Goal: Complete application form: Complete application form

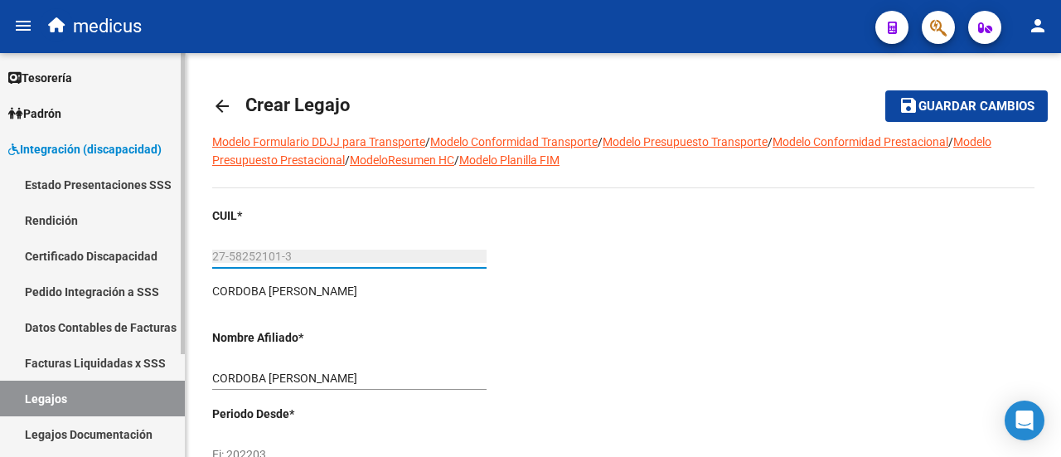
click at [58, 403] on link "Legajos" at bounding box center [92, 399] width 185 height 36
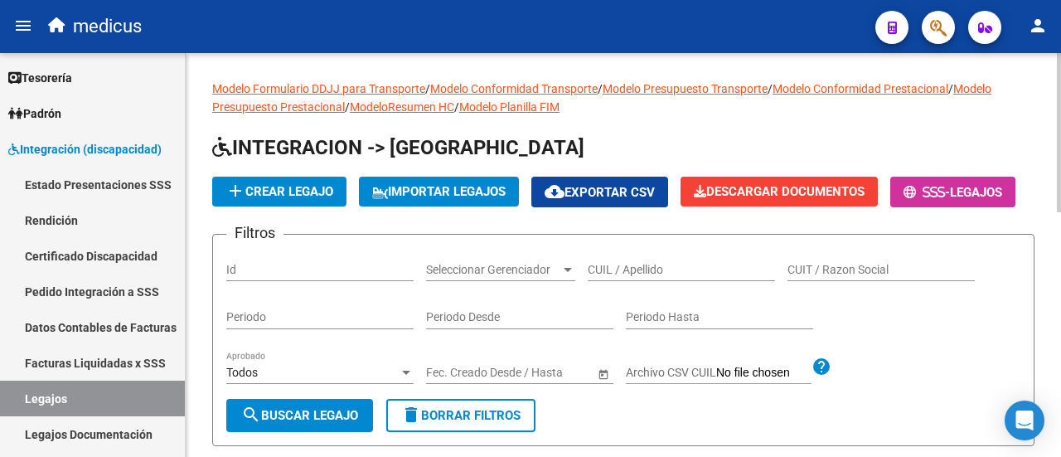
click at [650, 277] on input "CUIL / Apellido" at bounding box center [681, 270] width 187 height 14
paste input "20468463599"
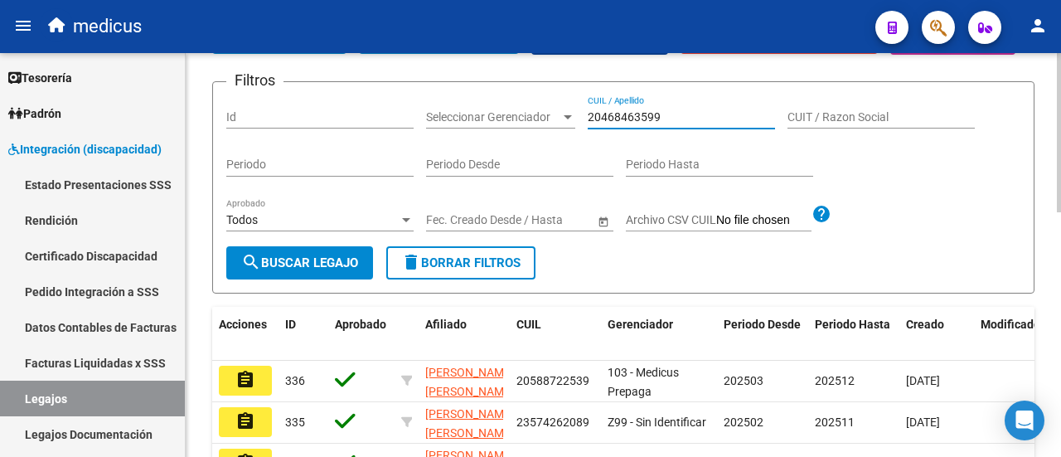
scroll to position [166, 0]
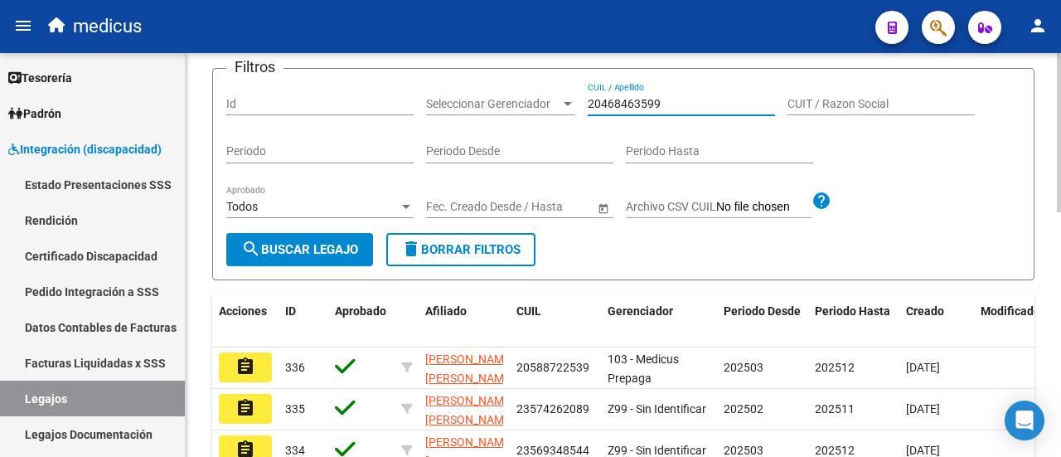
type input "20468463599"
click at [304, 266] on button "search Buscar Legajo" at bounding box center [299, 249] width 147 height 33
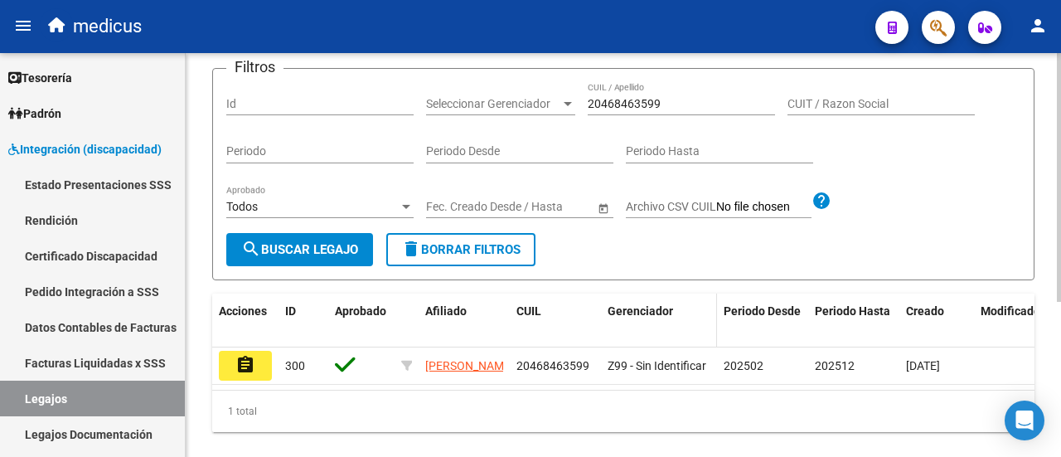
scroll to position [0, 0]
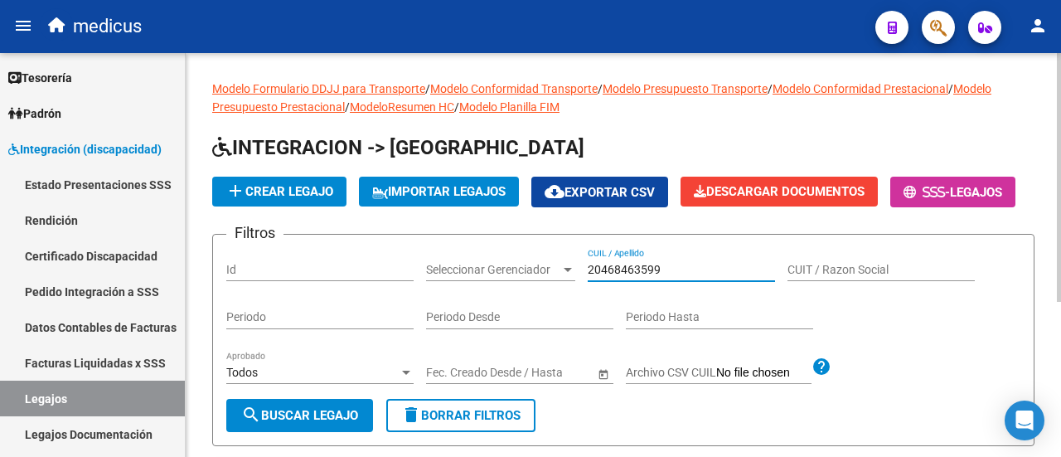
click at [667, 277] on input "20468463599" at bounding box center [681, 270] width 187 height 14
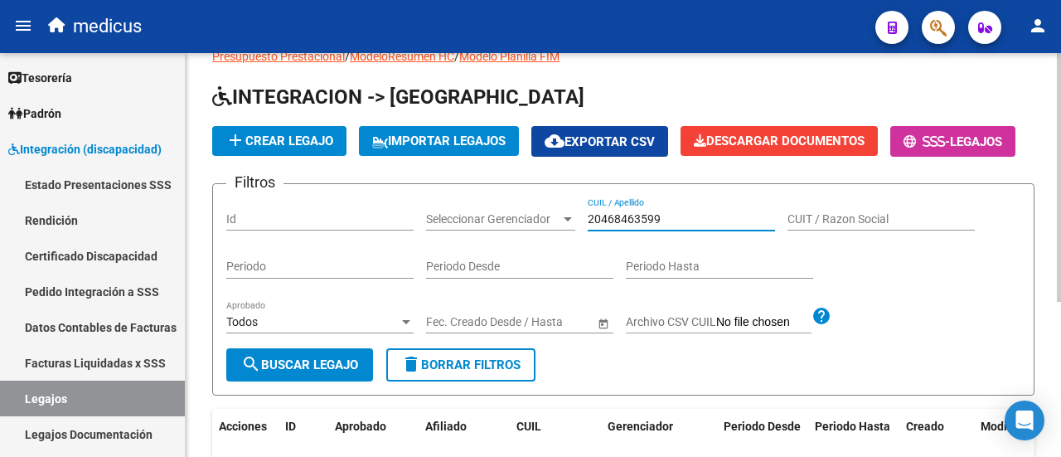
scroll to position [83, 0]
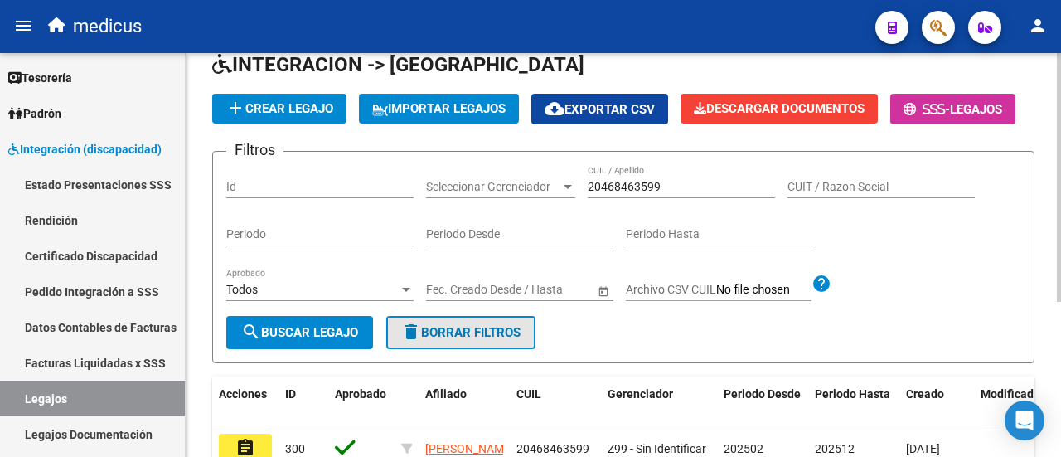
click at [494, 340] on span "delete Borrar Filtros" at bounding box center [460, 332] width 119 height 15
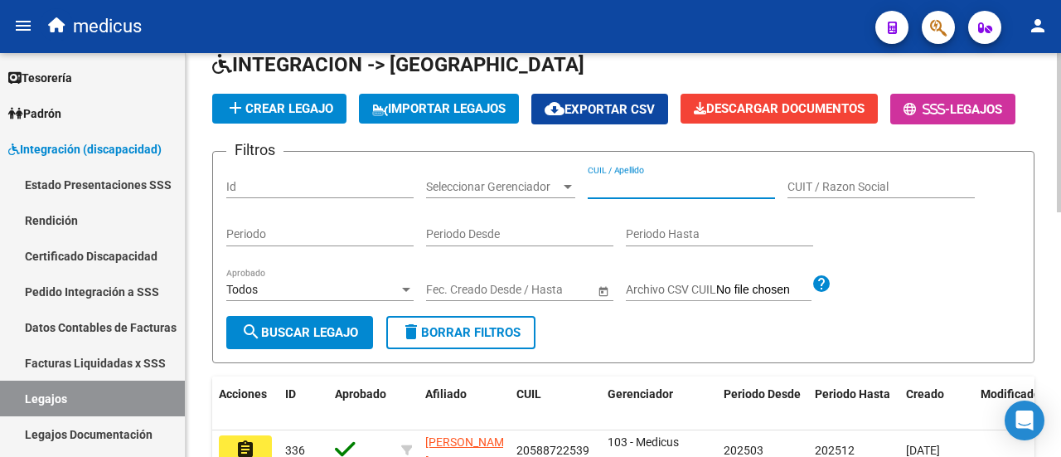
click at [620, 194] on input "CUIL / Apellido" at bounding box center [681, 187] width 187 height 14
paste input "20565803973"
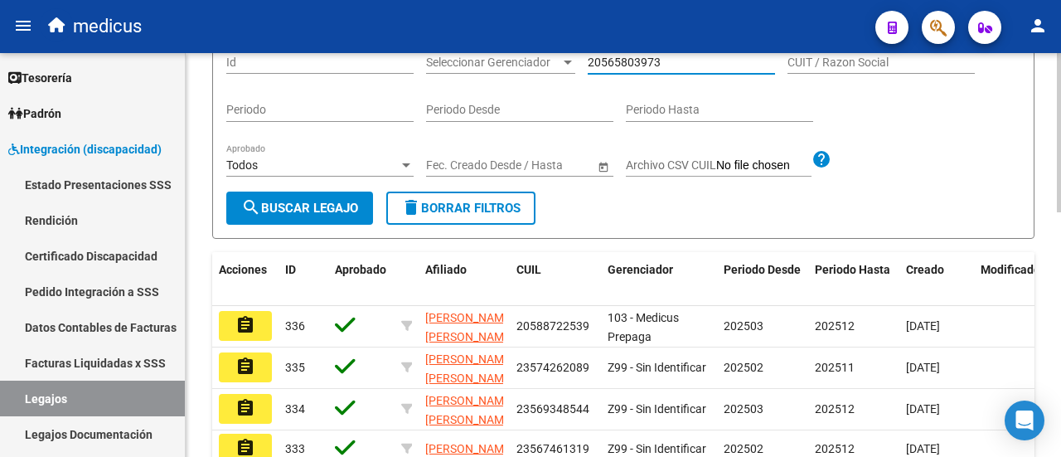
scroll to position [249, 0]
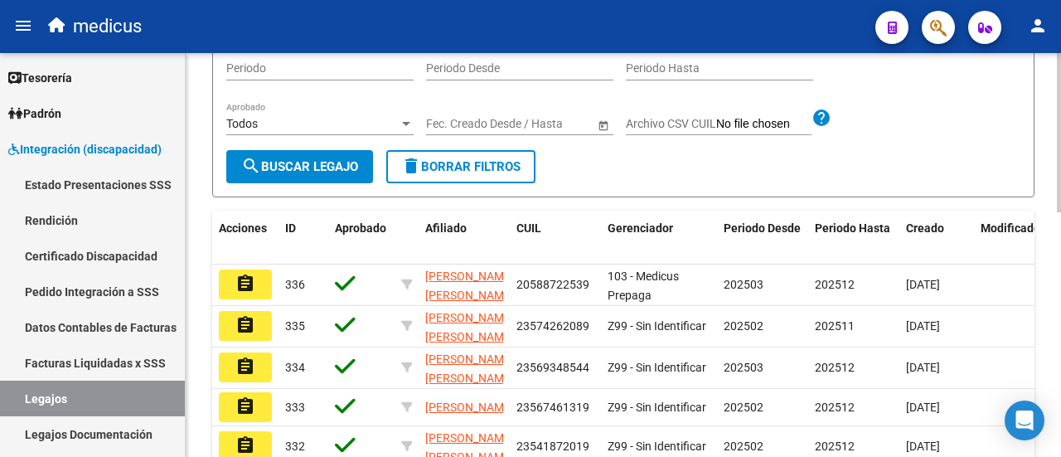
type input "20565803973"
click at [264, 135] on div "Todos Aprobado" at bounding box center [319, 118] width 187 height 33
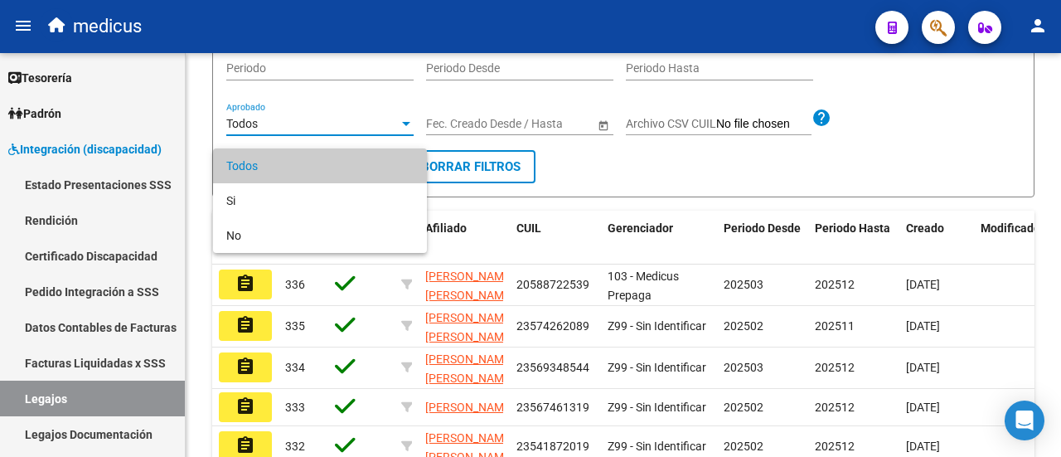
click at [599, 197] on div at bounding box center [530, 228] width 1061 height 457
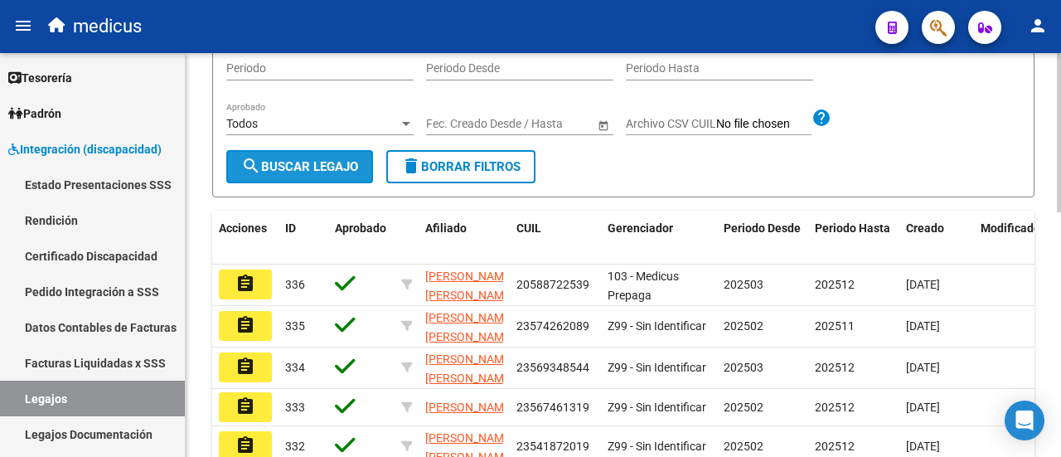
click at [337, 174] on span "search Buscar Legajo" at bounding box center [299, 166] width 117 height 15
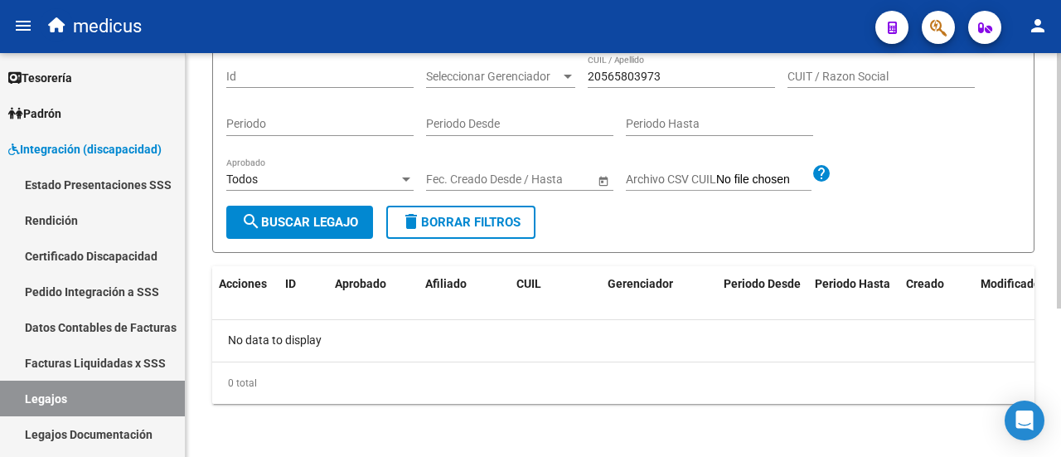
scroll to position [0, 0]
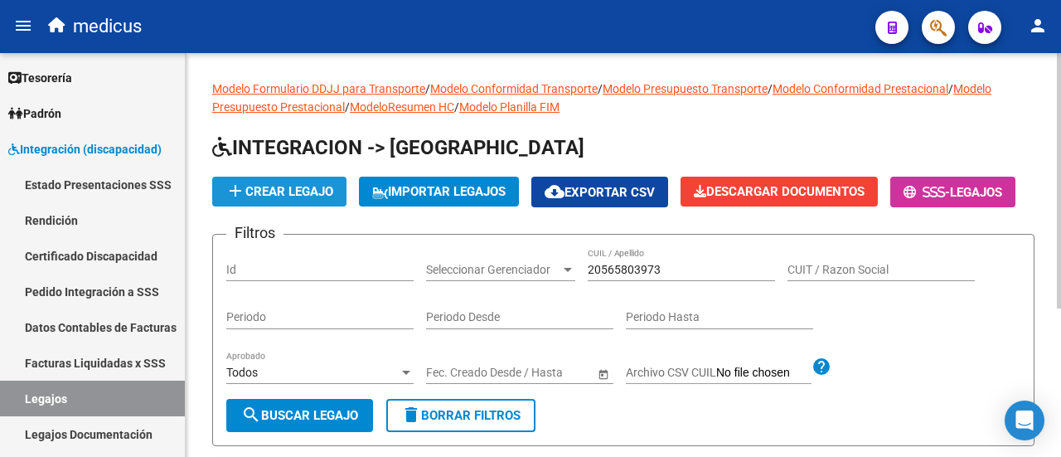
click at [297, 189] on span "add Crear Legajo" at bounding box center [280, 191] width 108 height 15
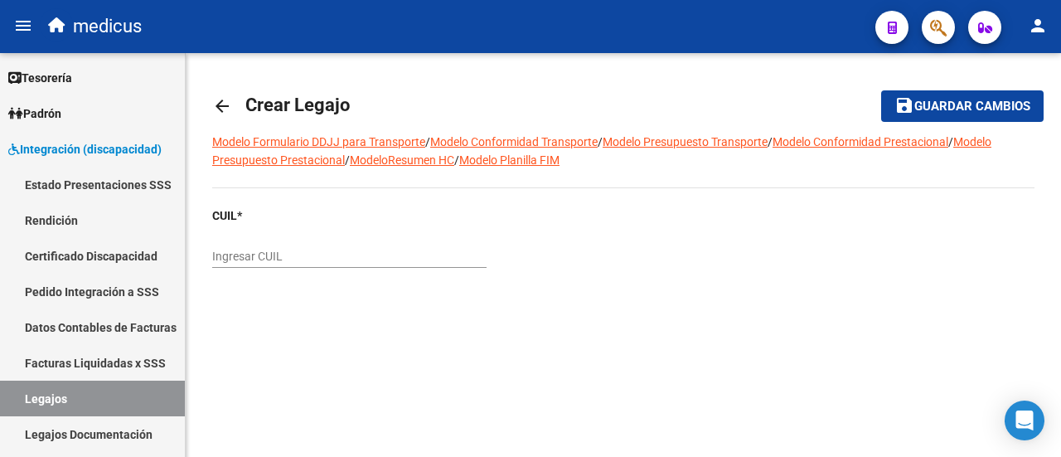
click at [348, 260] on input "Ingresar CUIL" at bounding box center [349, 257] width 274 height 14
paste input "20-56580397-3"
type input "20-56580397-3"
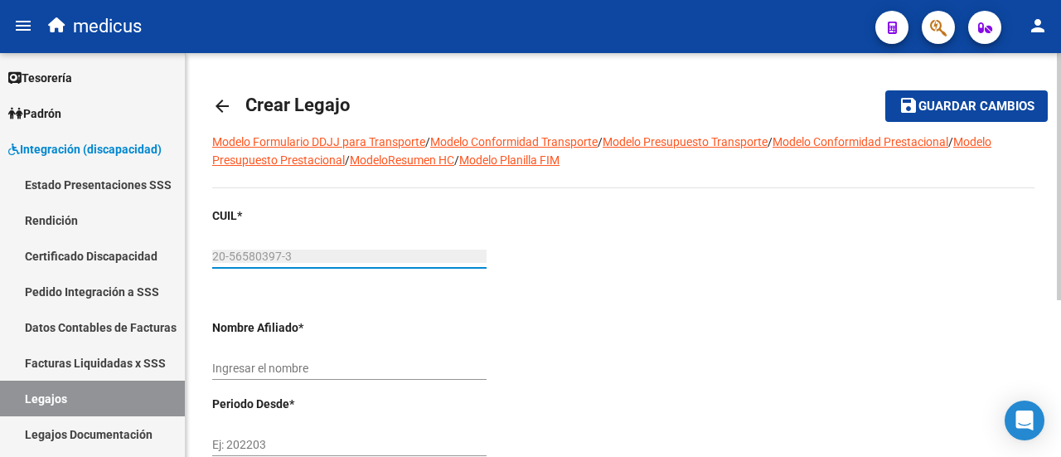
scroll to position [83, 0]
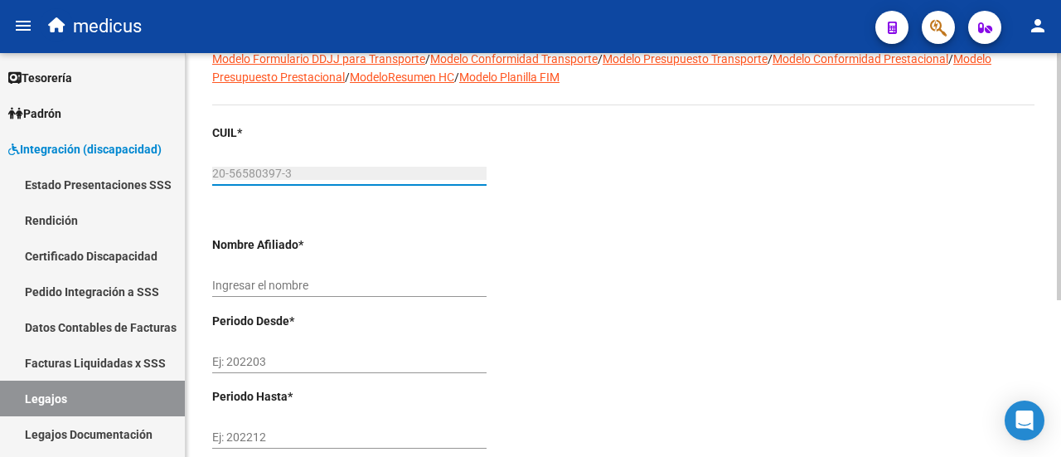
type input "[PERSON_NAME]"
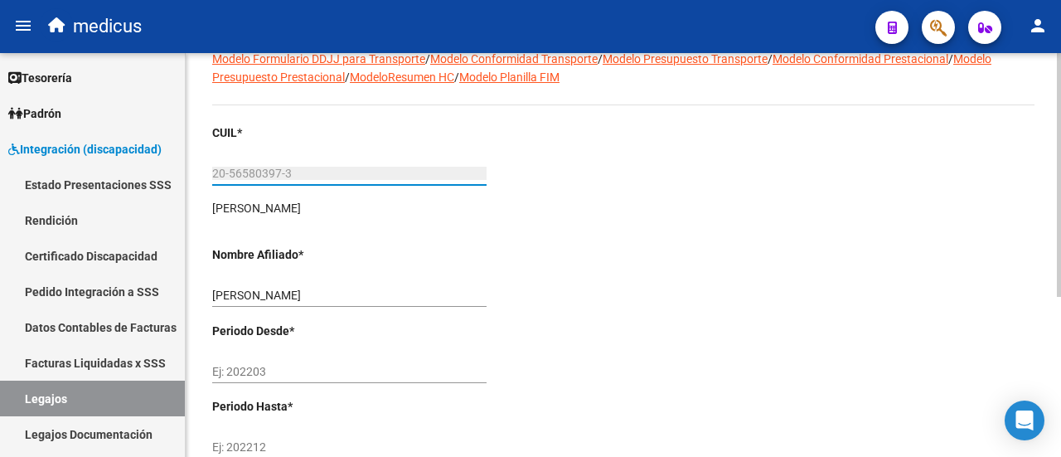
type input "20-56580397-3"
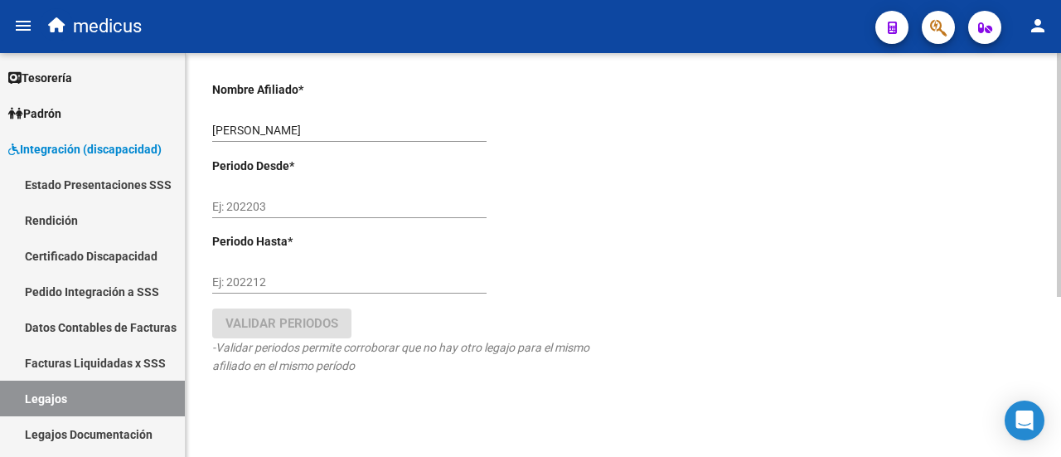
scroll to position [249, 0]
click at [322, 206] on input "Ej: 202203" at bounding box center [349, 206] width 274 height 14
type input "202503"
click at [285, 282] on input "Ej: 202212" at bounding box center [349, 281] width 274 height 14
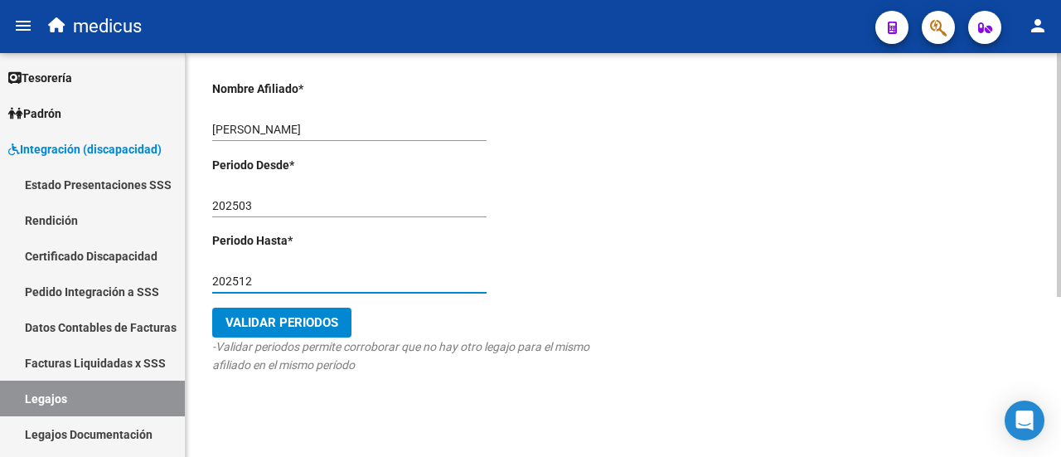
type input "202512"
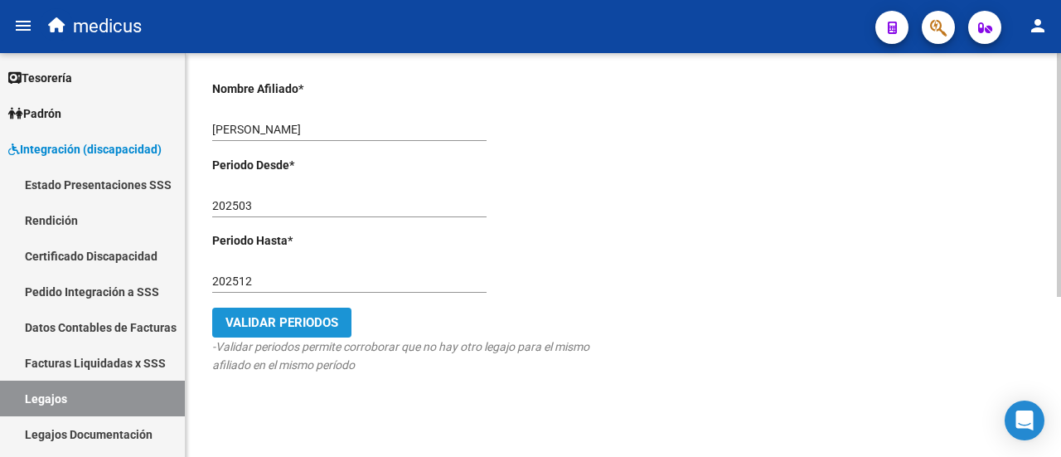
click at [322, 330] on button "Validar Periodos" at bounding box center [281, 323] width 139 height 30
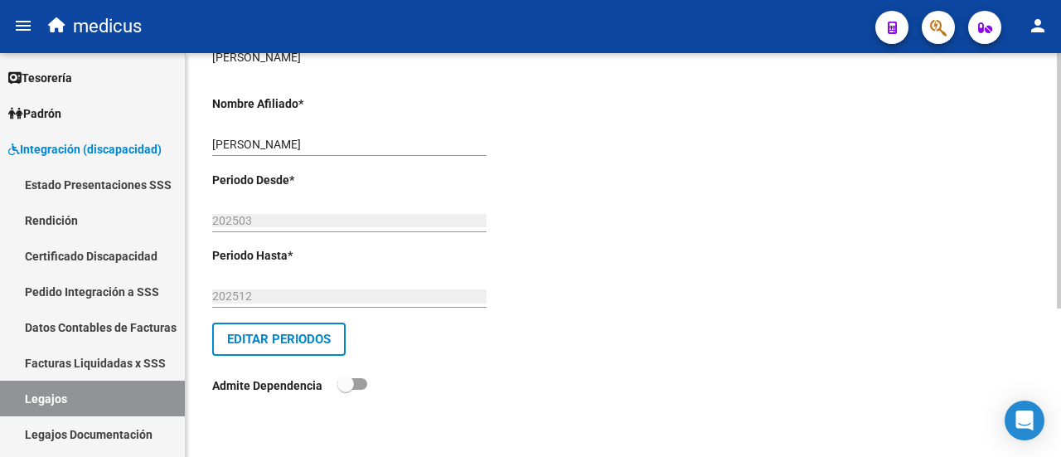
scroll to position [0, 0]
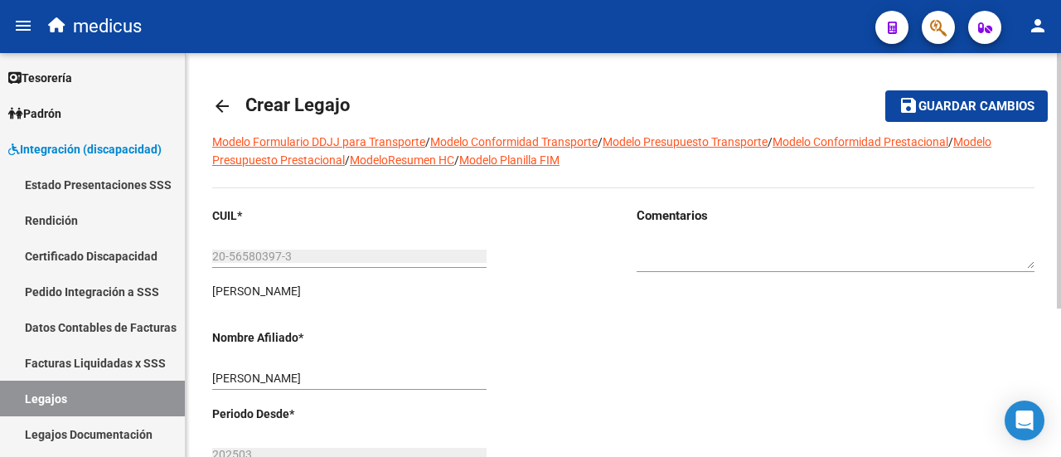
click at [971, 102] on span "Guardar cambios" at bounding box center [977, 107] width 116 height 15
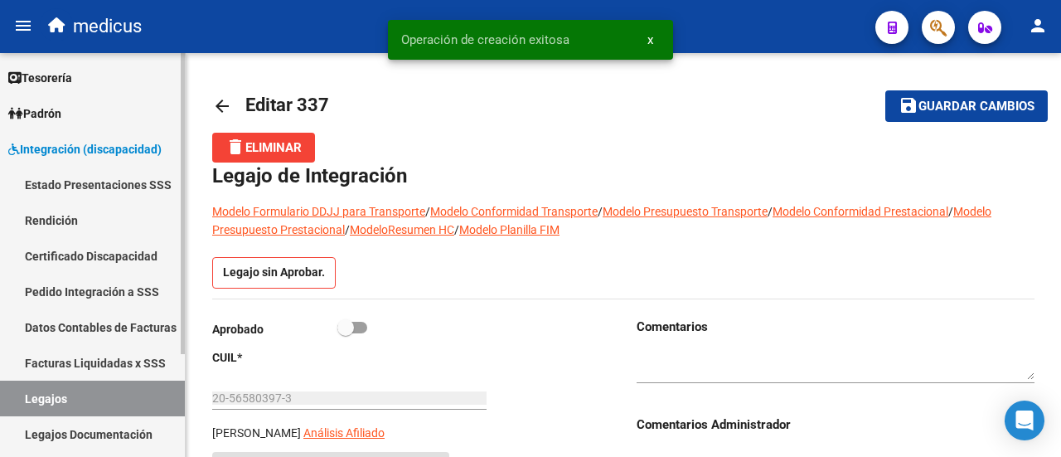
click at [93, 258] on link "Certificado Discapacidad" at bounding box center [92, 256] width 185 height 36
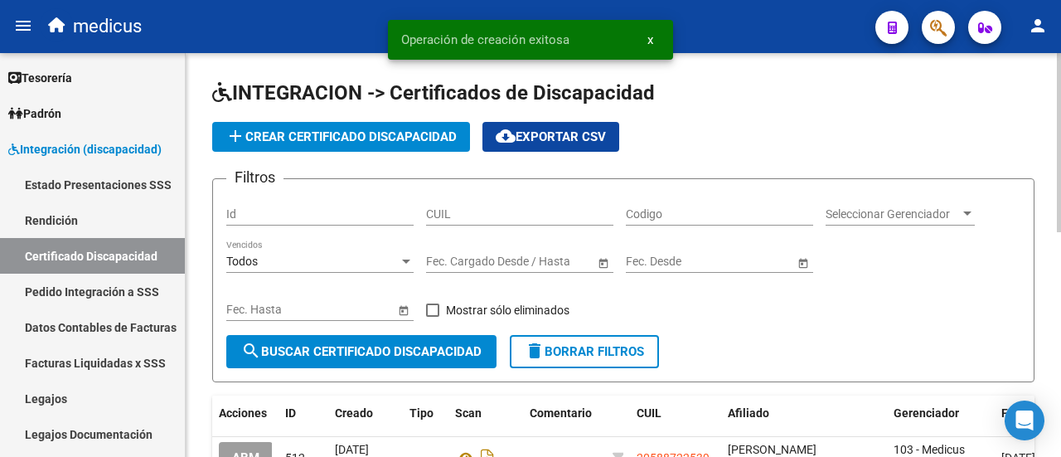
click at [524, 215] on input "CUIL" at bounding box center [519, 214] width 187 height 14
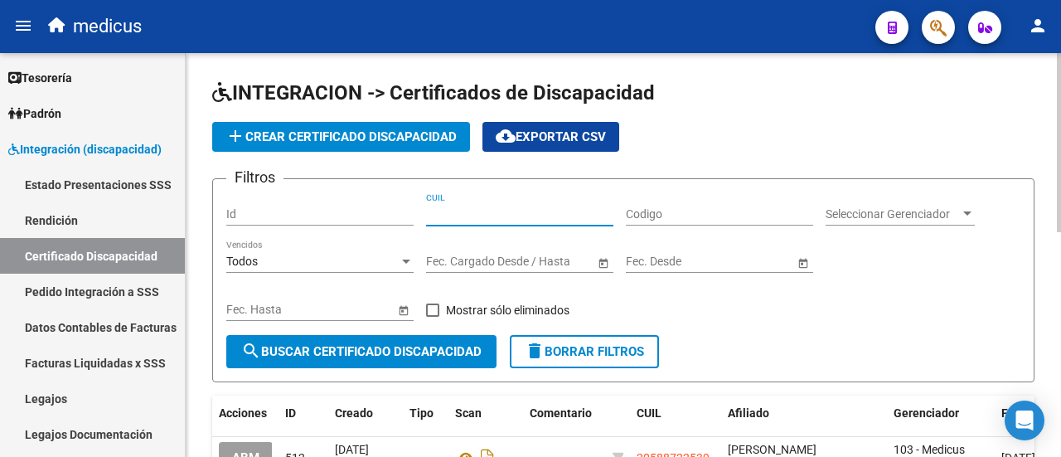
paste input "20-56580397-3"
type input "20-56580397-3"
click at [390, 351] on span "search Buscar Certificado Discapacidad" at bounding box center [361, 351] width 240 height 15
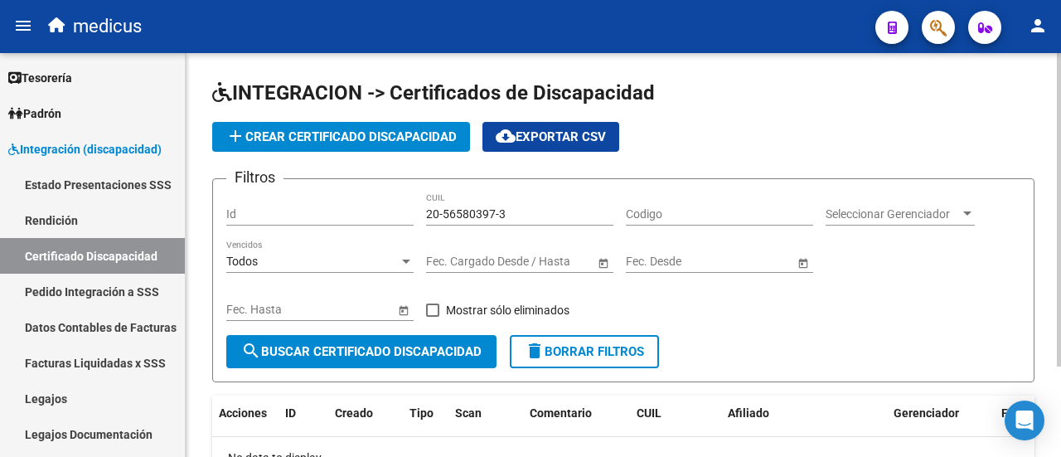
click at [341, 131] on span "add Crear Certificado Discapacidad" at bounding box center [341, 136] width 231 height 15
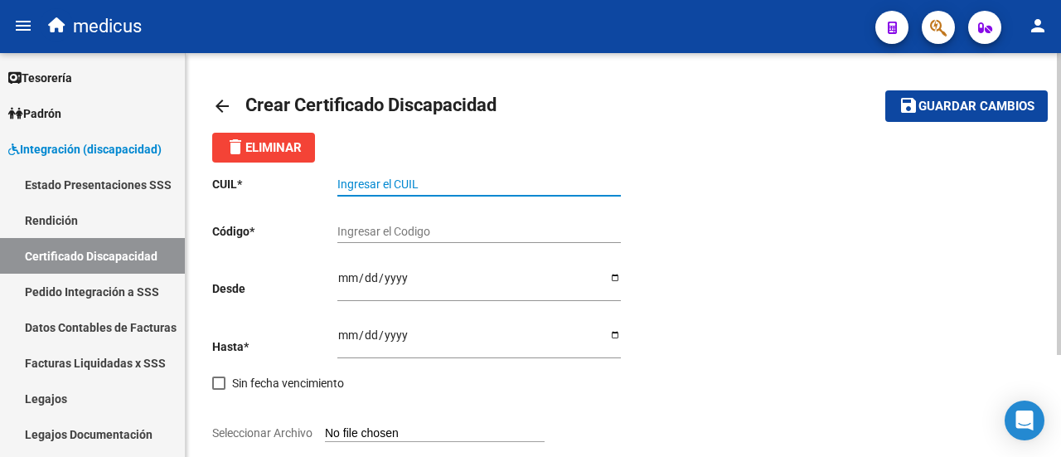
click at [448, 187] on input "Ingresar el CUIL" at bounding box center [480, 184] width 284 height 14
paste input "20-56580397-3"
type input "20-56580397-3"
click at [448, 229] on input "Ingresar el Codigo" at bounding box center [480, 232] width 284 height 14
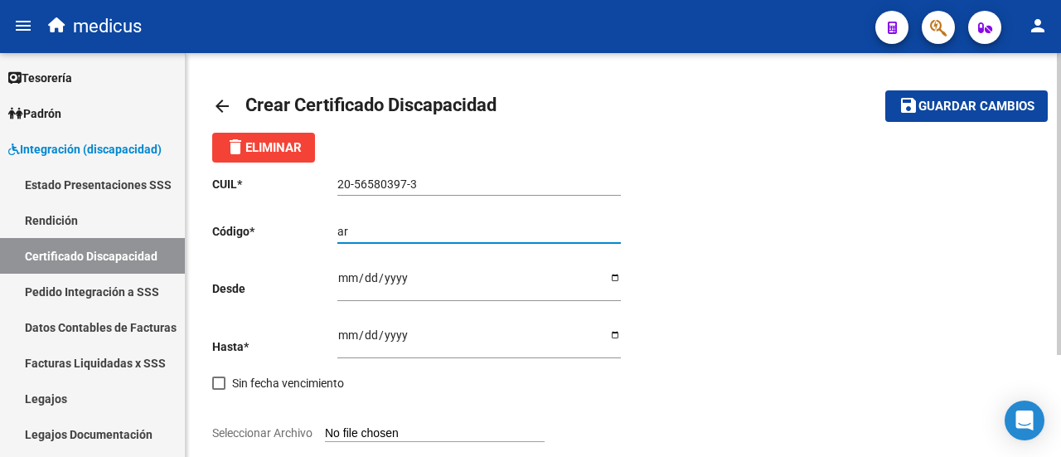
type input "a"
click at [384, 177] on input "20-56580397-3" at bounding box center [480, 184] width 284 height 14
click at [419, 228] on input "ARG02000" at bounding box center [480, 232] width 284 height 14
paste input "56580397"
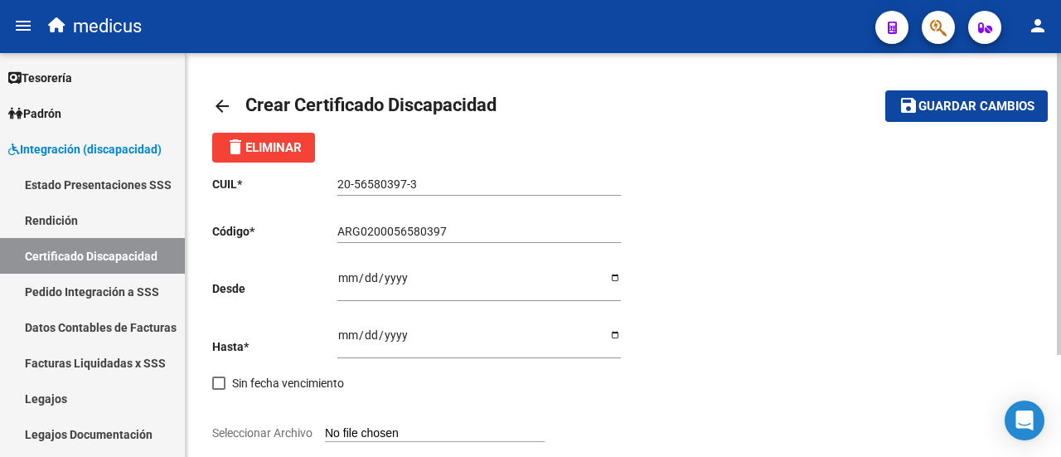
click at [488, 223] on div "ARG0200056580397 Ingresar el Codigo" at bounding box center [480, 226] width 284 height 33
click at [509, 232] on input "ARG020005658039720220118" at bounding box center [480, 232] width 284 height 14
click at [533, 230] on input "ARG020005658039720220128" at bounding box center [480, 232] width 284 height 14
click at [566, 236] on input "ARG02000565803972022012820250128" at bounding box center [480, 232] width 284 height 14
type input "ARG02000565803972022012820250128CBA236"
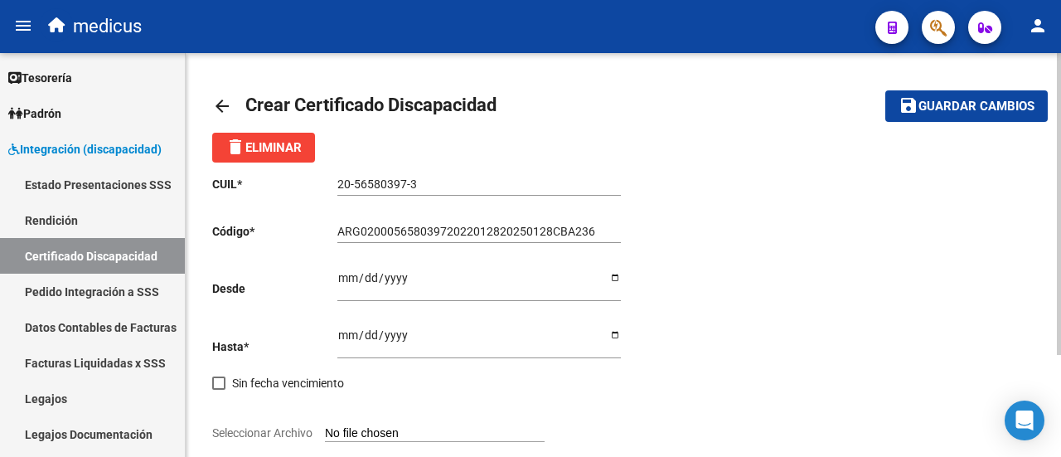
click at [926, 265] on div "CUIL * 20-56580397-3 Ingresar el CUIL Código * ARG02000565803972022012820250128…" at bounding box center [623, 358] width 823 height 391
click at [347, 276] on input "Ingresar fec. Desde" at bounding box center [480, 283] width 284 height 25
type input "[DATE]"
click at [340, 333] on input "Ingresar fec. Hasta" at bounding box center [480, 340] width 284 height 25
click at [347, 340] on input "Ingresar fec. Hasta" at bounding box center [480, 340] width 284 height 25
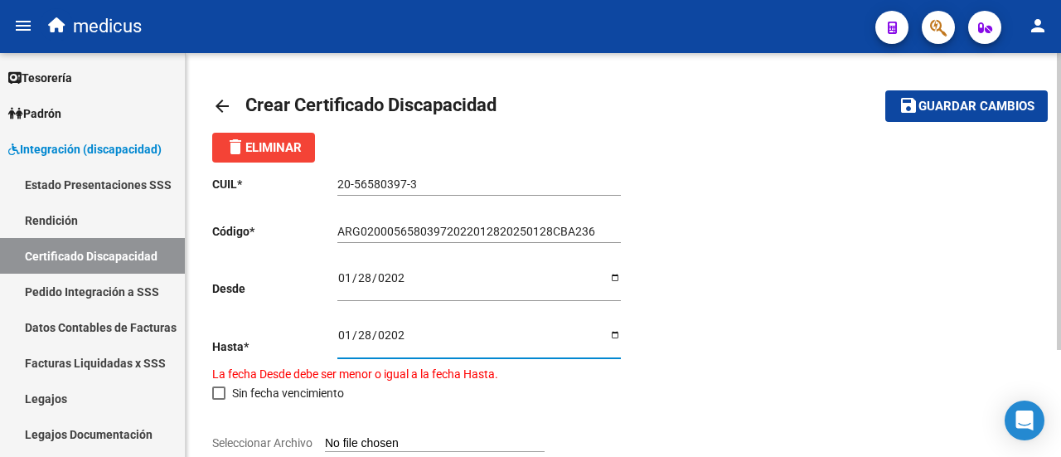
type input "[DATE]"
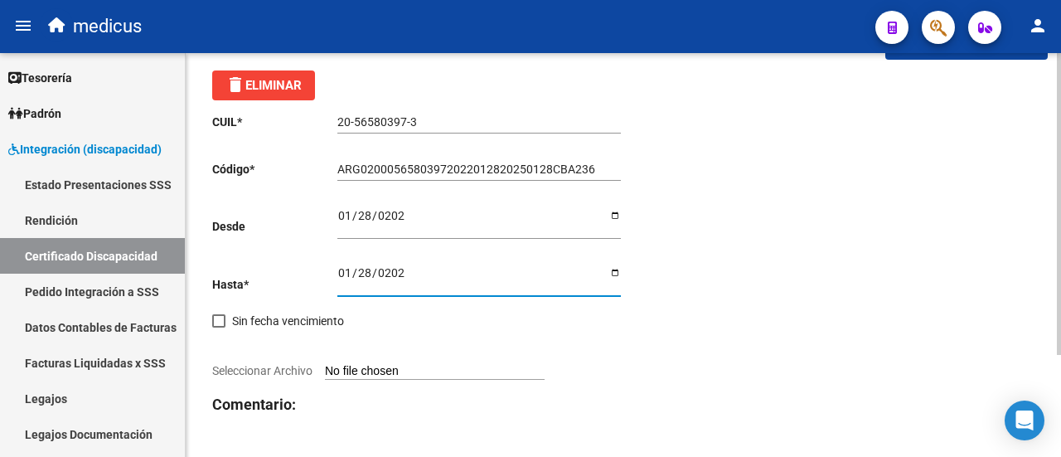
scroll to position [83, 0]
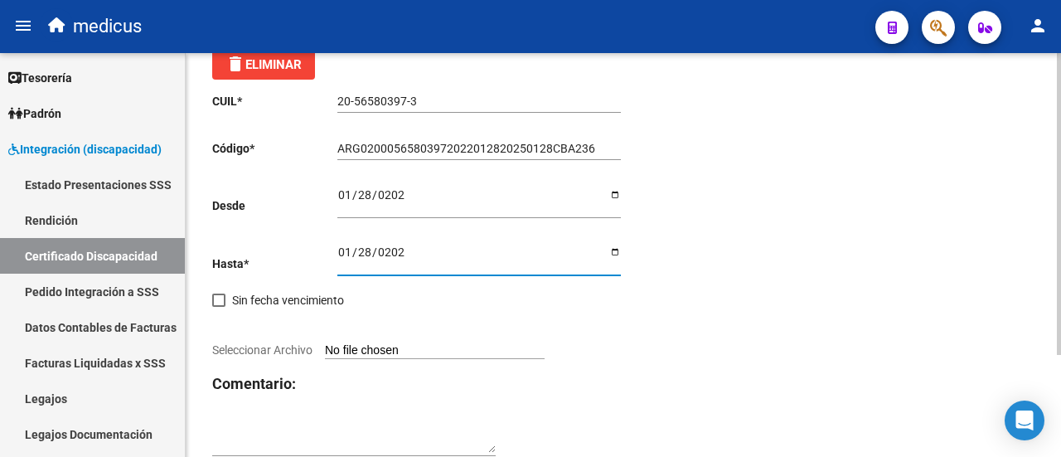
click at [430, 351] on input "Seleccionar Archivo" at bounding box center [435, 351] width 220 height 16
type input "C:\fakepath\extension de CUD 56580397.pdf"
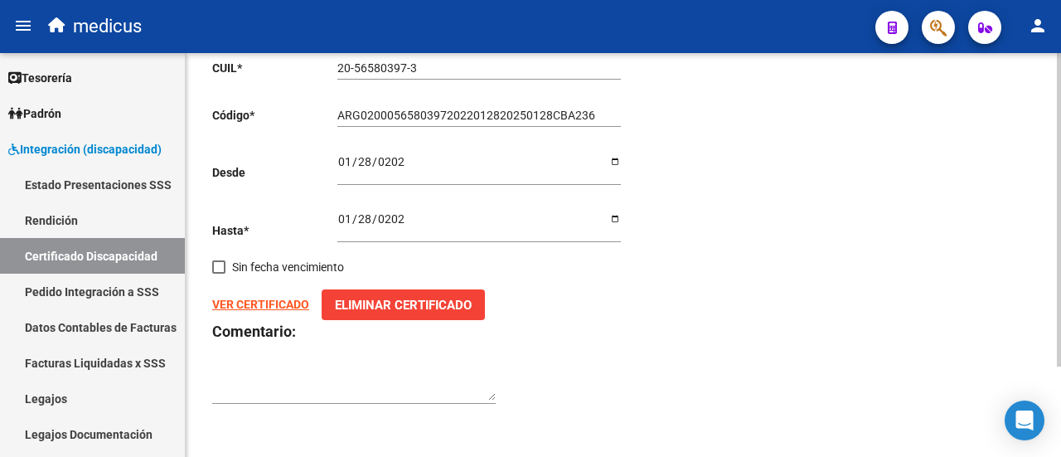
scroll to position [0, 0]
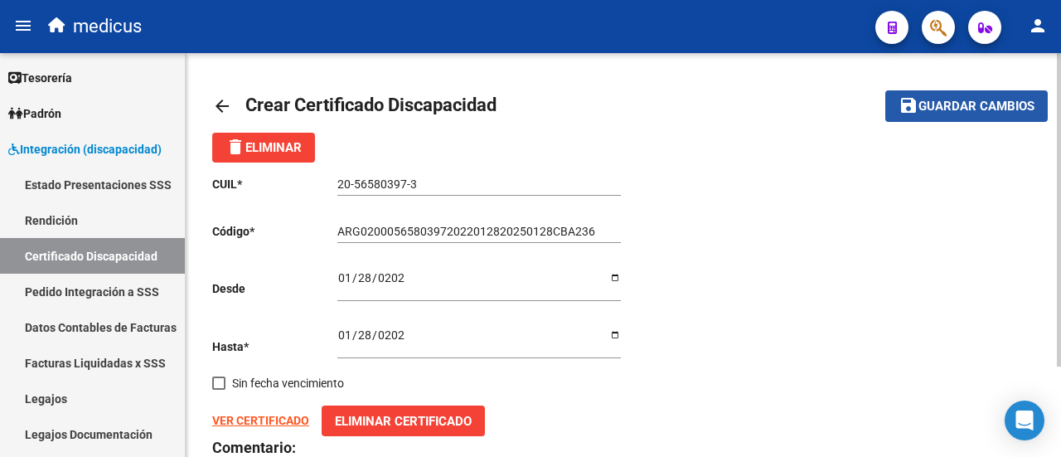
click at [983, 100] on span "Guardar cambios" at bounding box center [977, 107] width 116 height 15
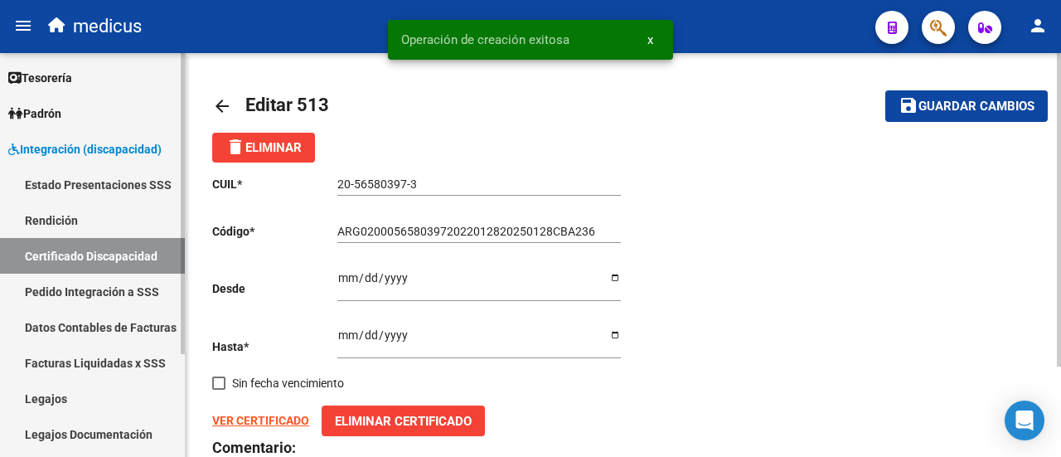
click at [32, 402] on link "Legajos" at bounding box center [92, 399] width 185 height 36
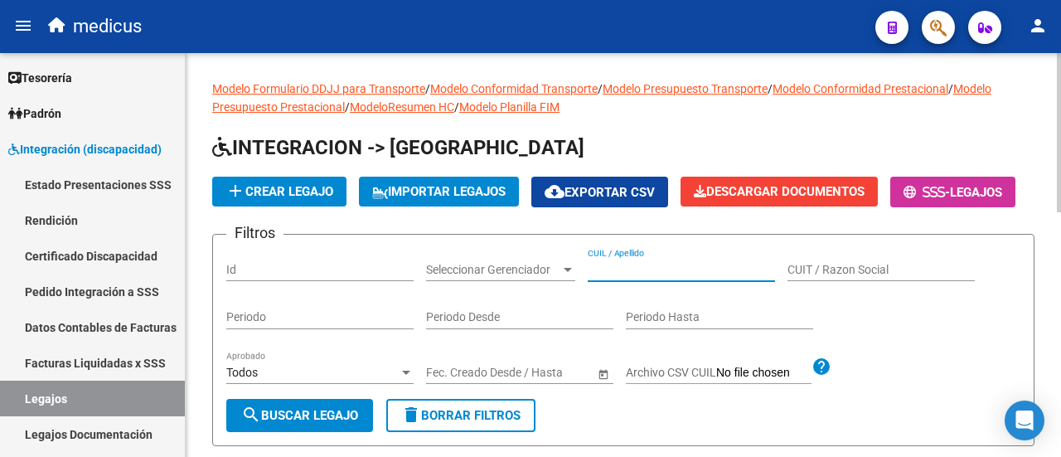
click at [656, 277] on input "CUIL / Apellido" at bounding box center [681, 270] width 187 height 14
paste input "20565803973"
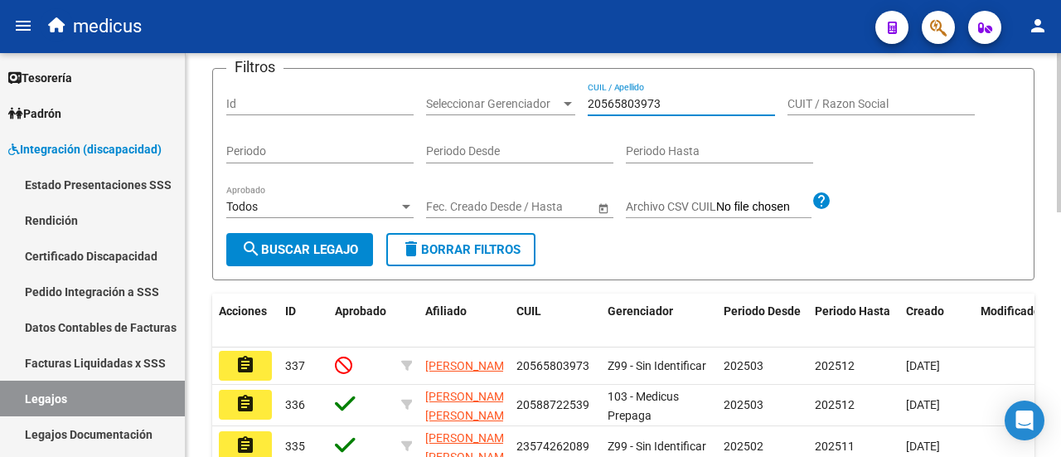
type input "20565803973"
click at [332, 257] on span "search Buscar Legajo" at bounding box center [299, 249] width 117 height 15
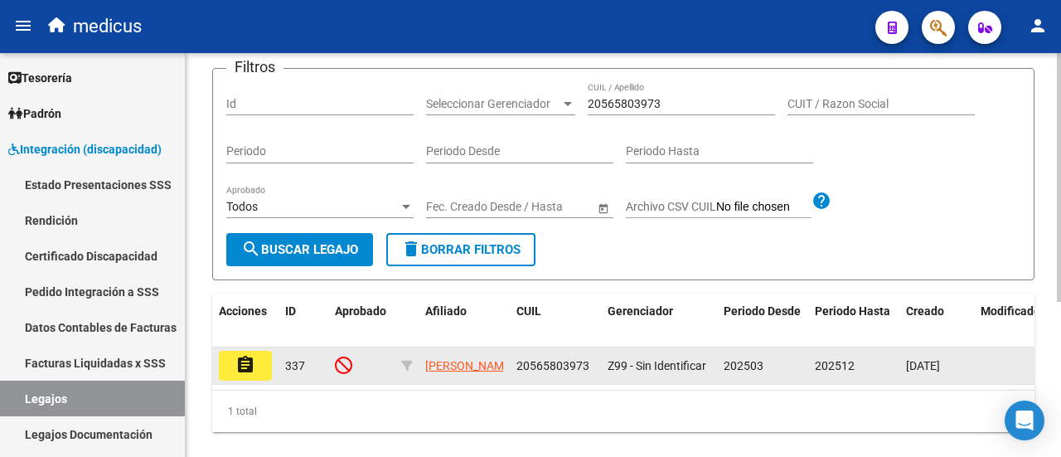
click at [243, 375] on mat-icon "assignment" at bounding box center [246, 365] width 20 height 20
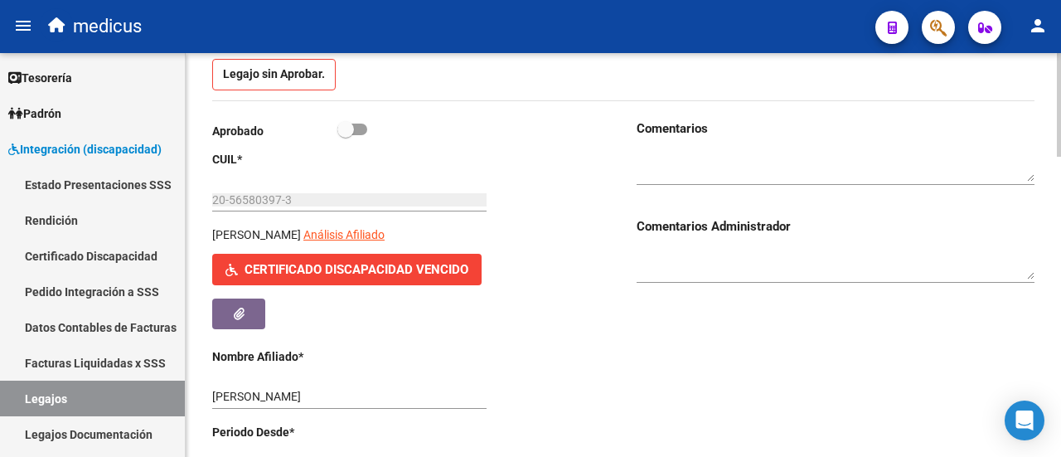
scroll to position [166, 0]
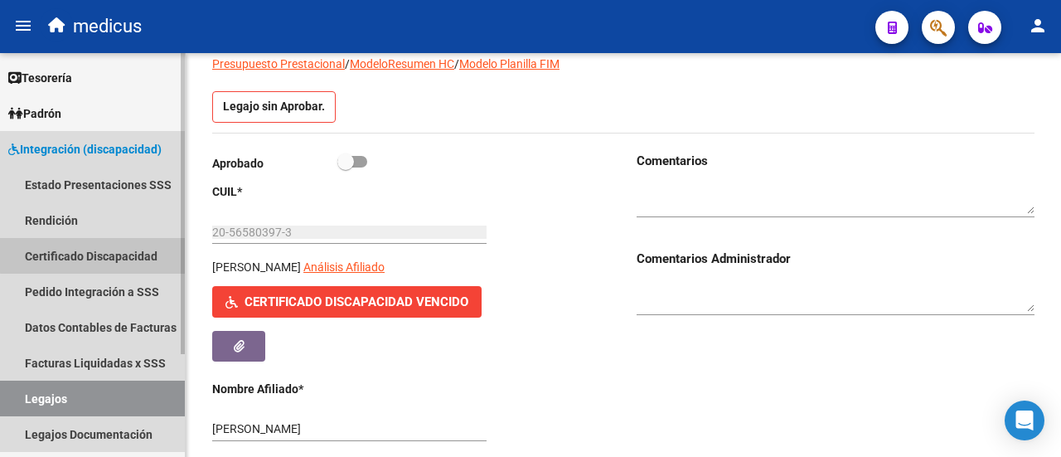
click at [104, 250] on link "Certificado Discapacidad" at bounding box center [92, 256] width 185 height 36
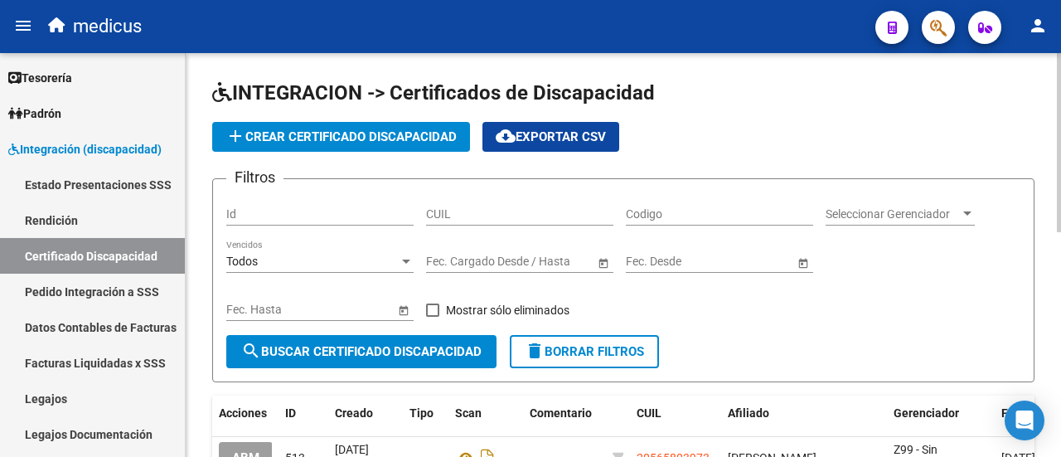
click at [543, 220] on input "CUIL" at bounding box center [519, 214] width 187 height 14
paste input "20-56580397-3"
type input "20-56580397-3"
click at [345, 359] on button "search Buscar Certificado Discapacidad" at bounding box center [361, 351] width 270 height 33
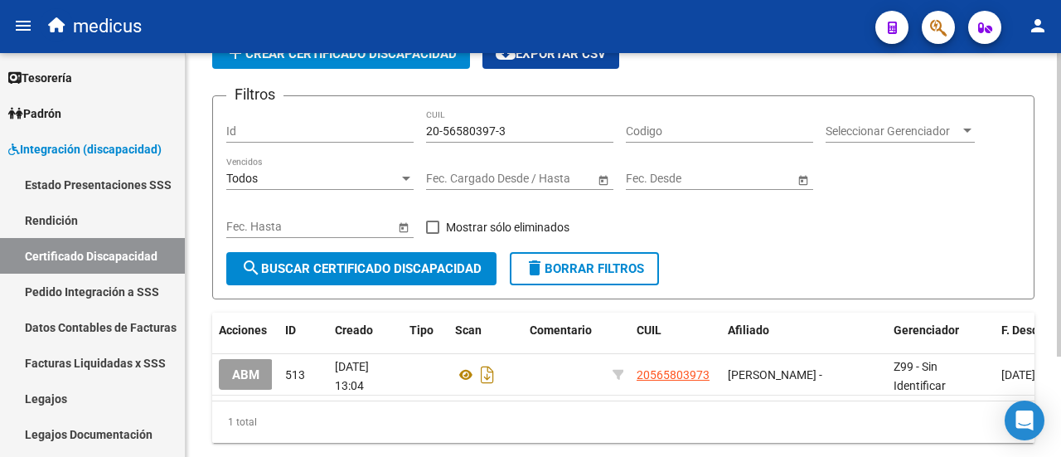
scroll to position [134, 0]
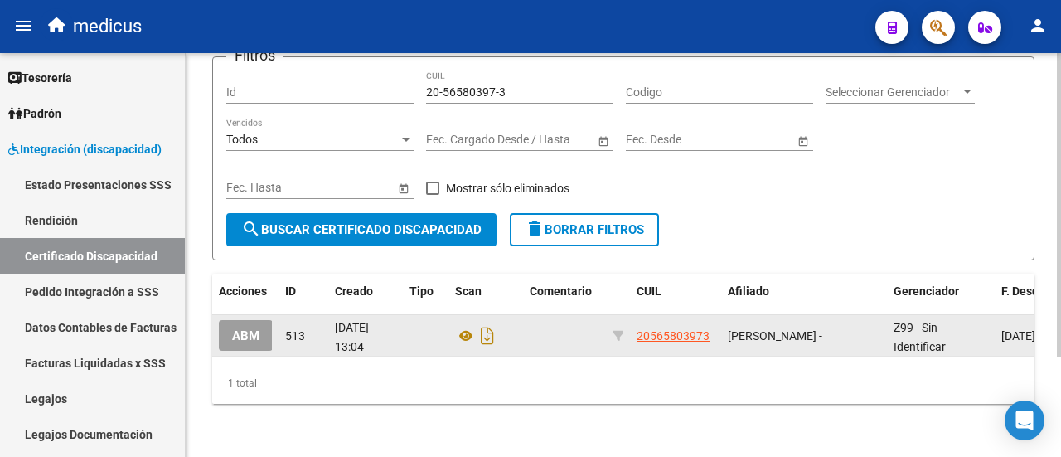
click at [238, 328] on span "ABM" at bounding box center [245, 335] width 27 height 15
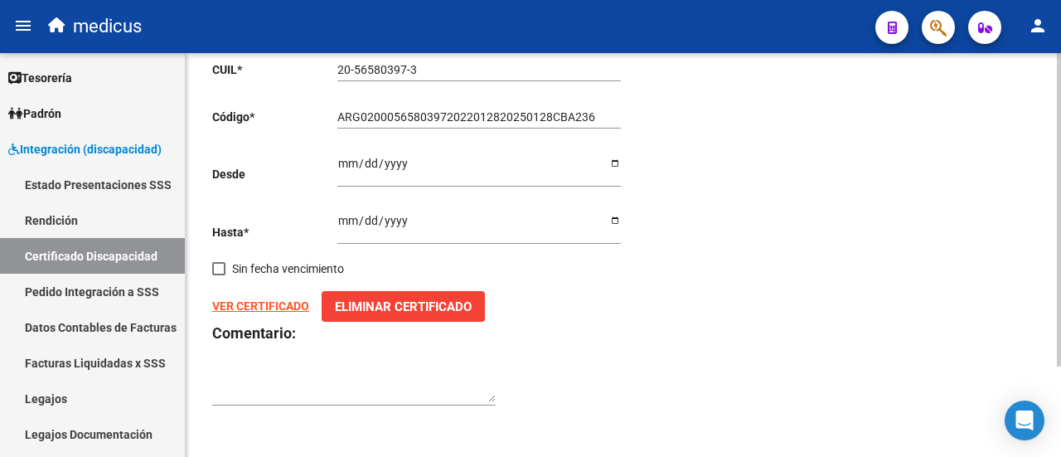
scroll to position [116, 0]
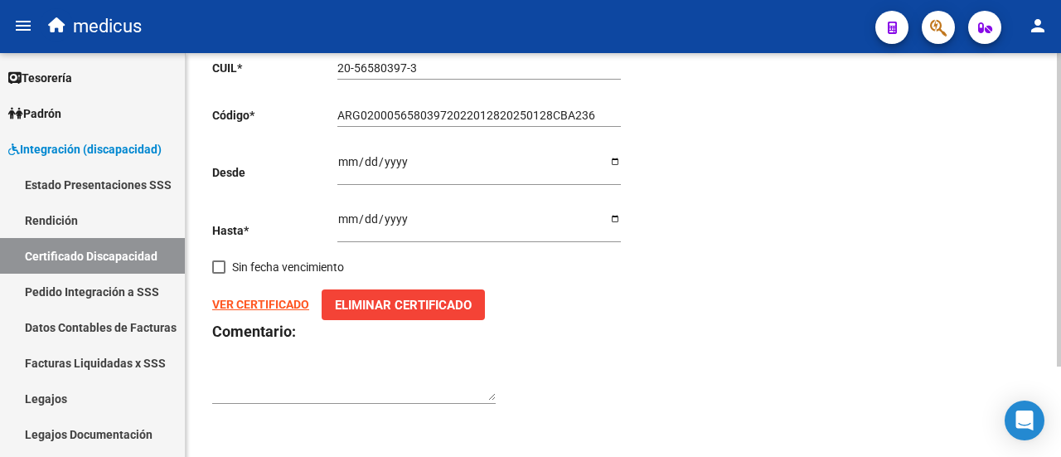
click at [613, 224] on input "[DATE]" at bounding box center [480, 224] width 284 height 25
type input "[DATE]"
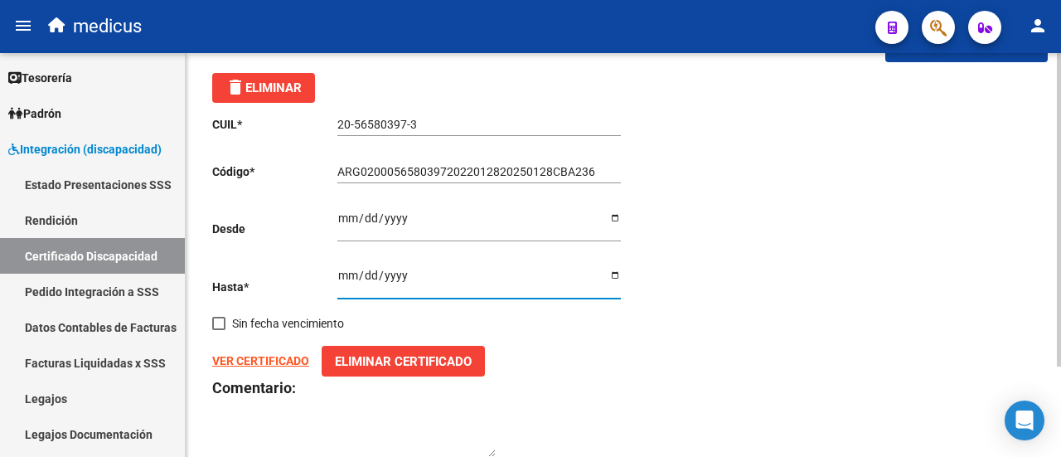
scroll to position [0, 0]
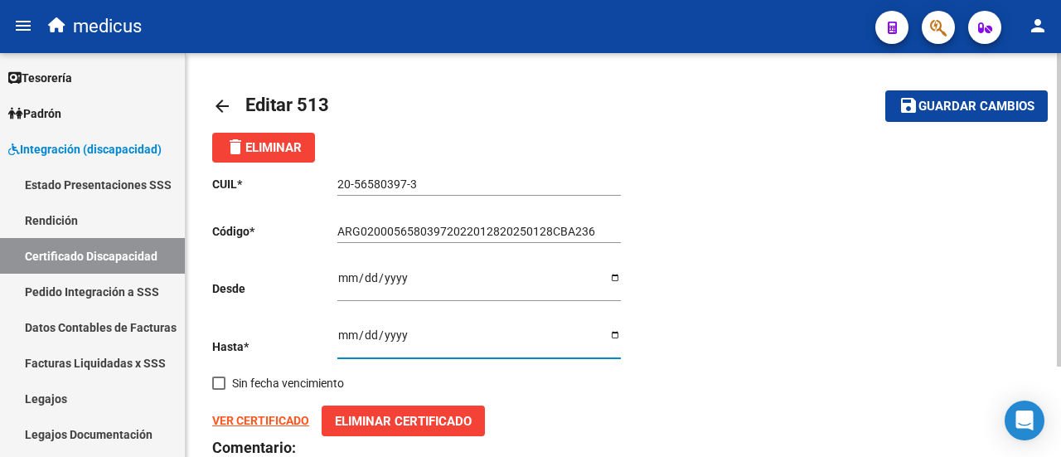
click at [937, 100] on span "Guardar cambios" at bounding box center [977, 107] width 116 height 15
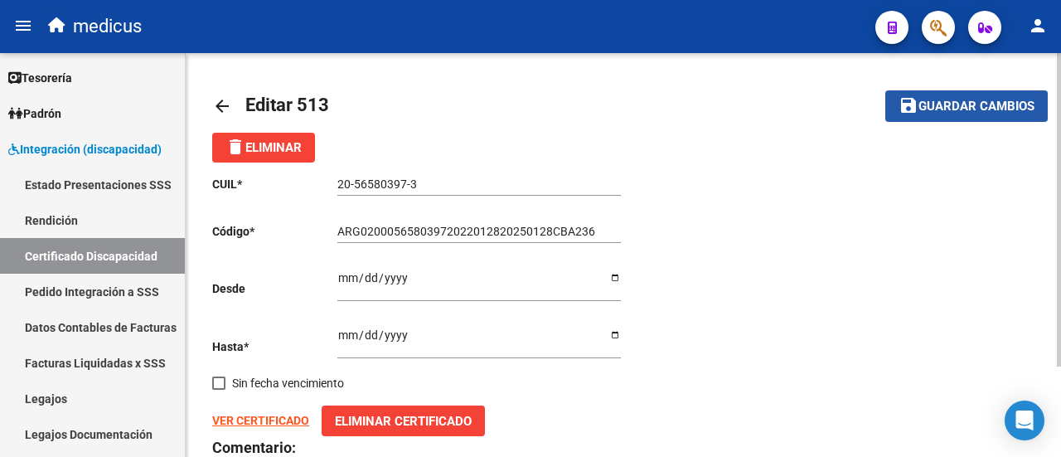
click at [949, 112] on span "Guardar cambios" at bounding box center [977, 107] width 116 height 15
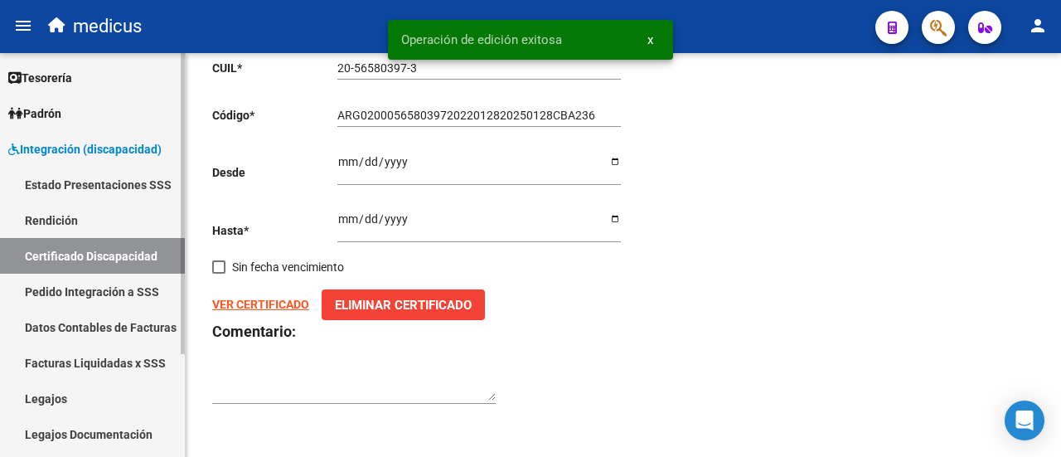
scroll to position [116, 0]
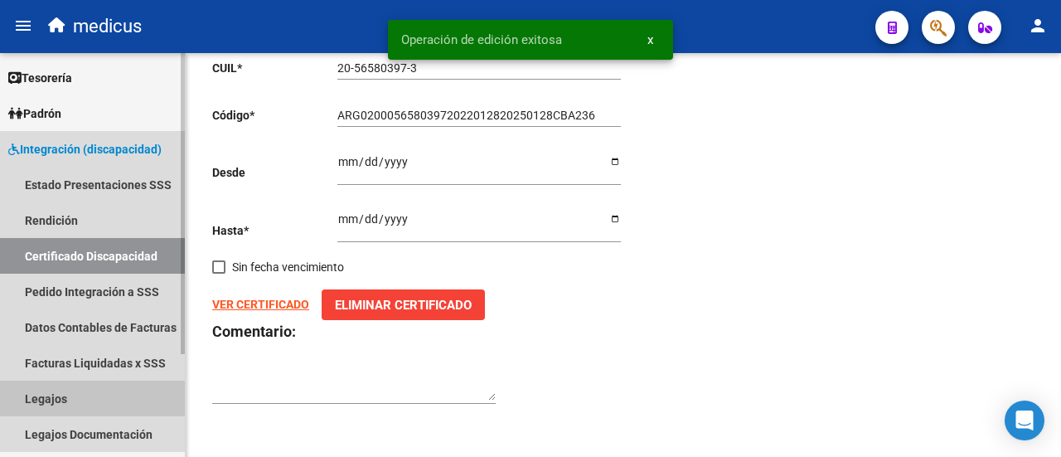
click at [7, 397] on link "Legajos" at bounding box center [92, 399] width 185 height 36
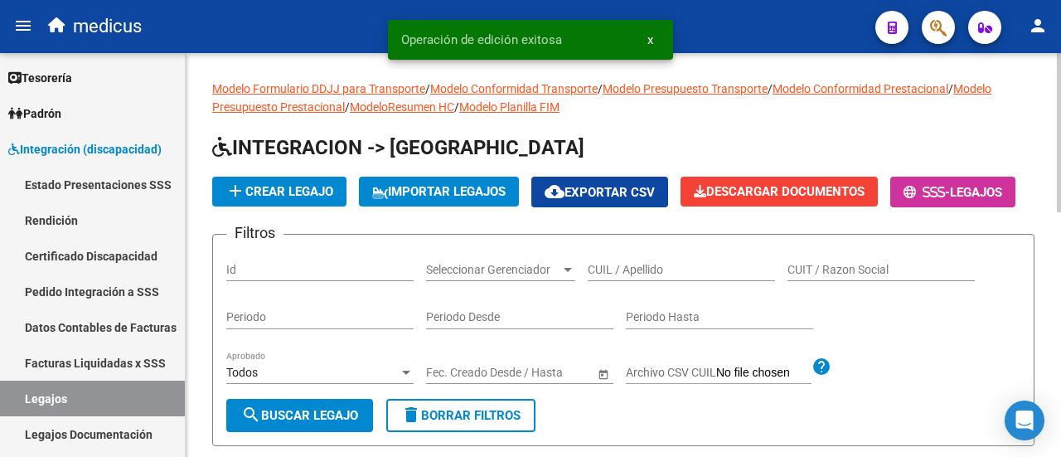
click at [617, 277] on input "CUIL / Apellido" at bounding box center [681, 270] width 187 height 14
paste input "20565803973"
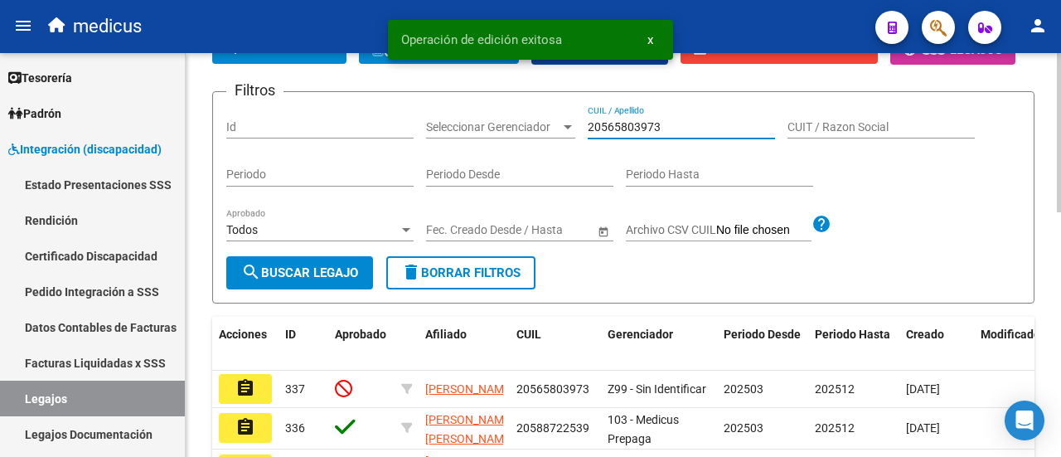
scroll to position [166, 0]
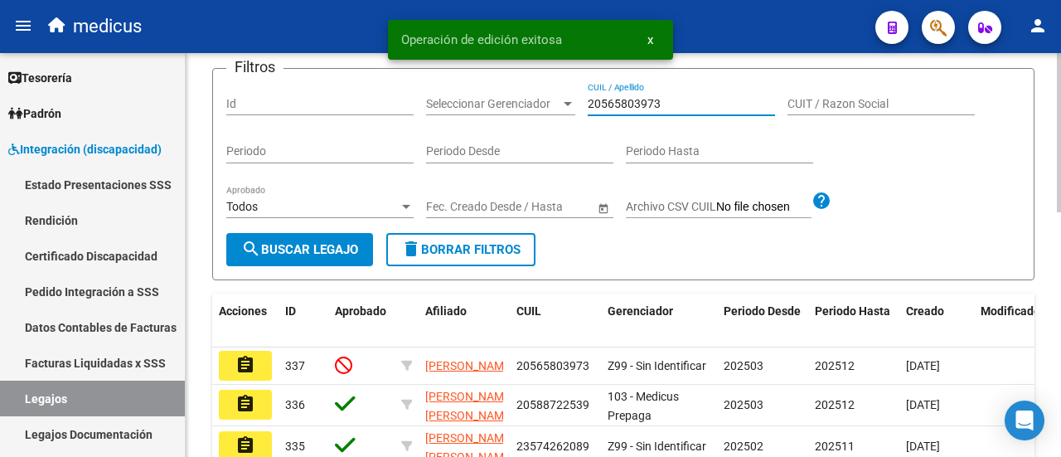
type input "20565803973"
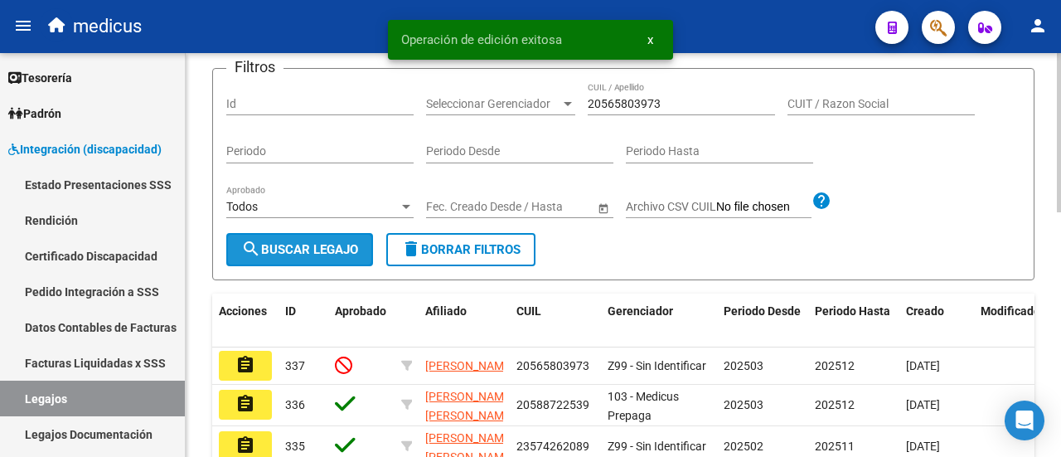
click at [318, 257] on span "search Buscar Legajo" at bounding box center [299, 249] width 117 height 15
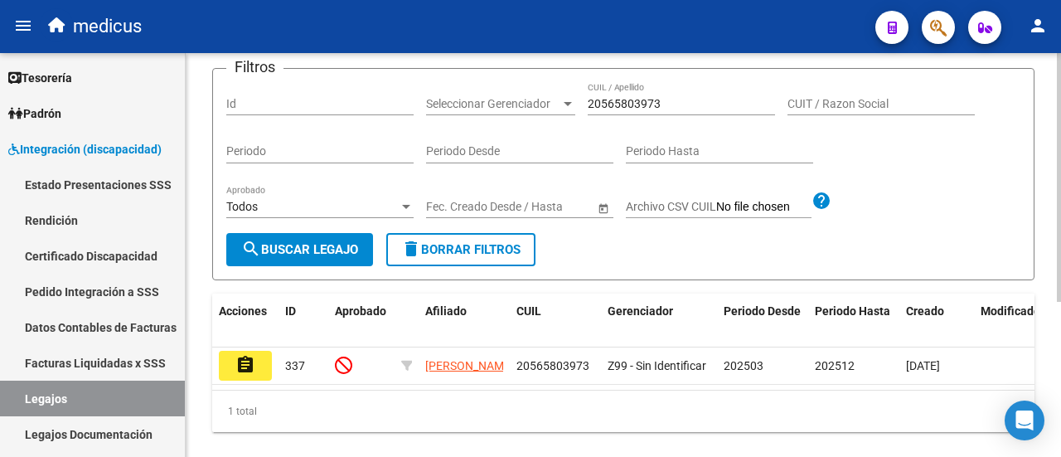
scroll to position [252, 0]
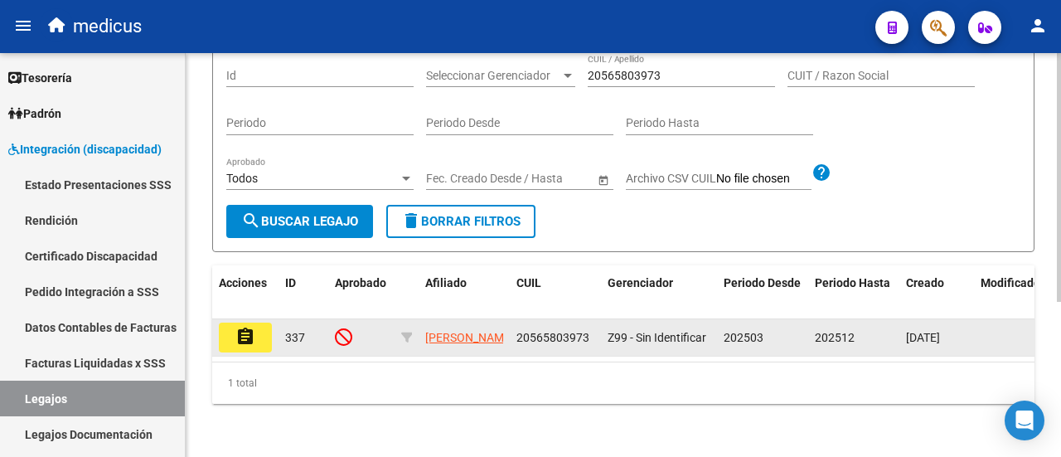
click at [252, 327] on mat-icon "assignment" at bounding box center [246, 337] width 20 height 20
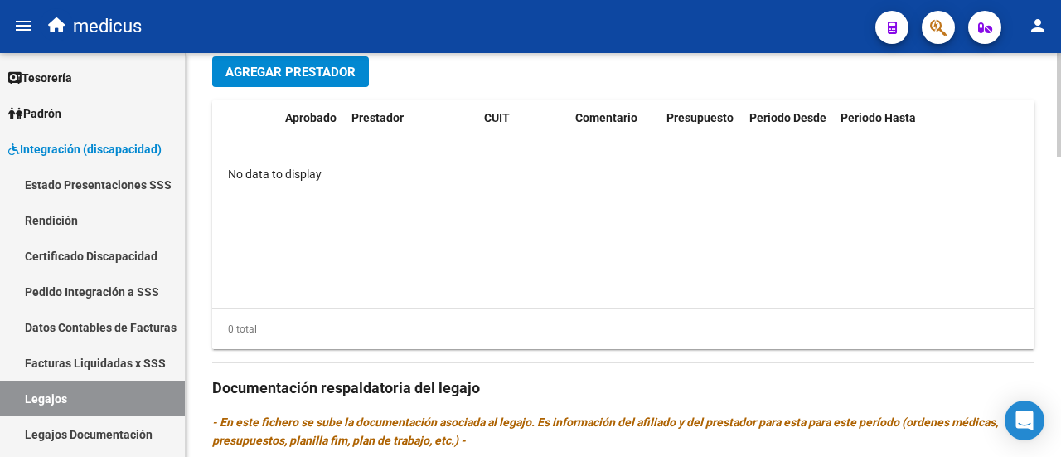
scroll to position [995, 0]
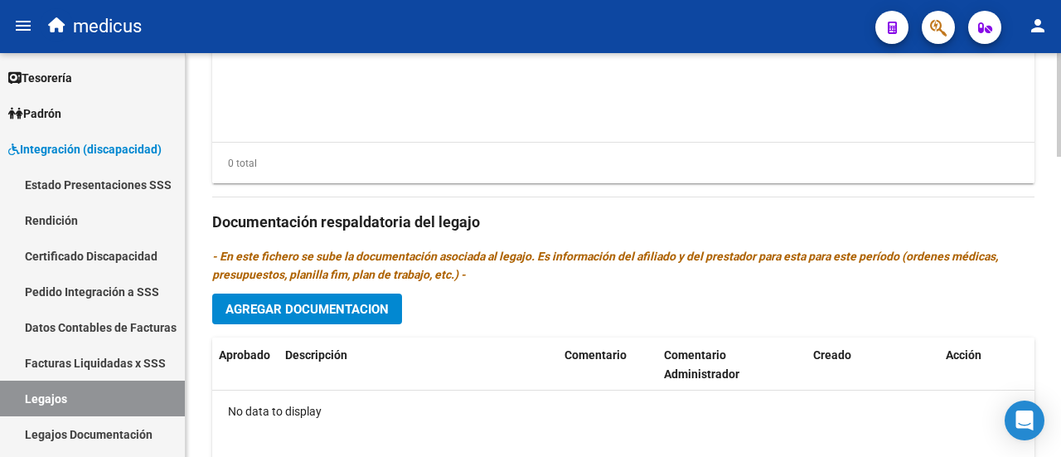
click at [266, 313] on span "Agregar Documentacion" at bounding box center [307, 309] width 163 height 15
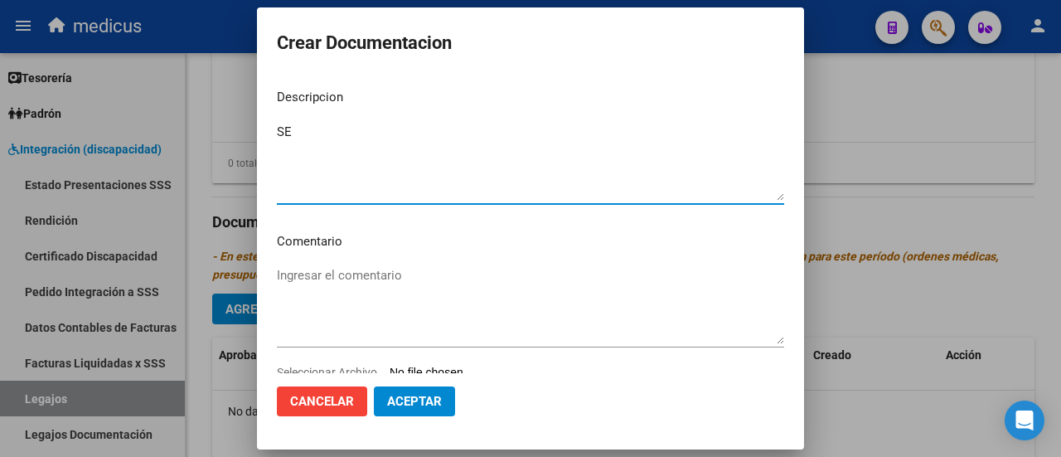
type textarea "S"
type textarea "se ingresa legajo para solicitud de prestaciones 2025."
click at [402, 277] on textarea "Ingresar el comentario" at bounding box center [531, 305] width 508 height 78
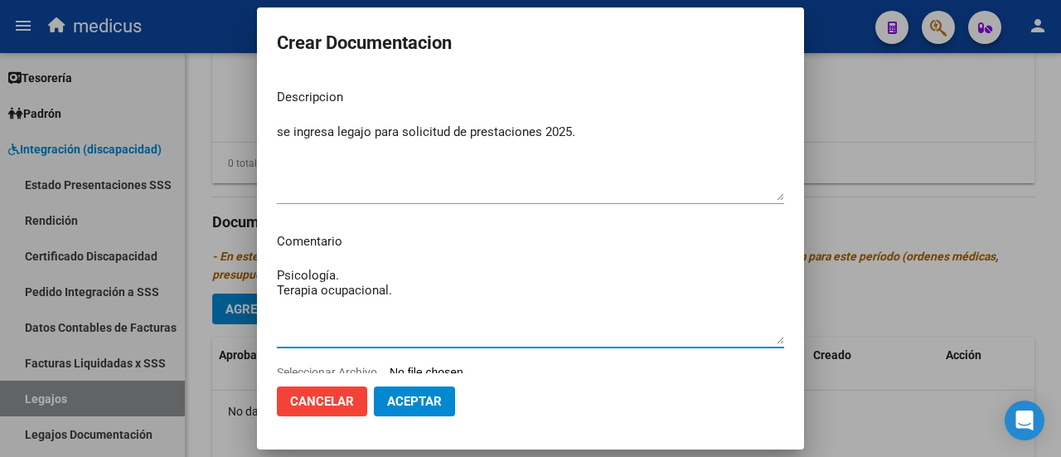
scroll to position [48, 0]
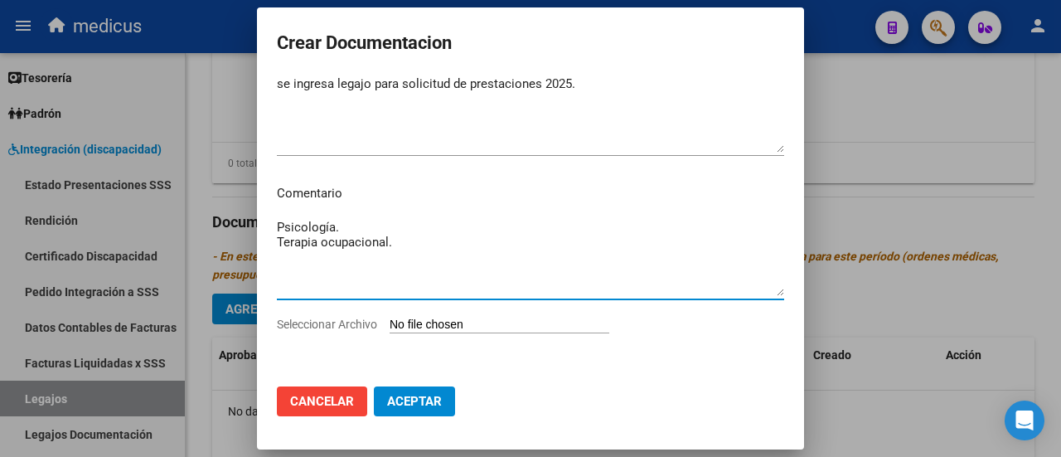
type textarea "Psicología. Terapia ocupacional."
click at [471, 322] on input "Seleccionar Archivo" at bounding box center [500, 326] width 220 height 16
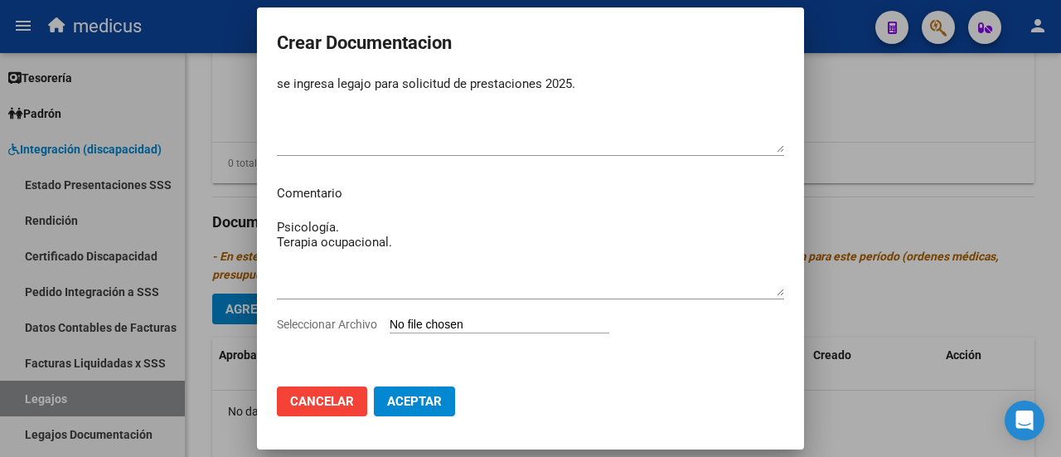
type input "C:\fakepath\[PERSON_NAME]-20565803973.pdf"
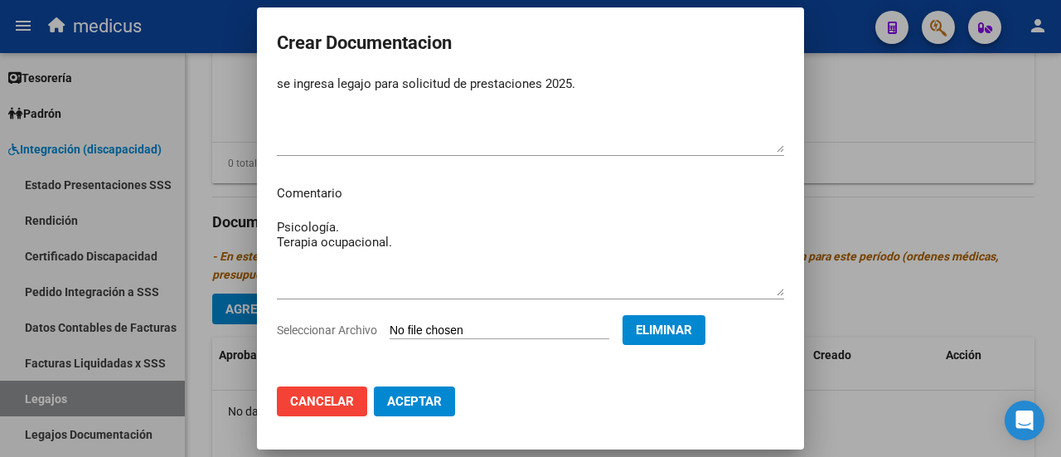
click at [420, 410] on button "Aceptar" at bounding box center [414, 401] width 81 height 30
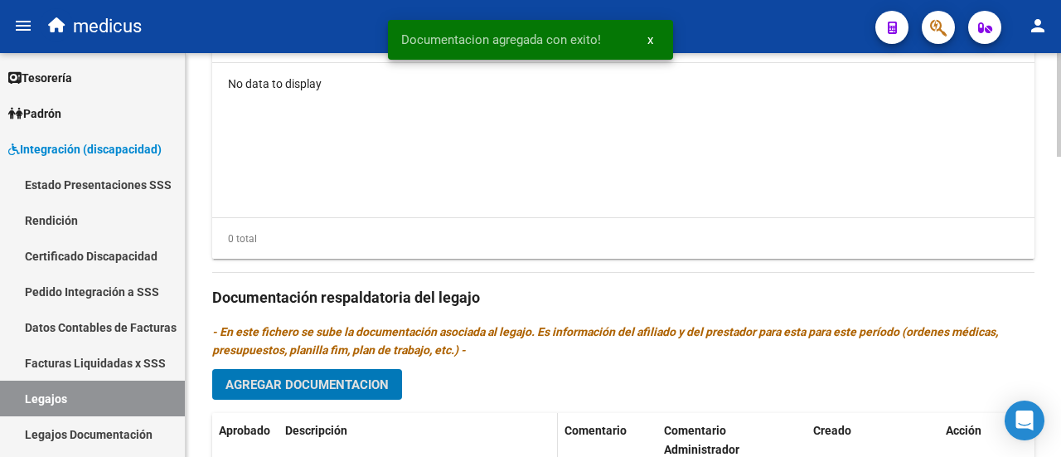
scroll to position [1008, 0]
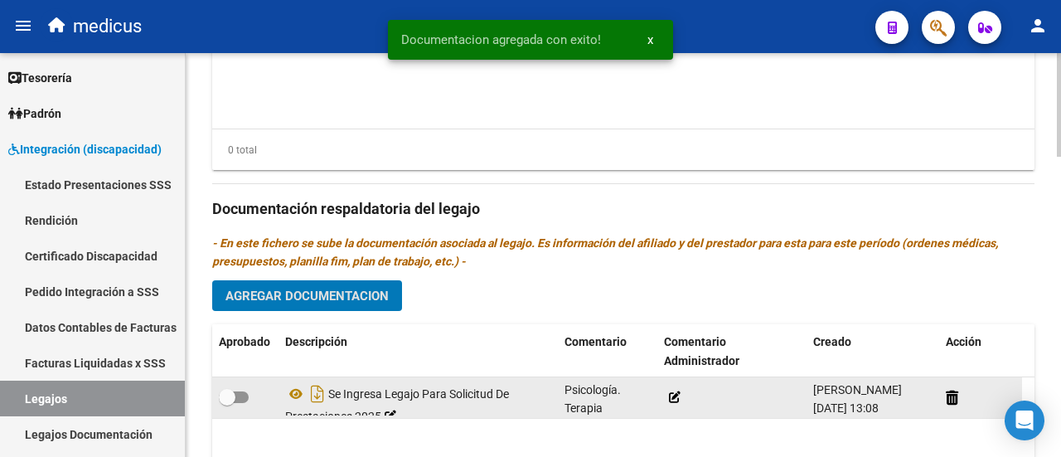
click at [234, 394] on span at bounding box center [227, 397] width 17 height 17
click at [227, 403] on input "checkbox" at bounding box center [226, 403] width 1 height 1
checkbox input "true"
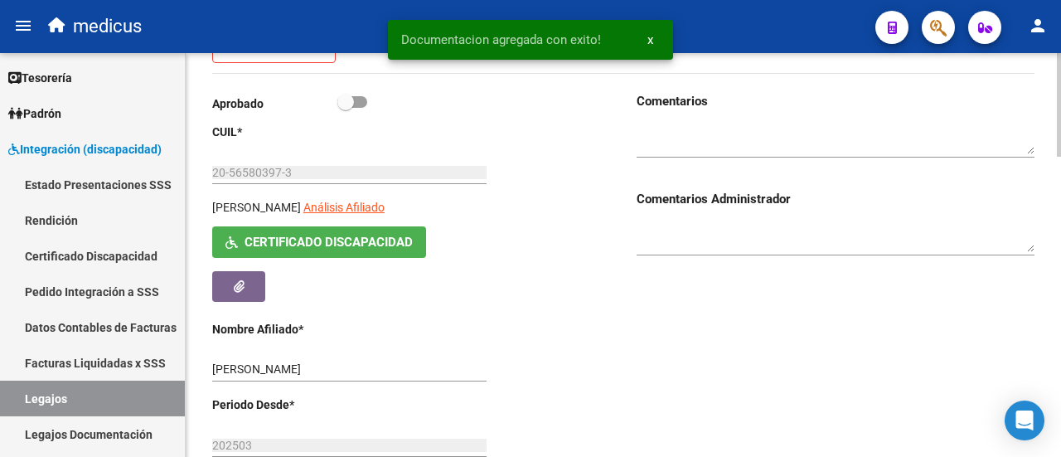
scroll to position [179, 0]
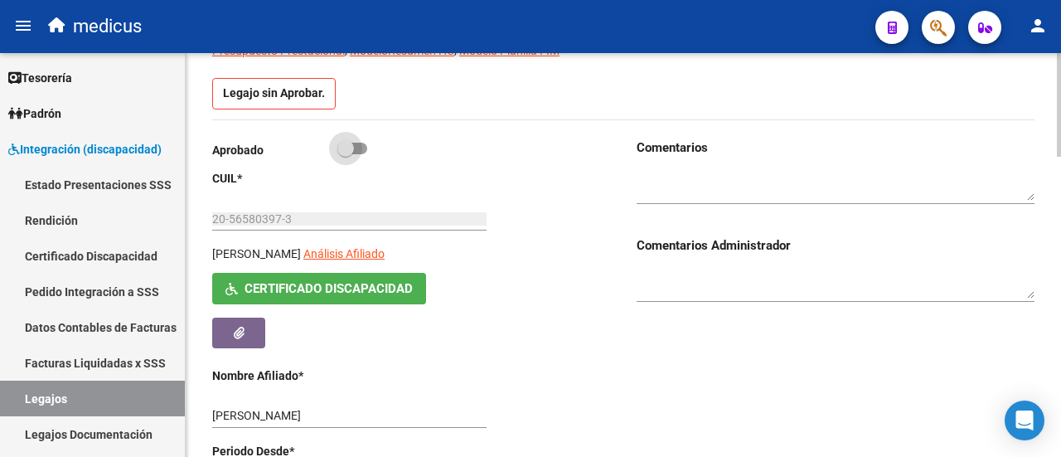
click at [362, 143] on span at bounding box center [353, 149] width 30 height 12
click at [346, 154] on input "checkbox" at bounding box center [345, 154] width 1 height 1
checkbox input "true"
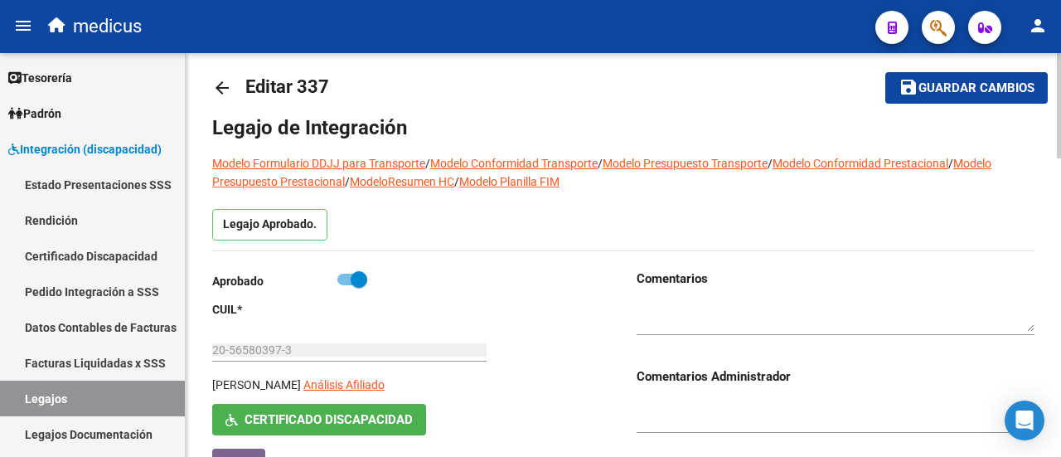
scroll to position [0, 0]
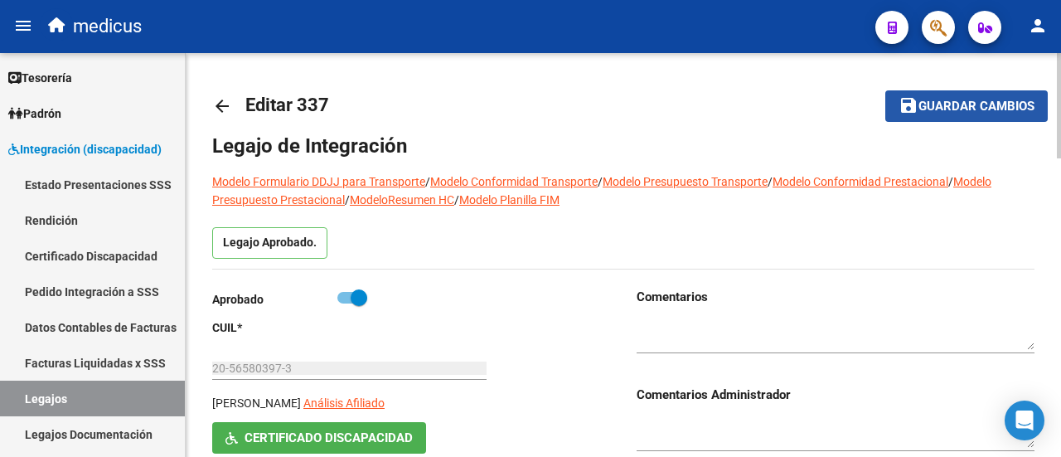
click at [952, 90] on button "save Guardar cambios" at bounding box center [967, 105] width 163 height 31
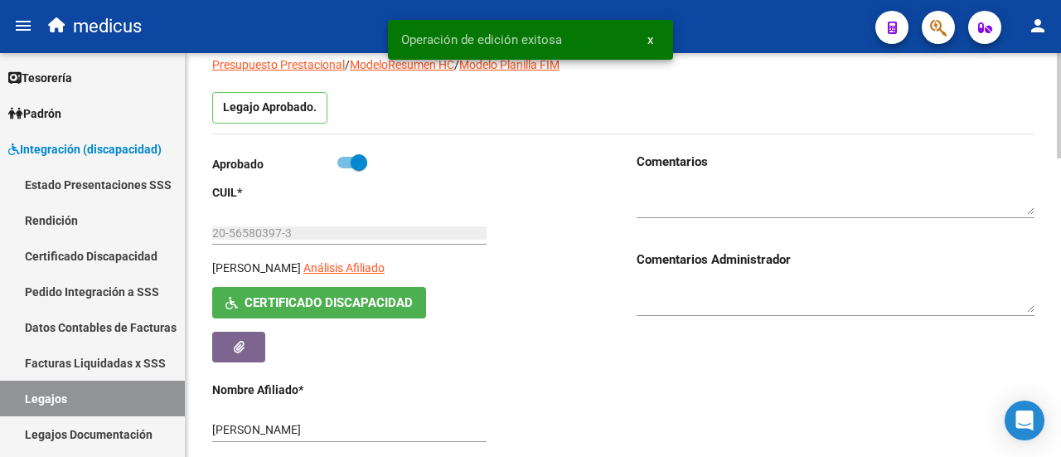
scroll to position [66, 0]
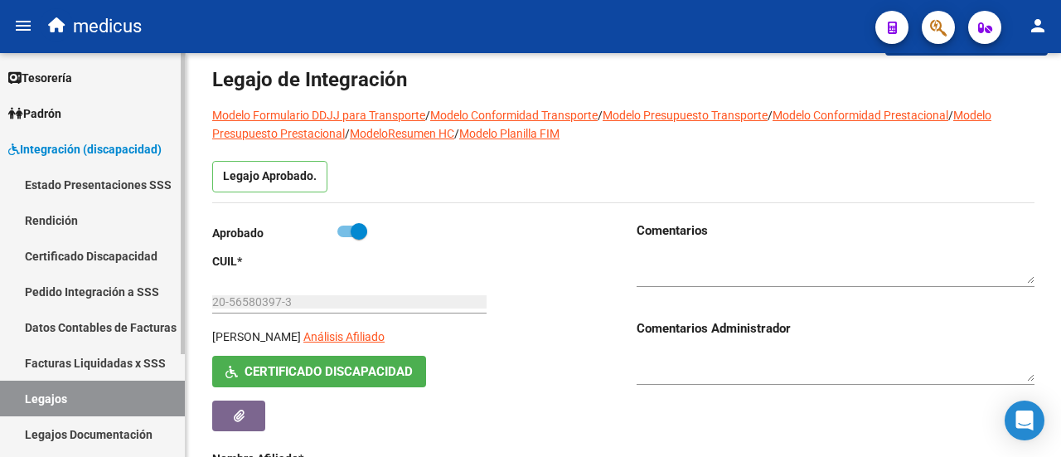
click at [89, 405] on link "Legajos" at bounding box center [92, 399] width 185 height 36
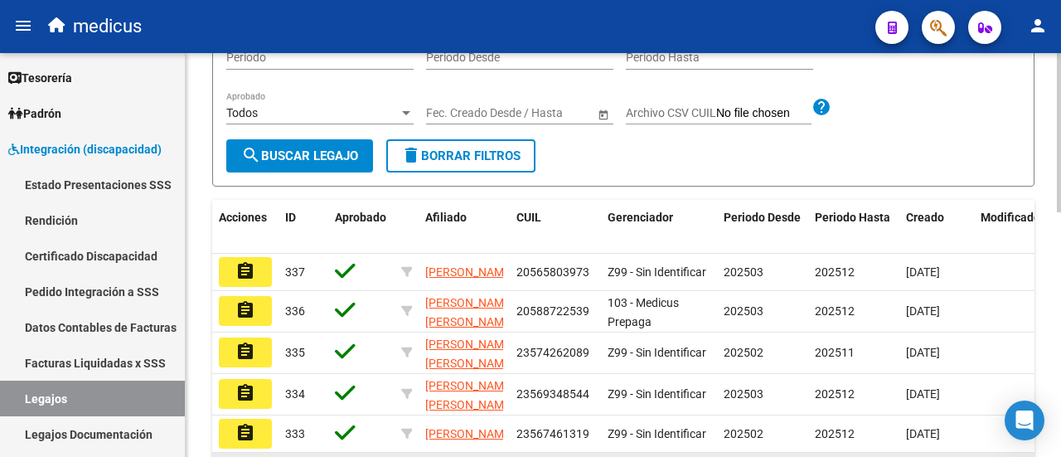
scroll to position [149, 0]
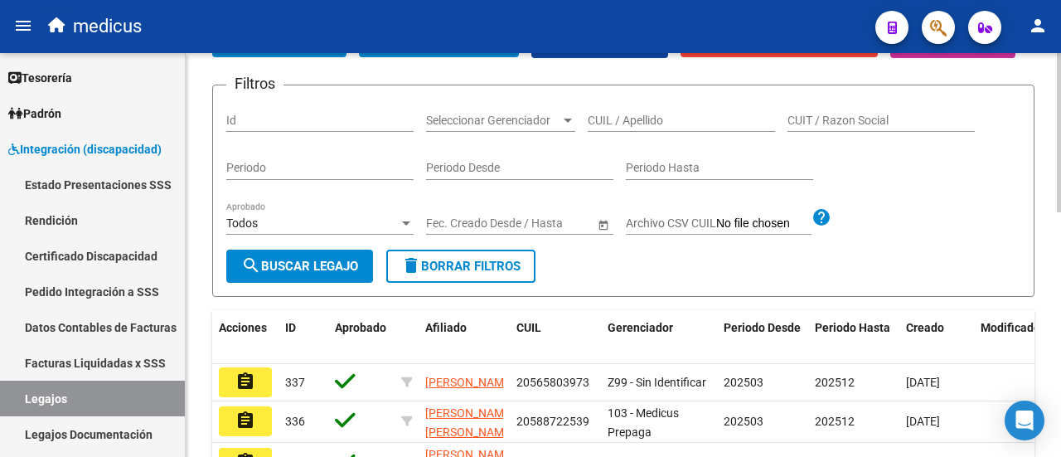
click at [476, 274] on span "delete Borrar Filtros" at bounding box center [460, 266] width 119 height 15
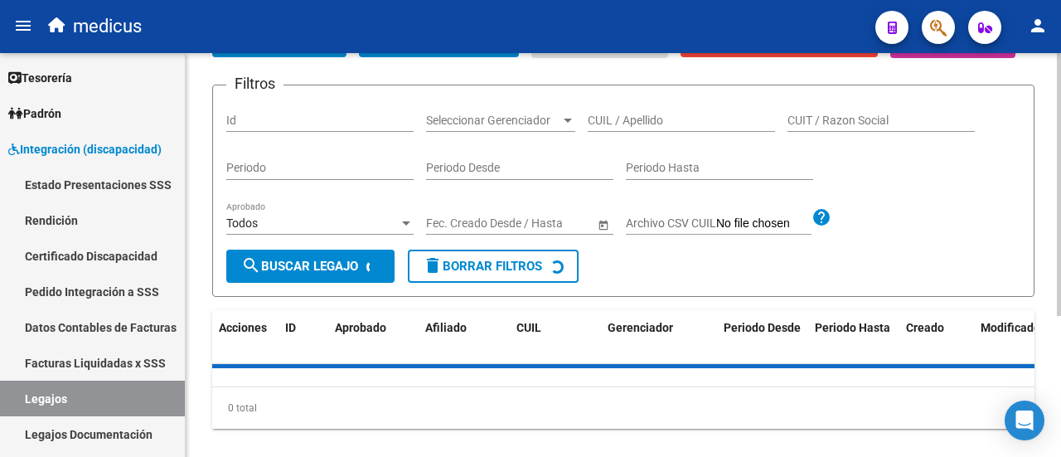
click at [644, 128] on input "CUIL / Apellido" at bounding box center [681, 121] width 187 height 14
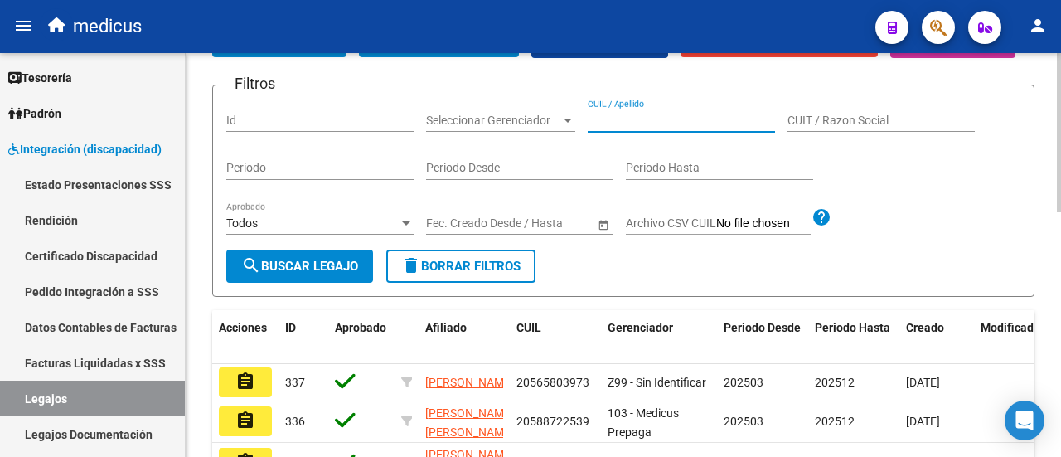
paste input "20575155287"
type input "20575155287"
click at [294, 274] on span "search Buscar Legajo" at bounding box center [299, 266] width 117 height 15
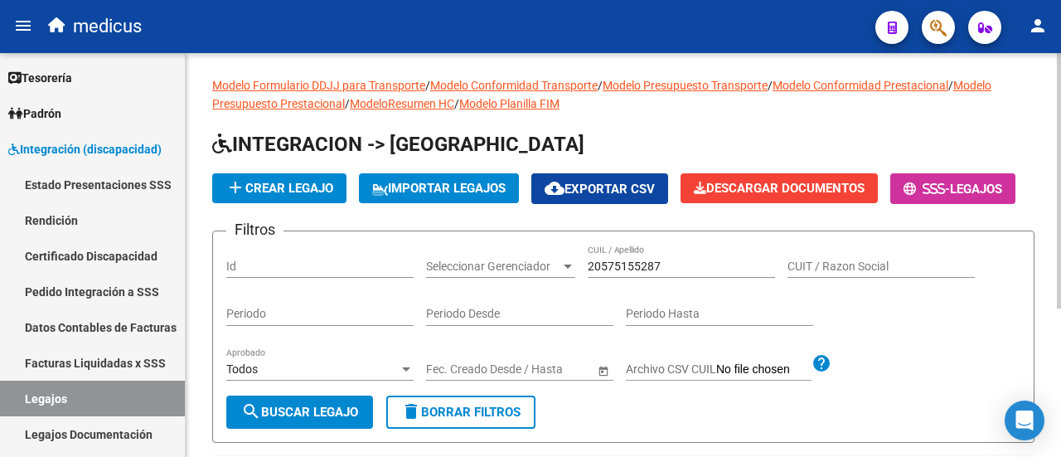
scroll to position [0, 0]
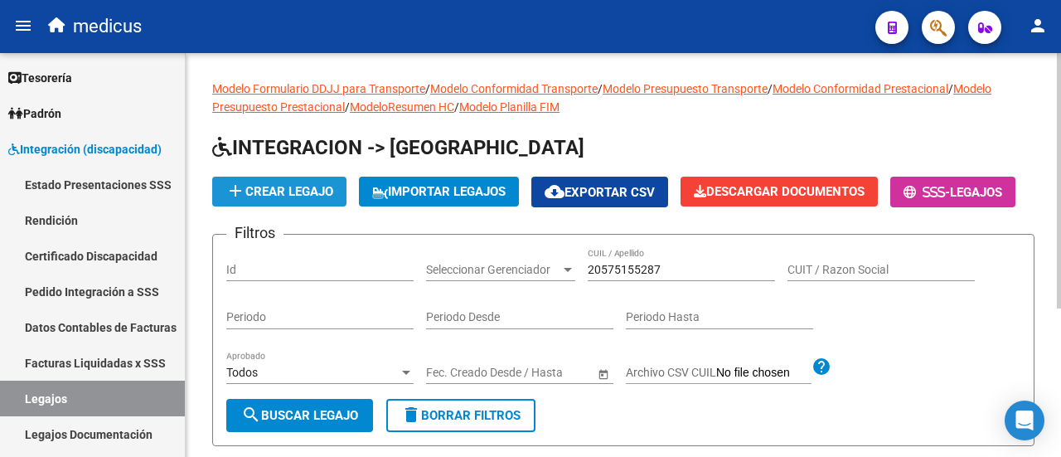
click at [310, 192] on span "add Crear Legajo" at bounding box center [280, 191] width 108 height 15
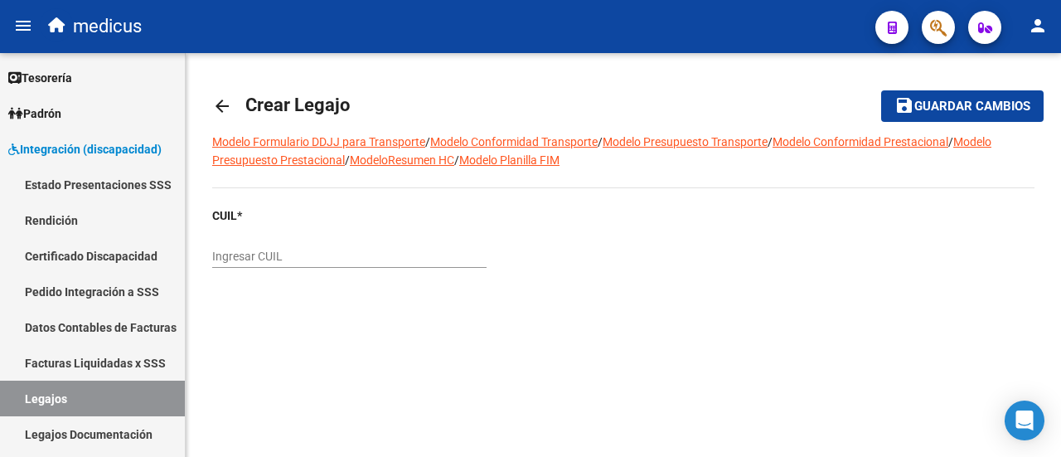
click at [330, 255] on input "Ingresar CUIL" at bounding box center [349, 257] width 274 height 14
paste input "20-57515528-7"
type input "20-57515528-7"
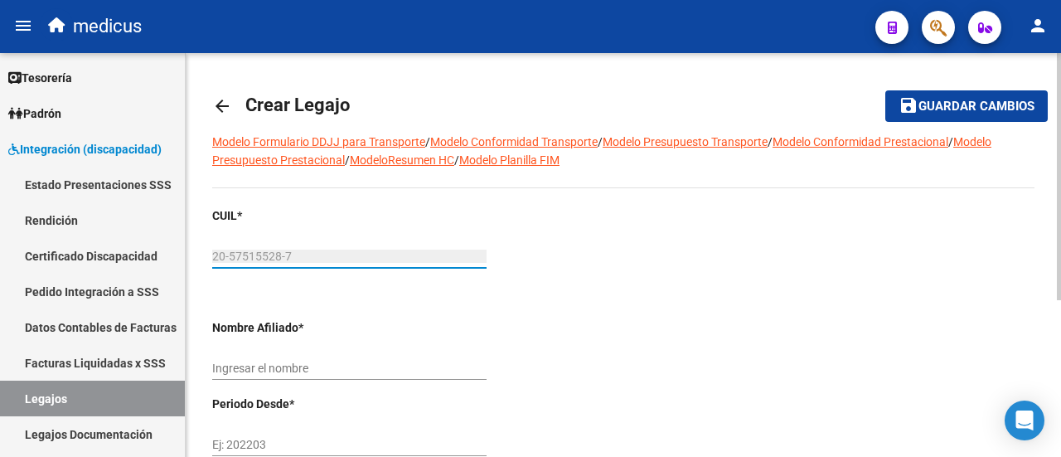
type input "[PERSON_NAME]"
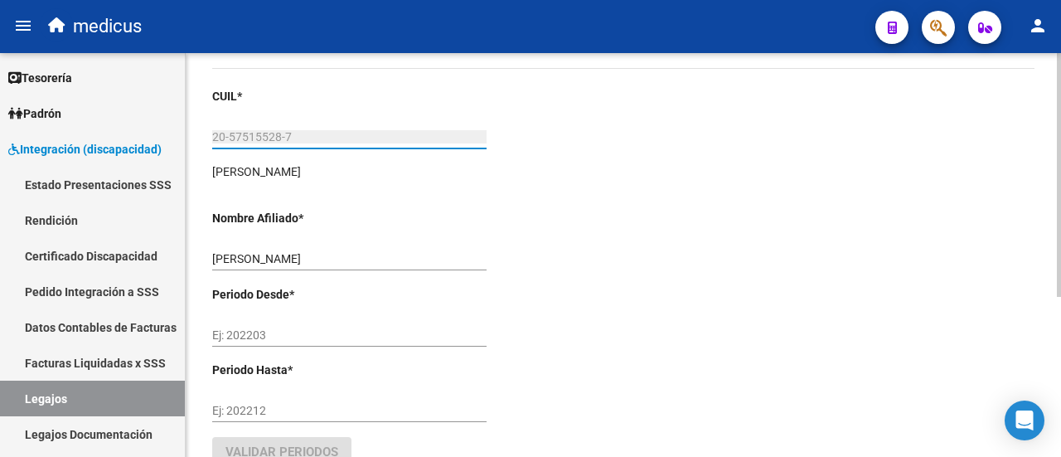
scroll to position [166, 0]
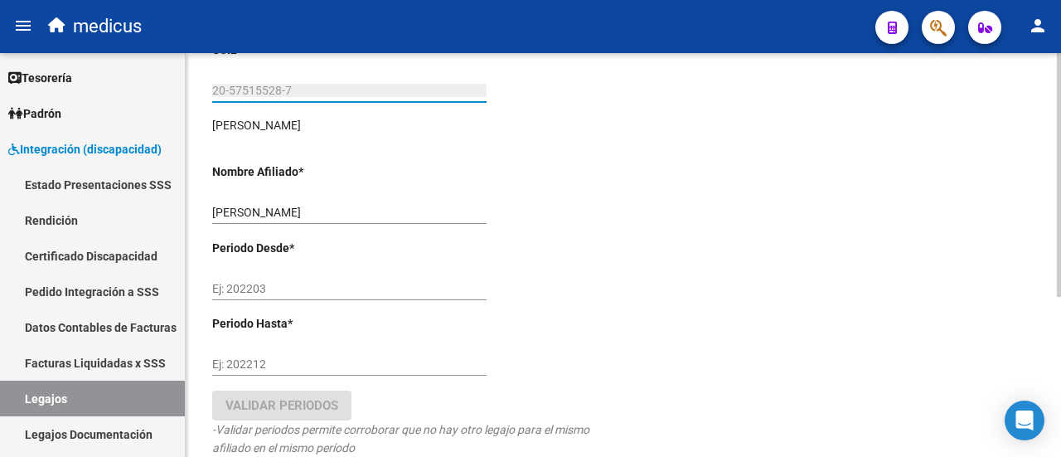
type input "20-57515528-7"
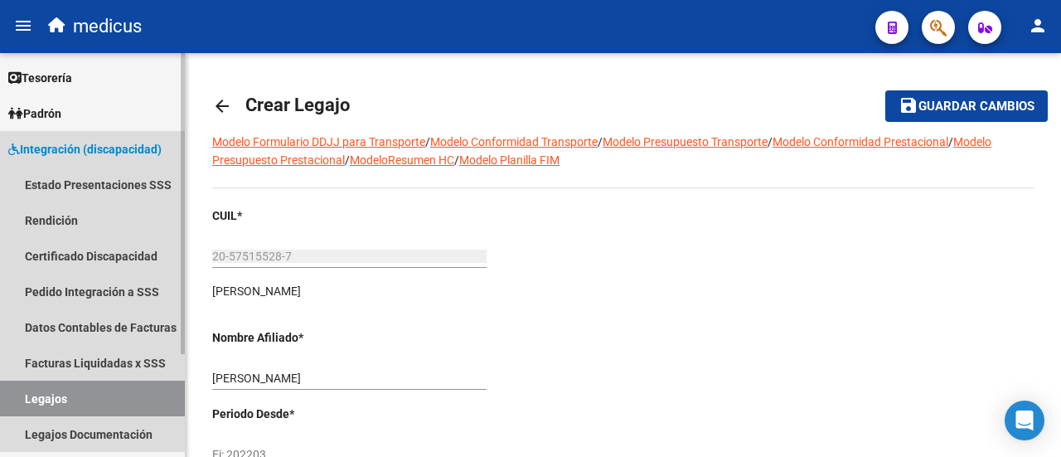
click at [70, 408] on link "Legajos" at bounding box center [92, 399] width 185 height 36
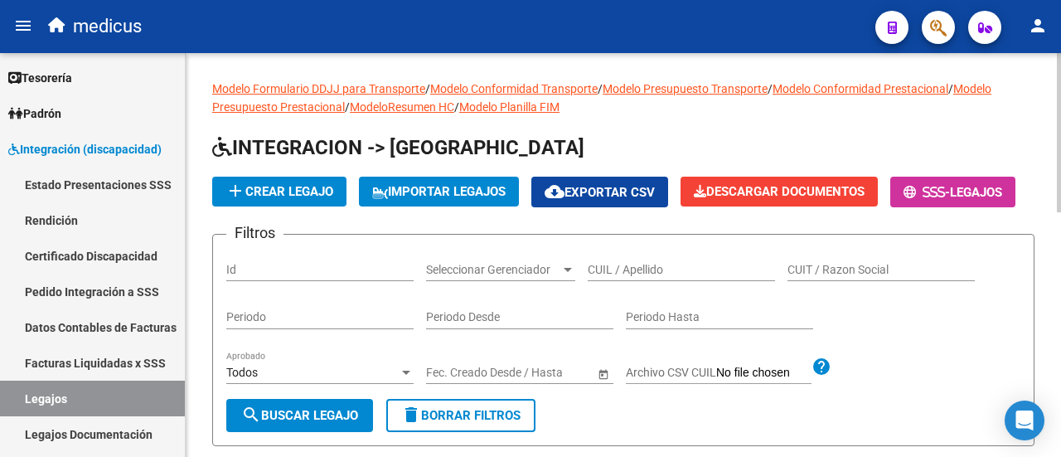
click at [631, 277] on input "CUIL / Apellido" at bounding box center [681, 270] width 187 height 14
paste input "20575117865"
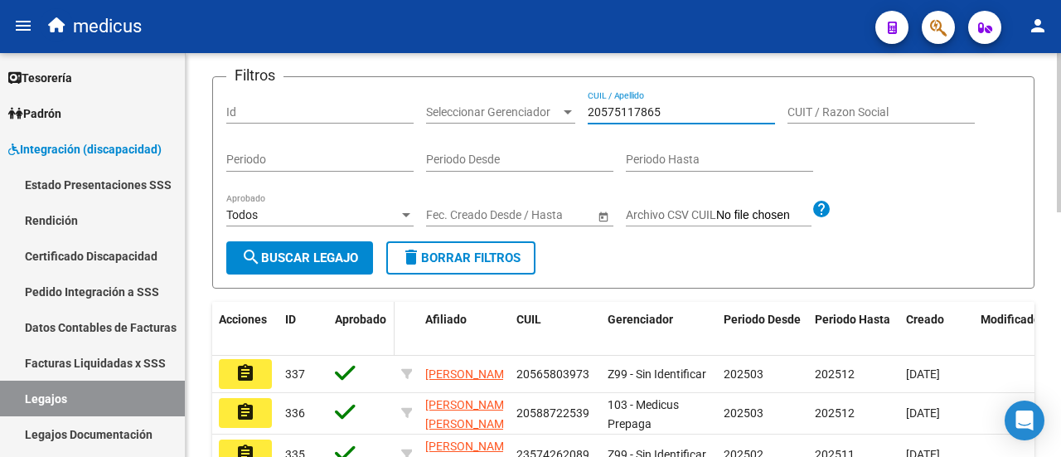
scroll to position [166, 0]
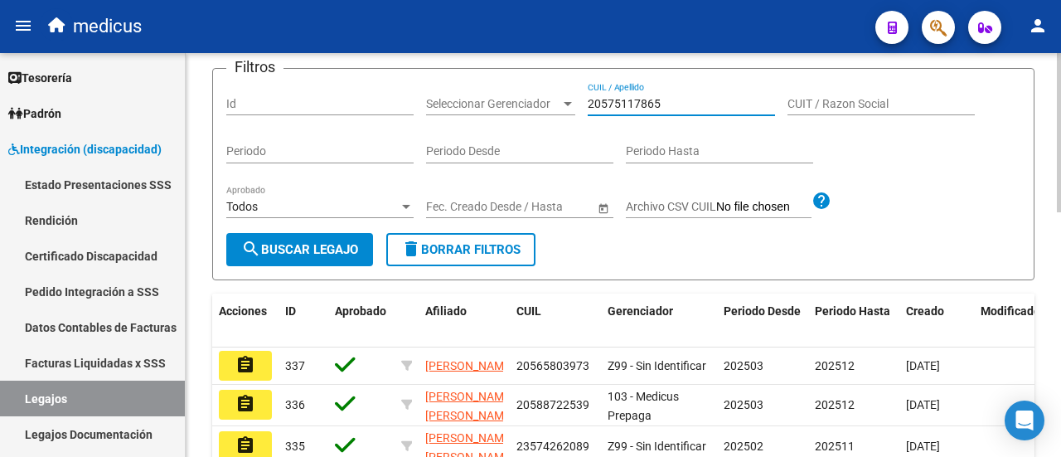
type input "20575117865"
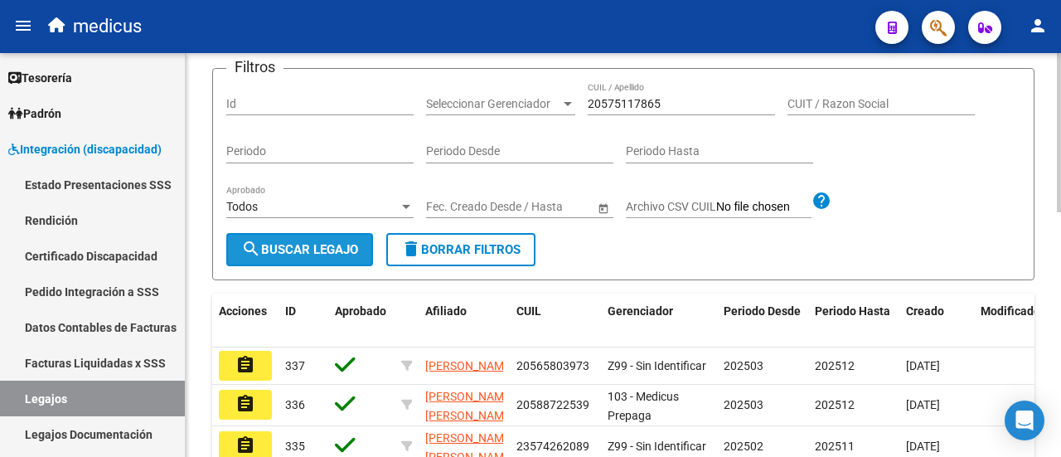
click at [325, 257] on span "search Buscar Legajo" at bounding box center [299, 249] width 117 height 15
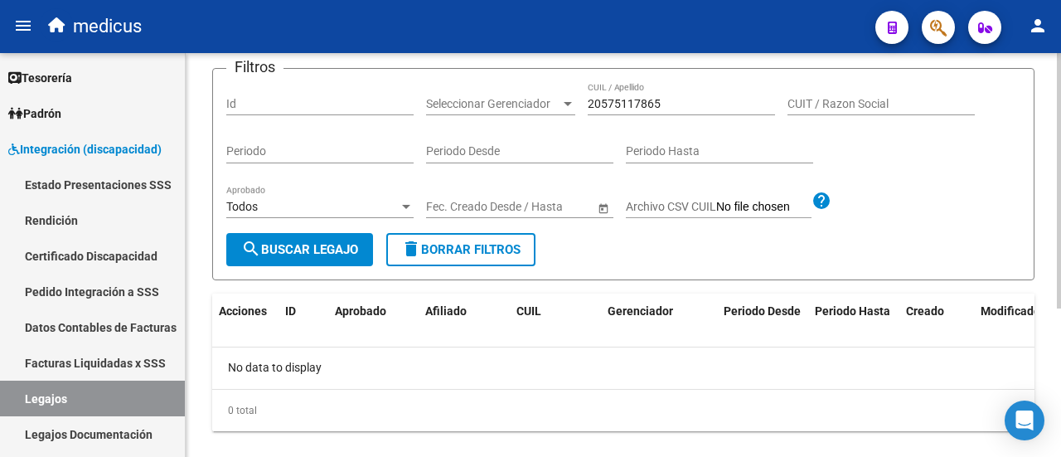
scroll to position [0, 0]
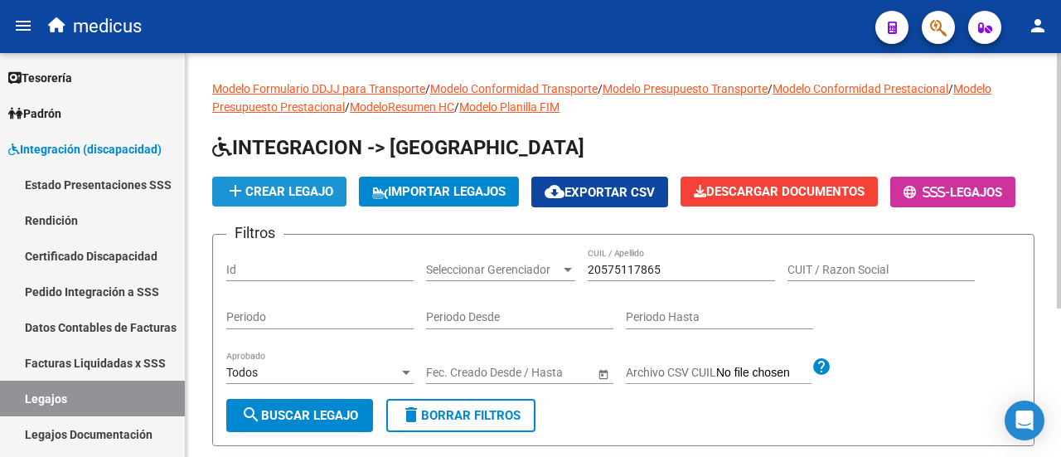
click at [344, 191] on button "add Crear Legajo" at bounding box center [279, 192] width 134 height 30
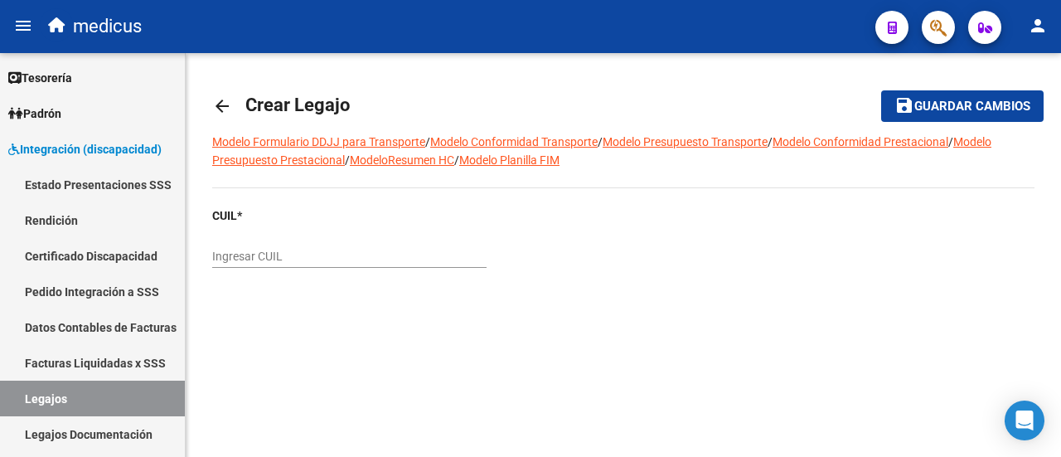
click at [306, 250] on input "Ingresar CUIL" at bounding box center [349, 257] width 274 height 14
paste input "20-57511786-5"
type input "20-57511786-5"
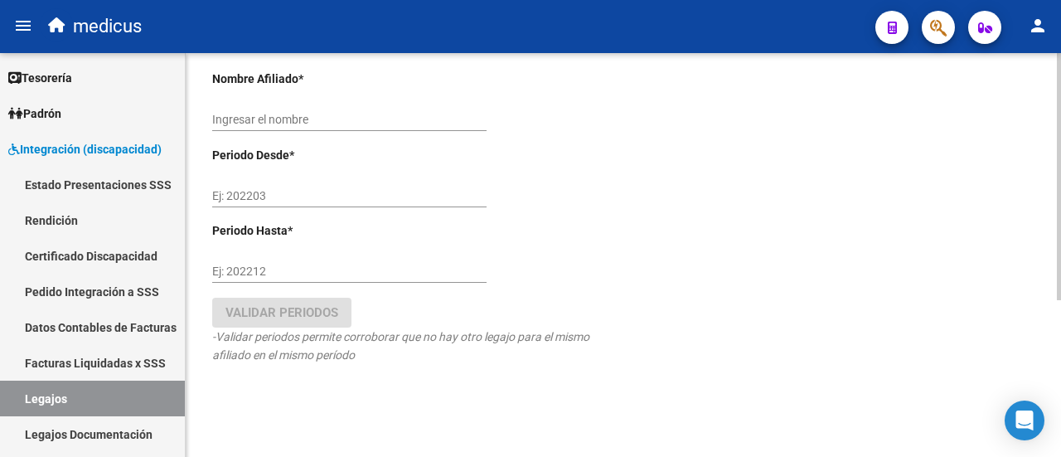
type input "[PERSON_NAME] [PERSON_NAME]"
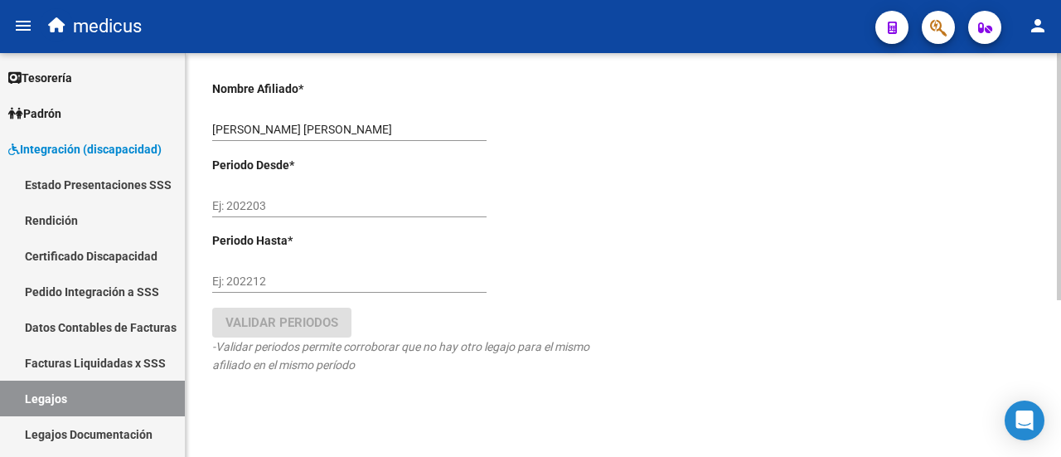
scroll to position [259, 0]
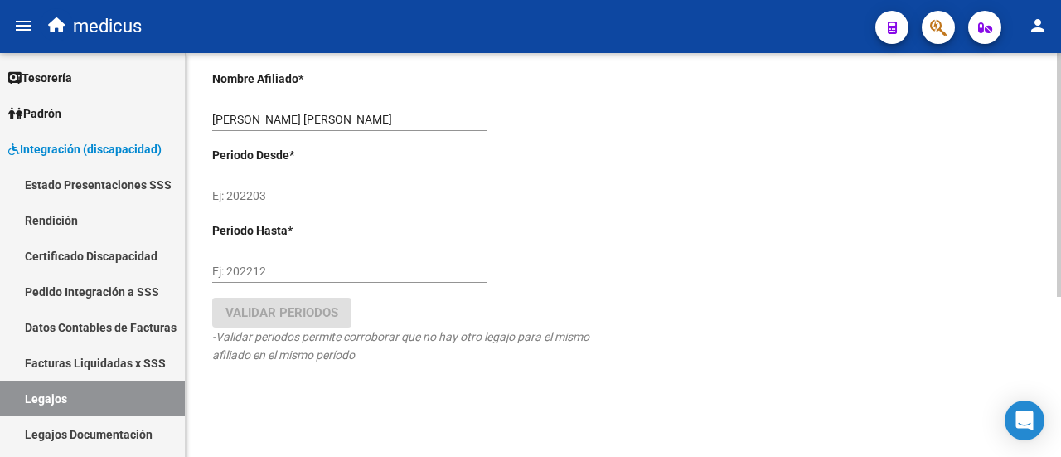
type input "20-57511786-5"
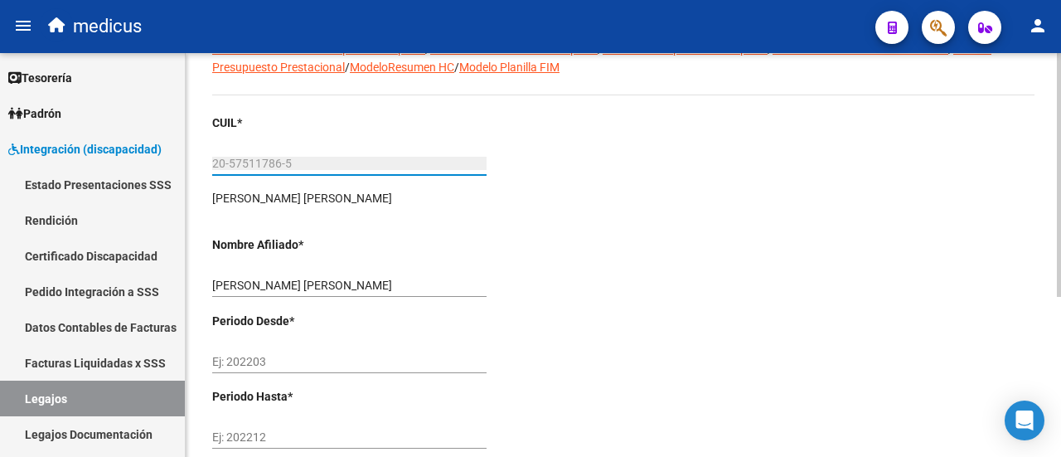
scroll to position [265, 0]
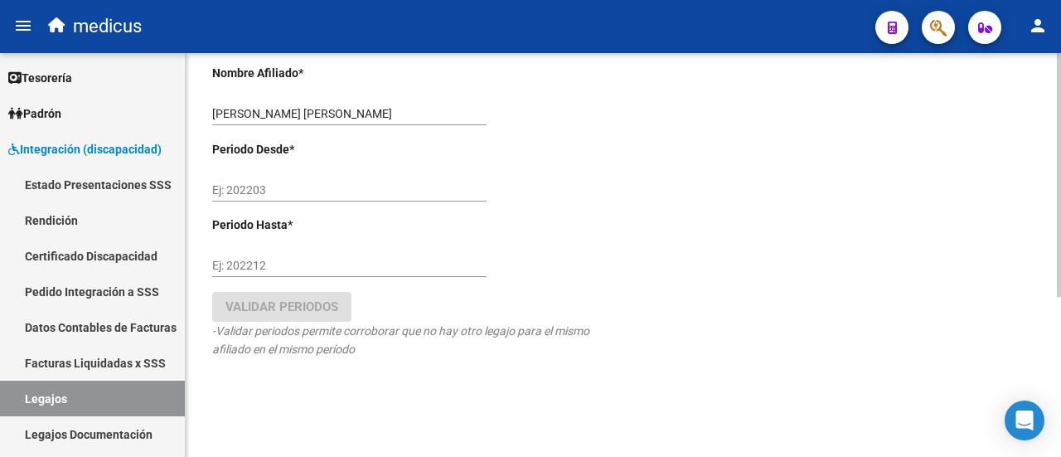
click at [287, 193] on input "Ej: 202203" at bounding box center [349, 190] width 274 height 14
type input "202503"
click at [274, 268] on input "Ej: 202212" at bounding box center [349, 266] width 274 height 14
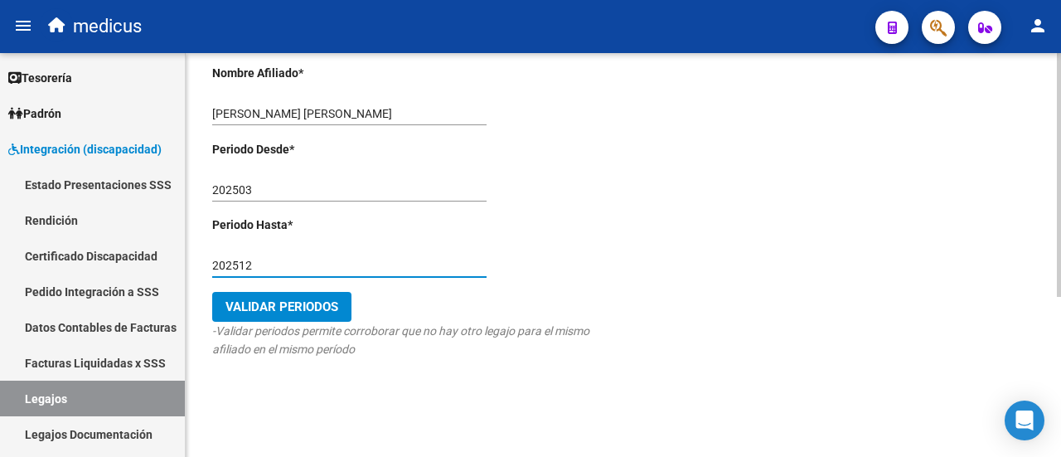
type input "202512"
click at [291, 303] on span "Validar Periodos" at bounding box center [282, 306] width 113 height 15
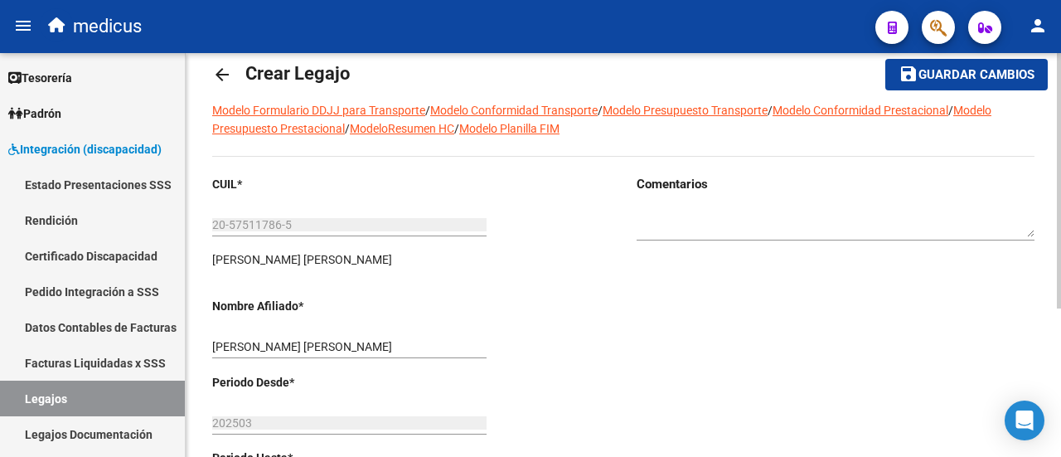
scroll to position [0, 0]
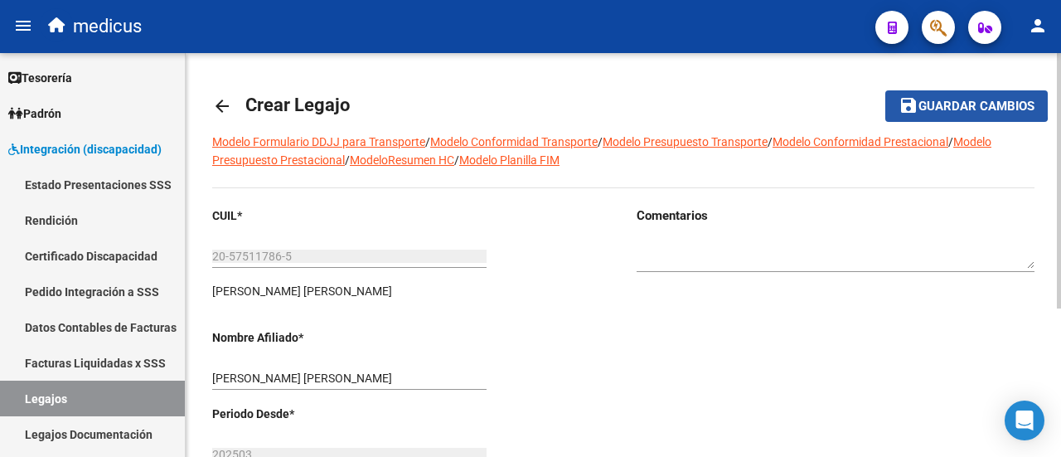
click at [950, 100] on span "Guardar cambios" at bounding box center [977, 107] width 116 height 15
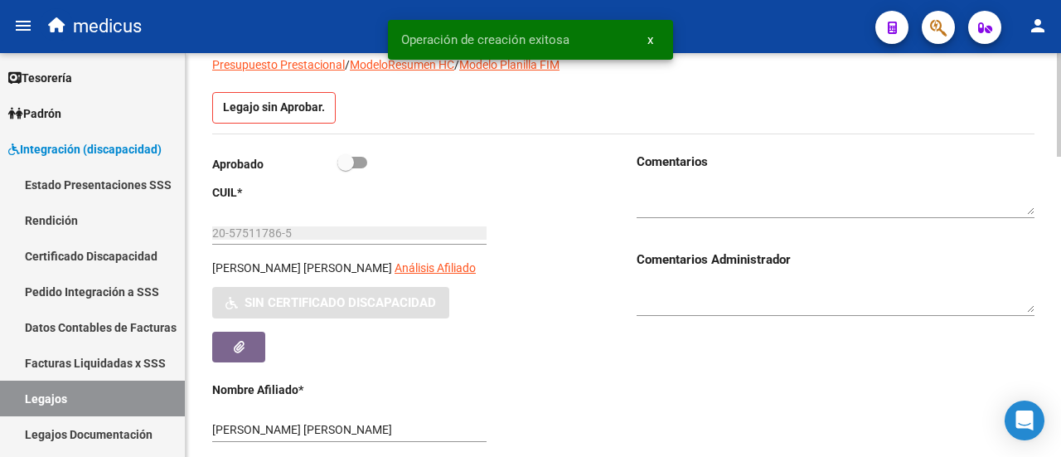
scroll to position [166, 0]
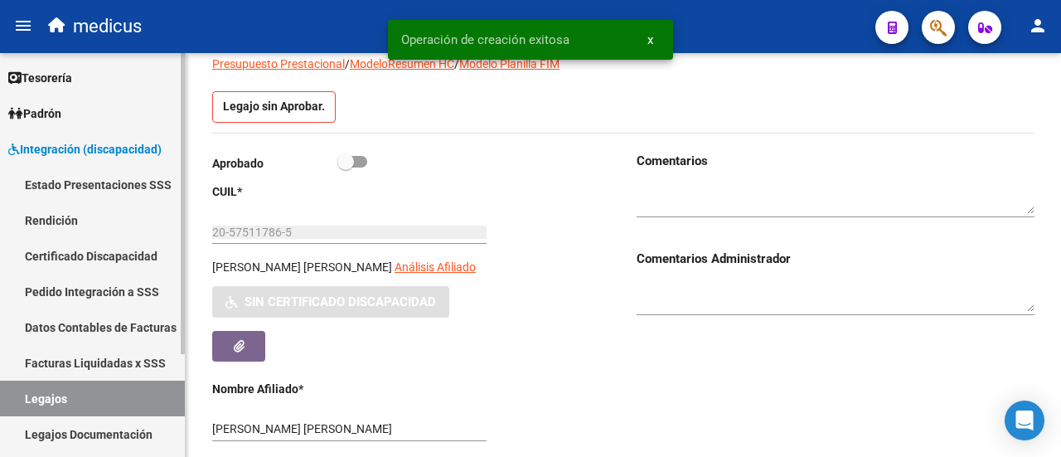
click at [106, 255] on link "Certificado Discapacidad" at bounding box center [92, 256] width 185 height 36
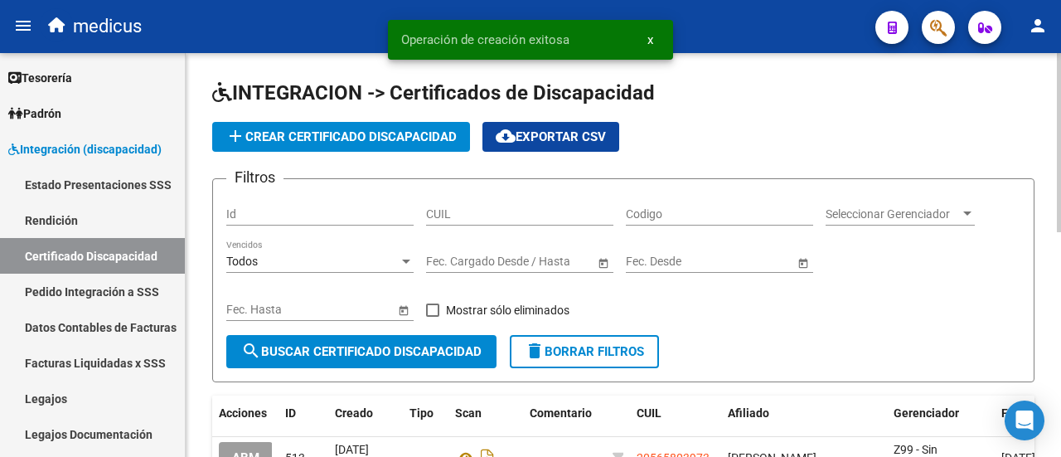
click at [488, 212] on input "CUIL" at bounding box center [519, 214] width 187 height 14
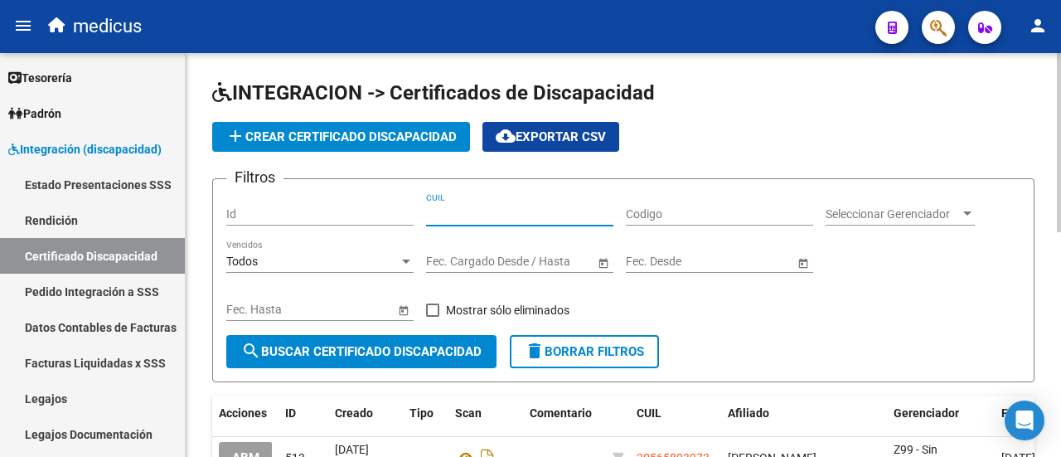
paste input "20-57511786-5"
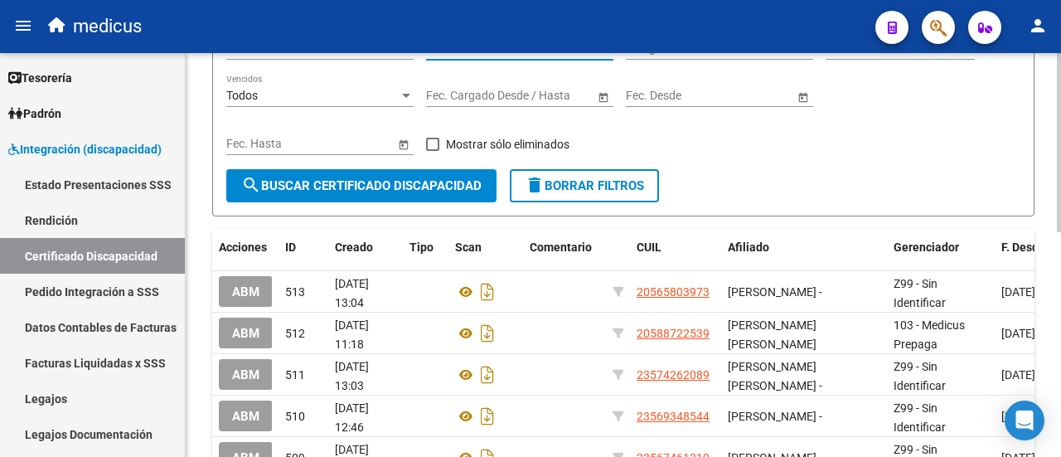
type input "20-57511786-5"
click at [364, 191] on span "search Buscar Certificado Discapacidad" at bounding box center [361, 185] width 240 height 15
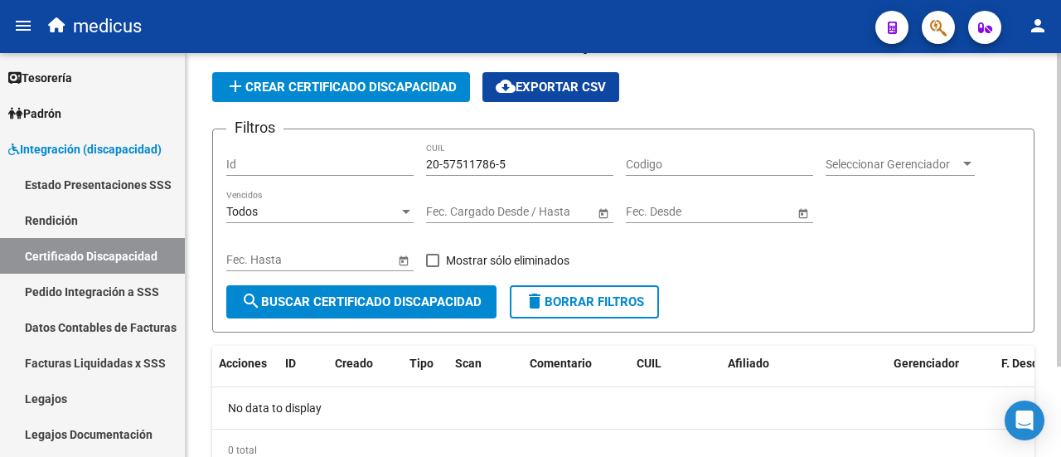
scroll to position [0, 0]
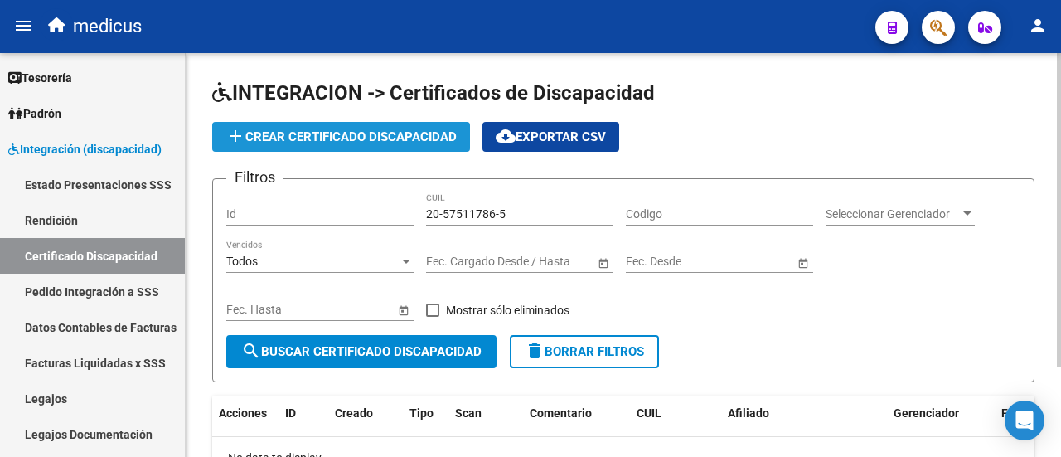
click at [352, 137] on span "add Crear Certificado Discapacidad" at bounding box center [341, 136] width 231 height 15
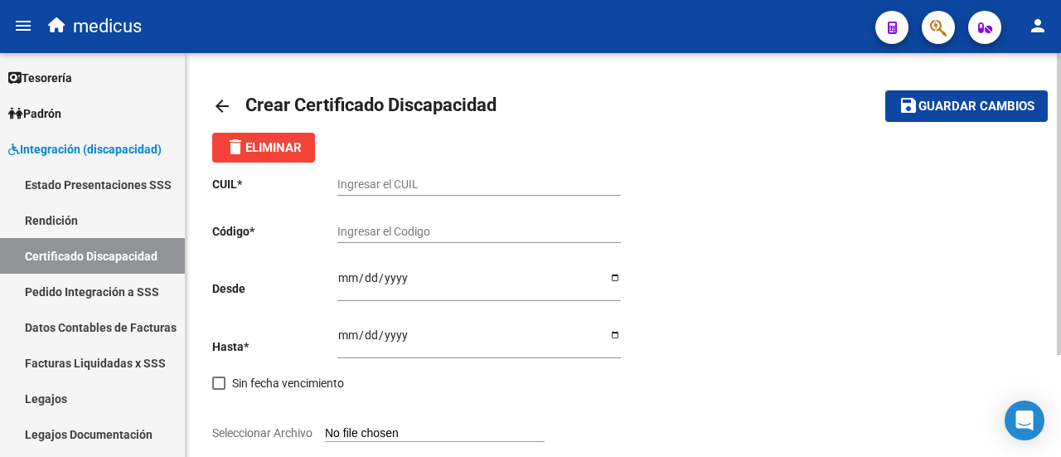
click at [366, 182] on input "Ingresar el CUIL" at bounding box center [480, 184] width 284 height 14
paste input "20-57511786-5"
drag, startPoint x: 357, startPoint y: 183, endPoint x: 406, endPoint y: 176, distance: 49.5
click at [406, 176] on div "20-57511786-5 Ingresar el CUIL" at bounding box center [480, 179] width 284 height 33
type input "20-57511786-5"
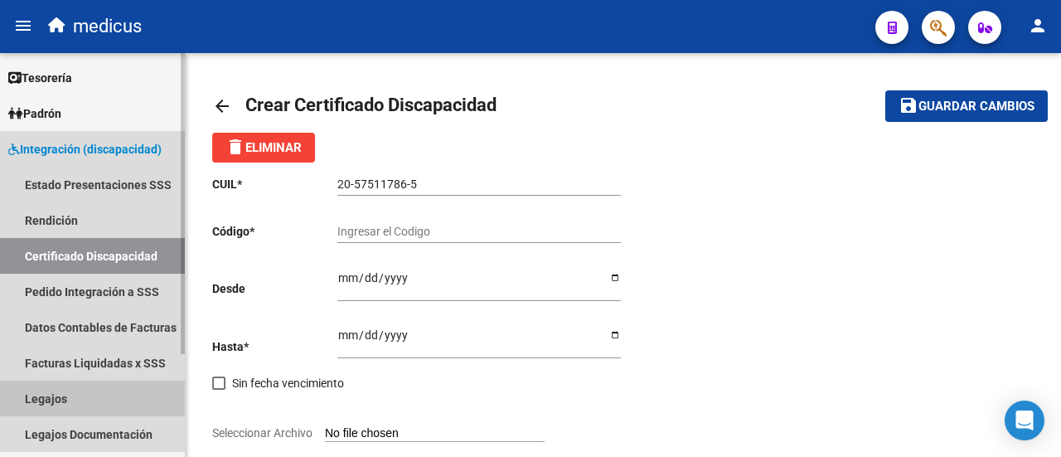
click at [70, 396] on link "Legajos" at bounding box center [92, 399] width 185 height 36
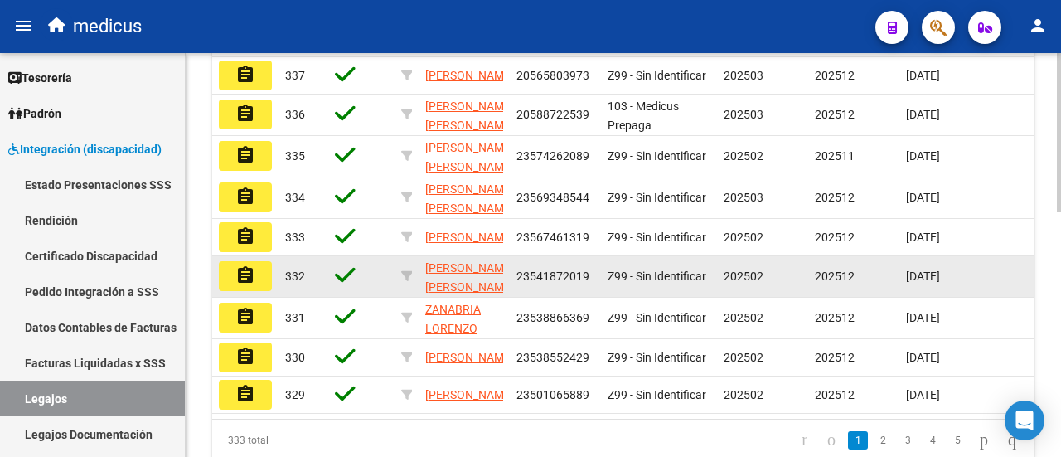
scroll to position [249, 0]
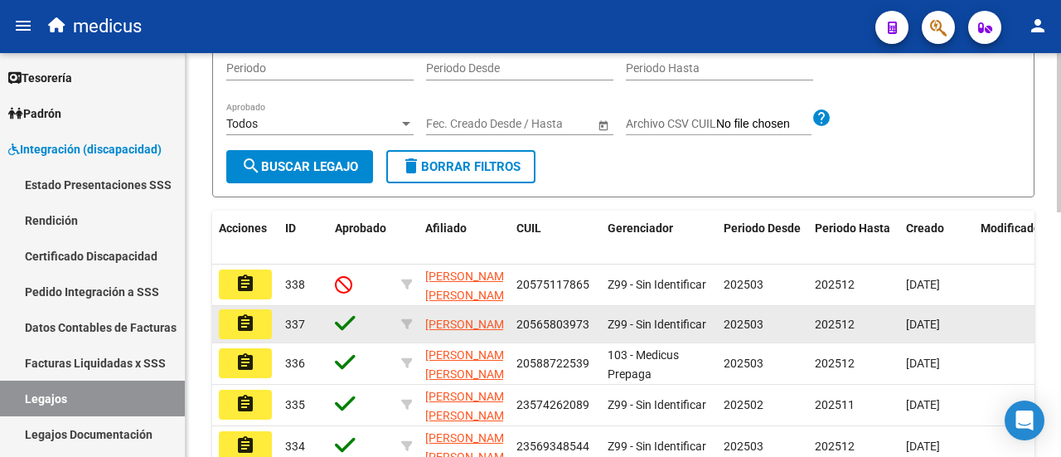
click at [257, 339] on button "assignment" at bounding box center [245, 324] width 53 height 30
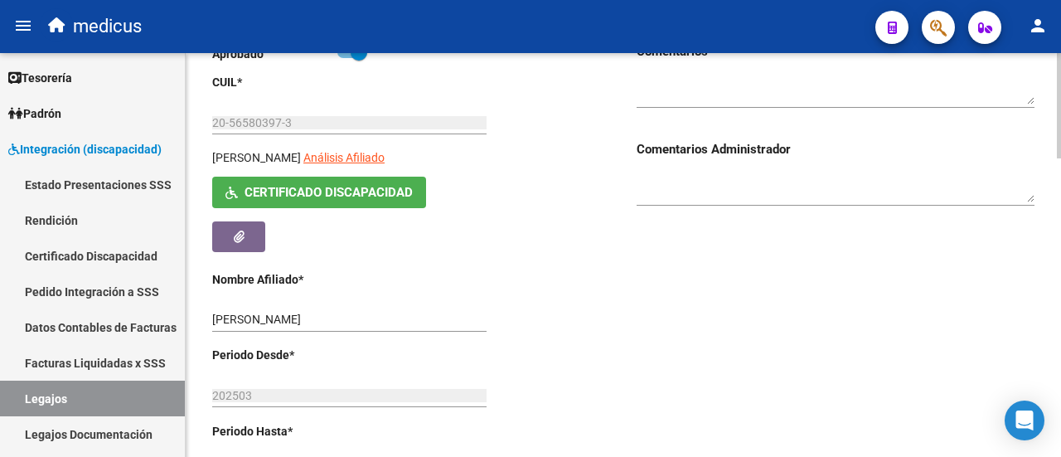
scroll to position [249, 0]
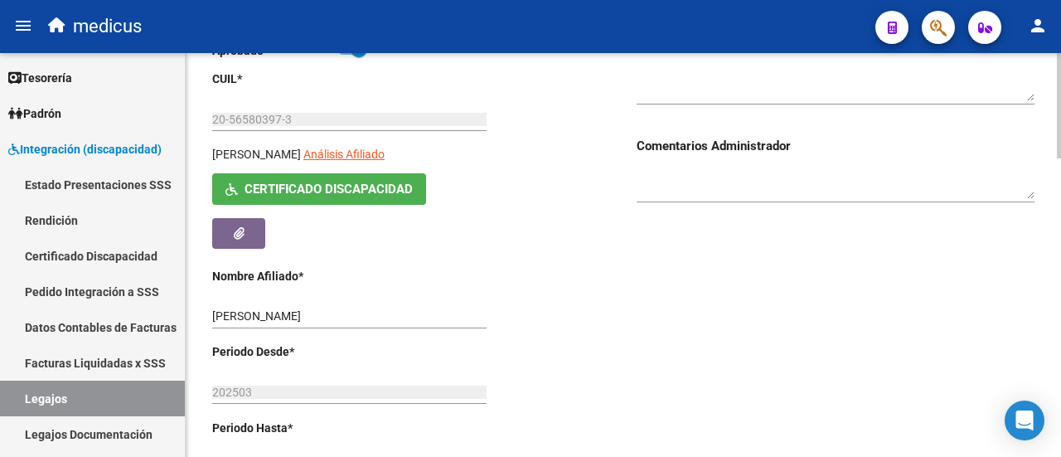
click at [395, 200] on button "Certificado Discapacidad" at bounding box center [319, 188] width 214 height 31
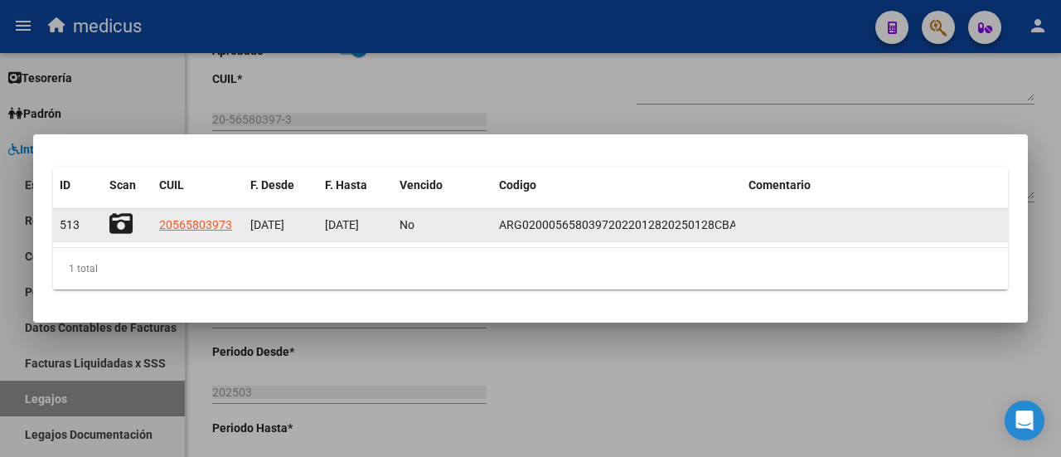
click at [123, 212] on icon at bounding box center [120, 223] width 23 height 23
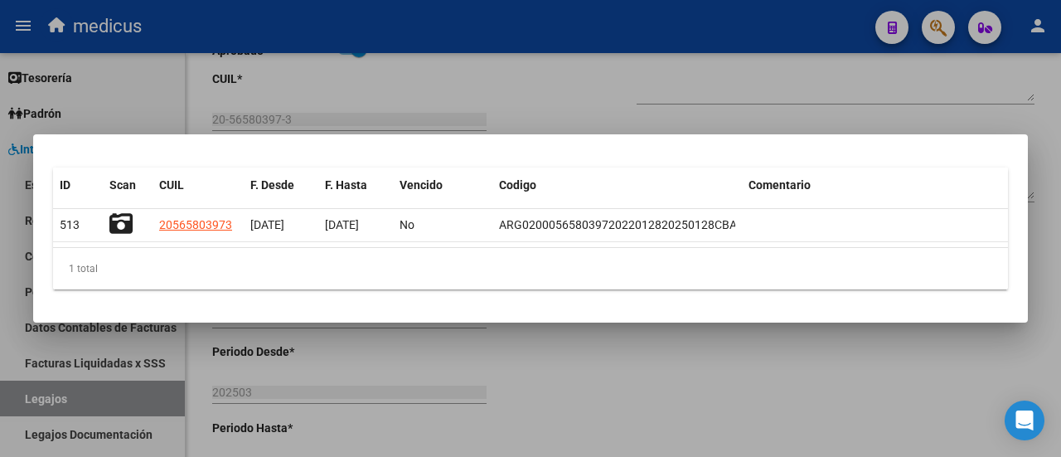
click at [694, 100] on div at bounding box center [530, 228] width 1061 height 457
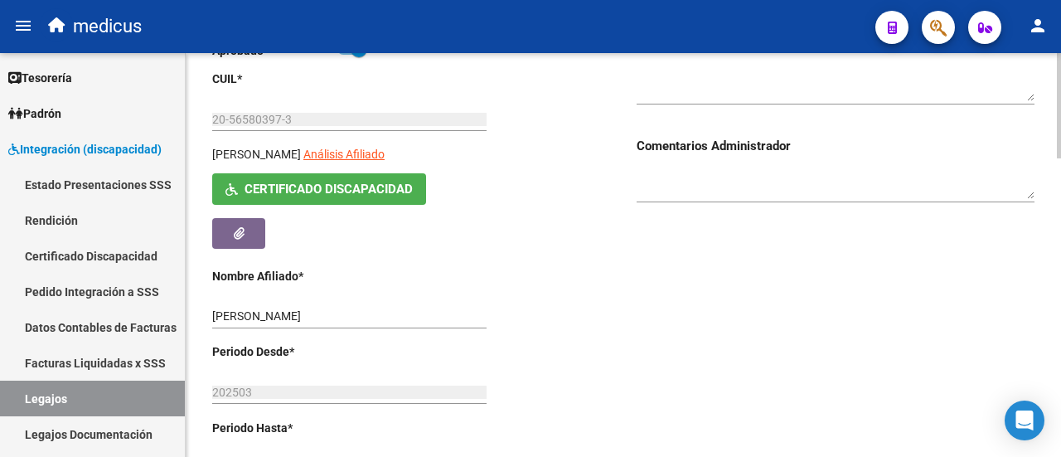
scroll to position [0, 0]
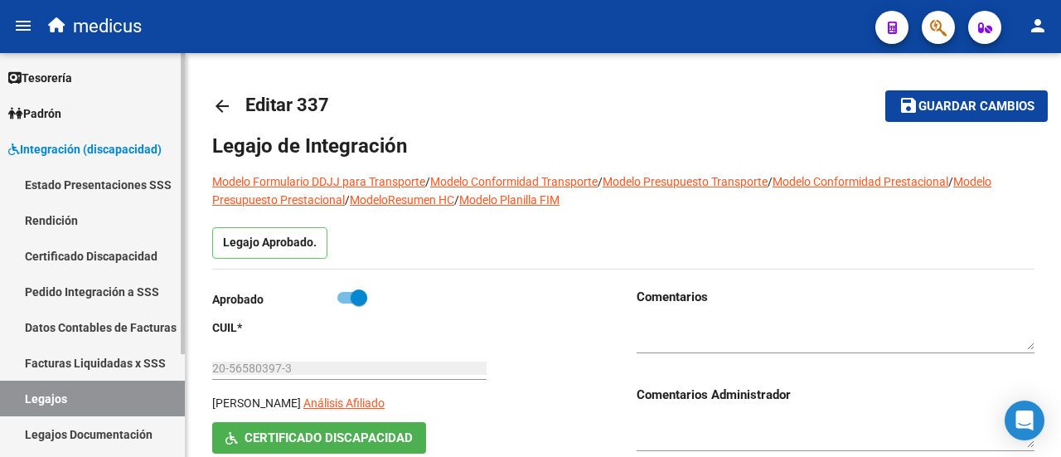
click at [79, 393] on link "Legajos" at bounding box center [92, 399] width 185 height 36
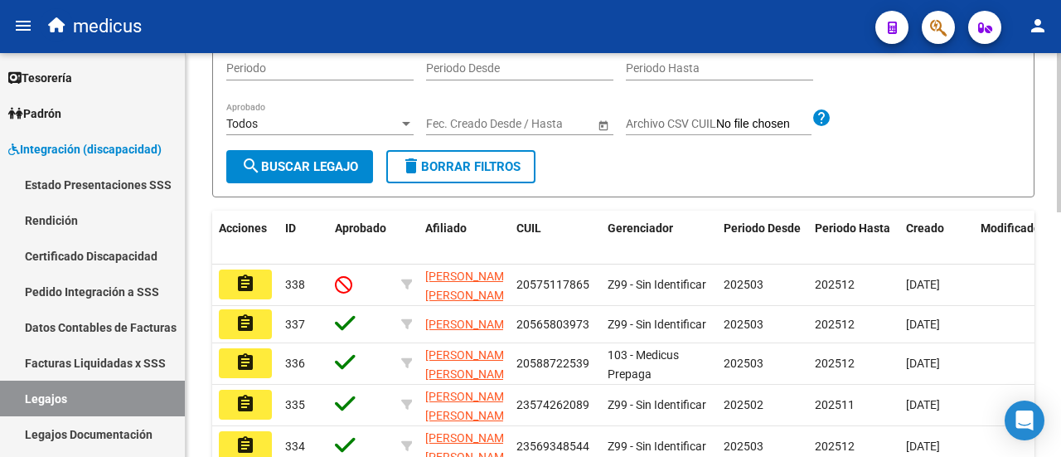
scroll to position [332, 0]
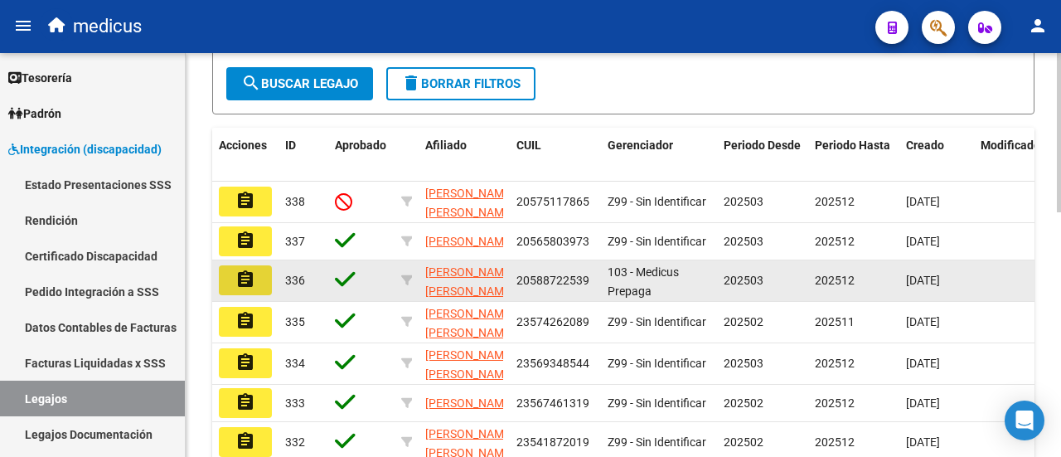
click at [261, 295] on button "assignment" at bounding box center [245, 280] width 53 height 30
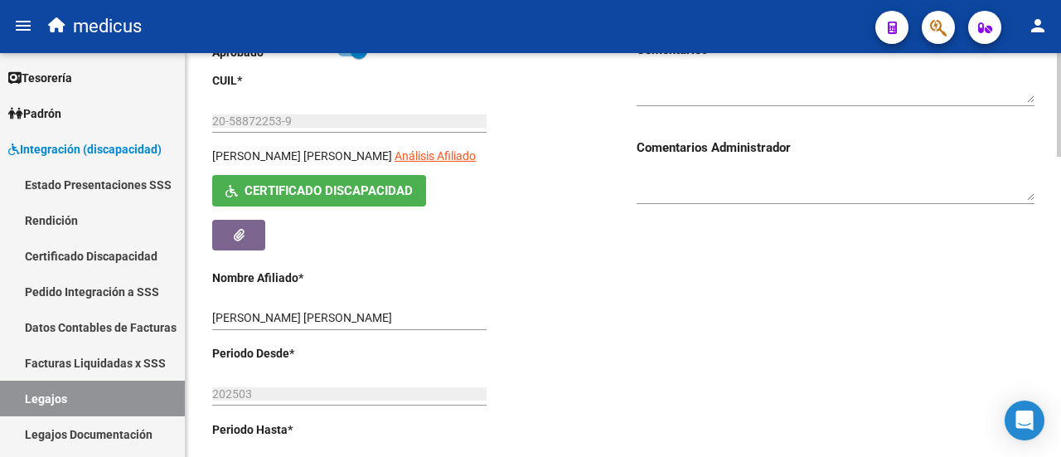
scroll to position [249, 0]
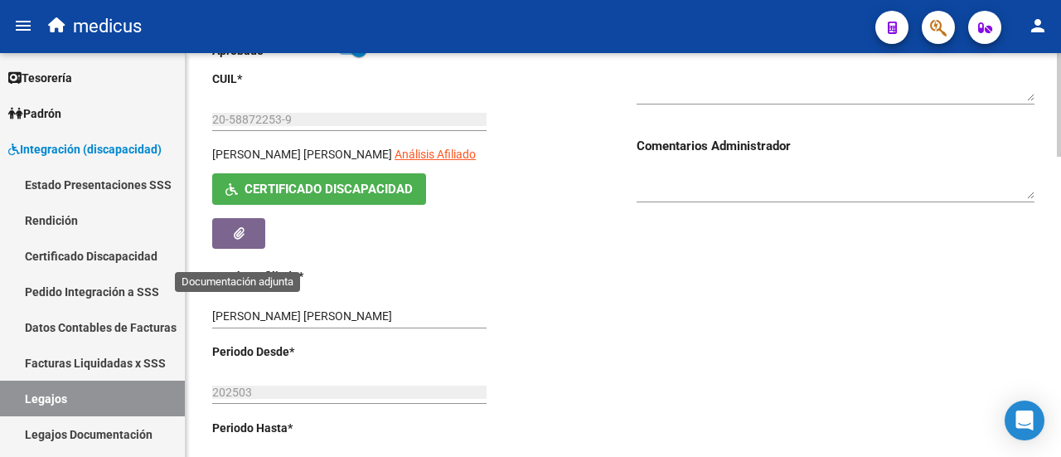
click at [239, 240] on icon "button" at bounding box center [239, 233] width 11 height 12
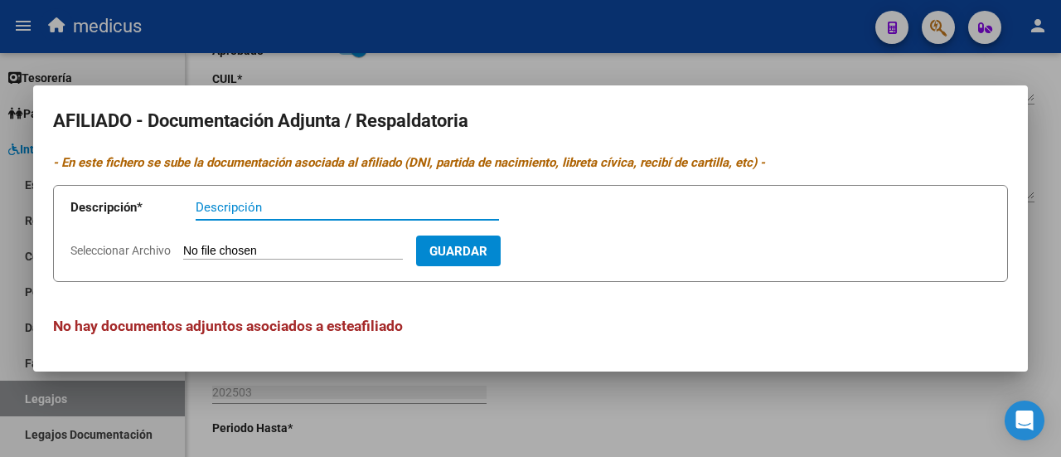
click at [524, 51] on div at bounding box center [530, 228] width 1061 height 457
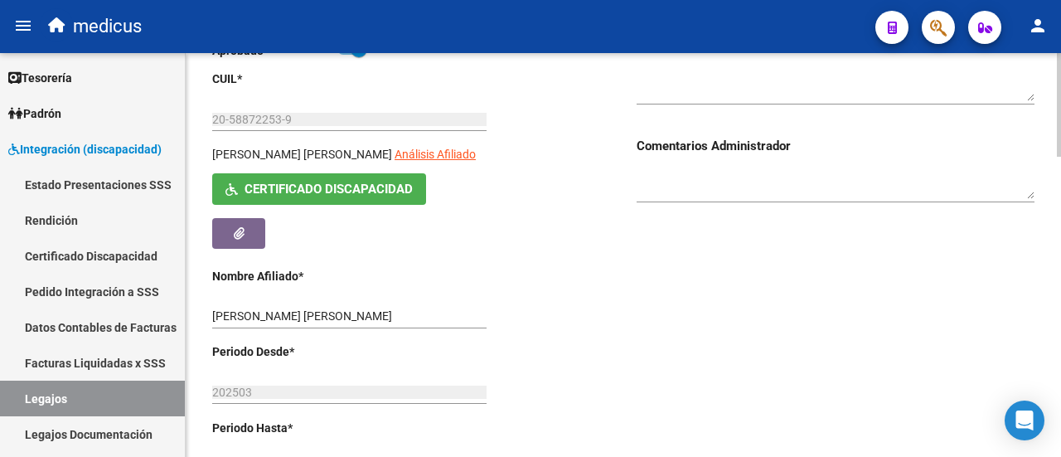
click at [318, 204] on button "Certificado Discapacidad" at bounding box center [319, 188] width 214 height 31
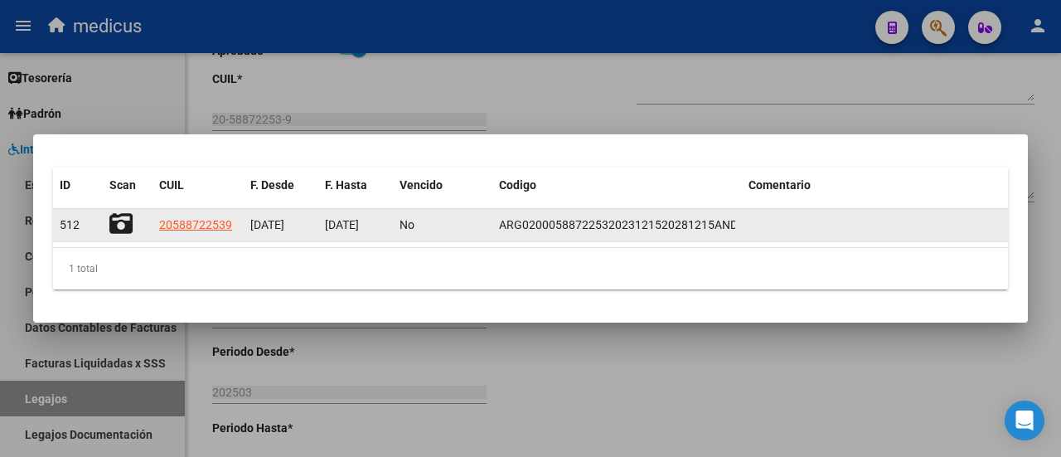
click at [123, 226] on icon at bounding box center [120, 223] width 23 height 23
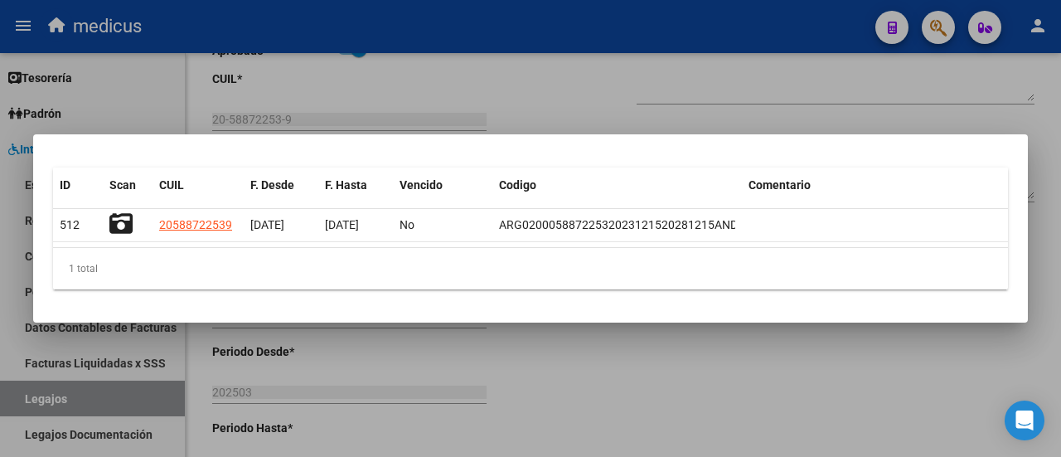
click at [592, 93] on div at bounding box center [530, 228] width 1061 height 457
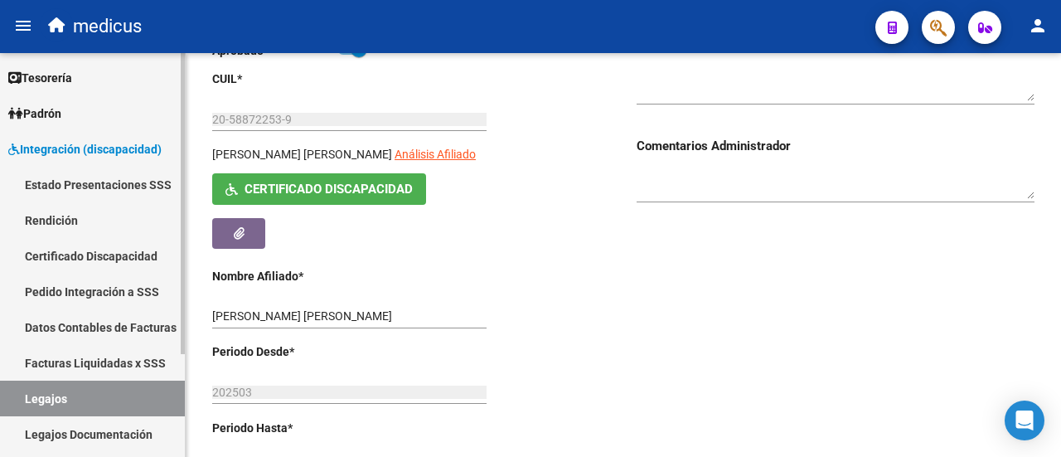
click at [49, 402] on link "Legajos" at bounding box center [92, 399] width 185 height 36
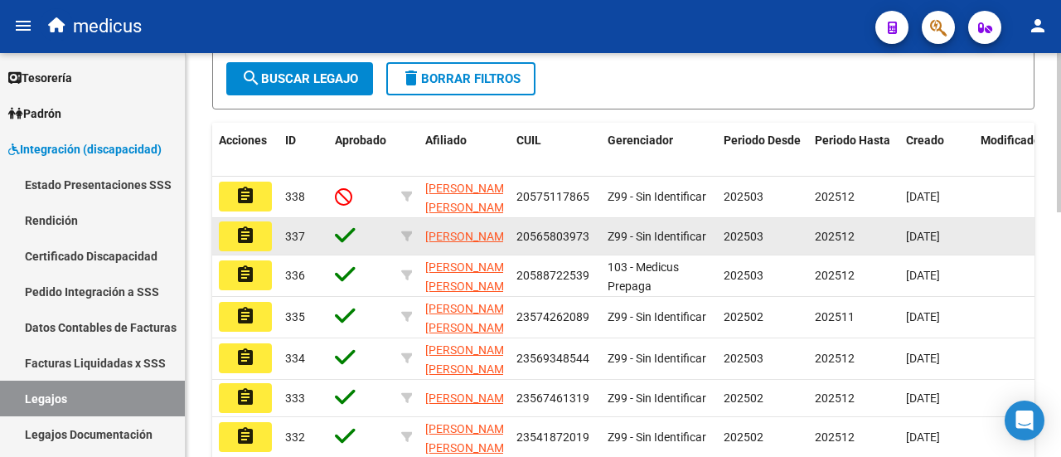
scroll to position [415, 0]
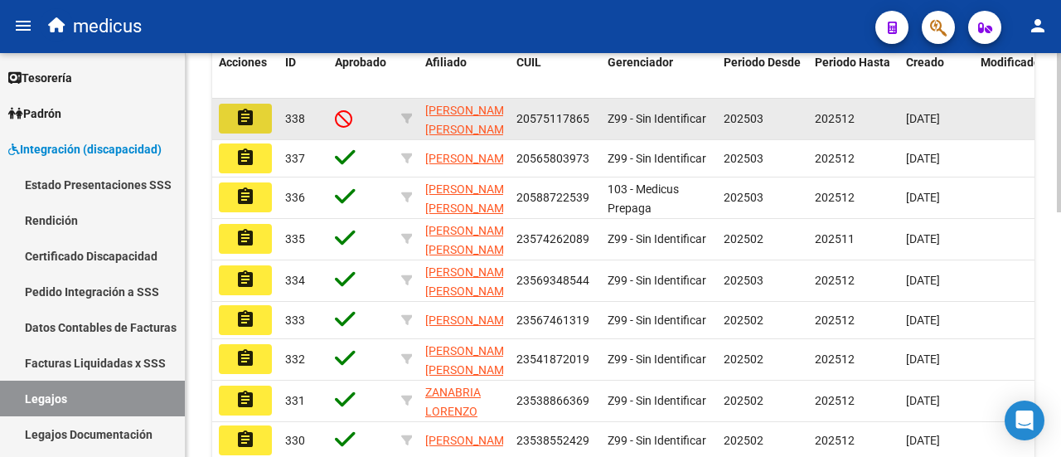
click at [255, 134] on button "assignment" at bounding box center [245, 119] width 53 height 30
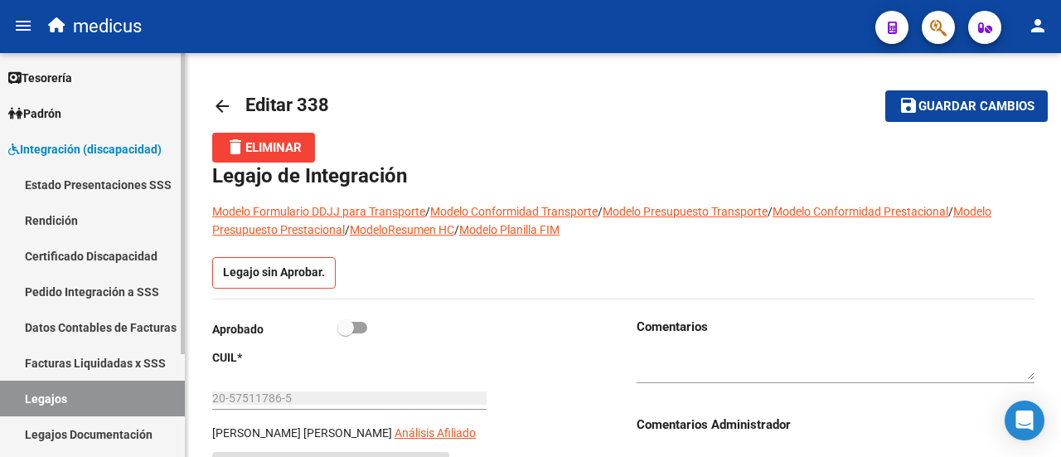
click at [96, 253] on link "Certificado Discapacidad" at bounding box center [92, 256] width 185 height 36
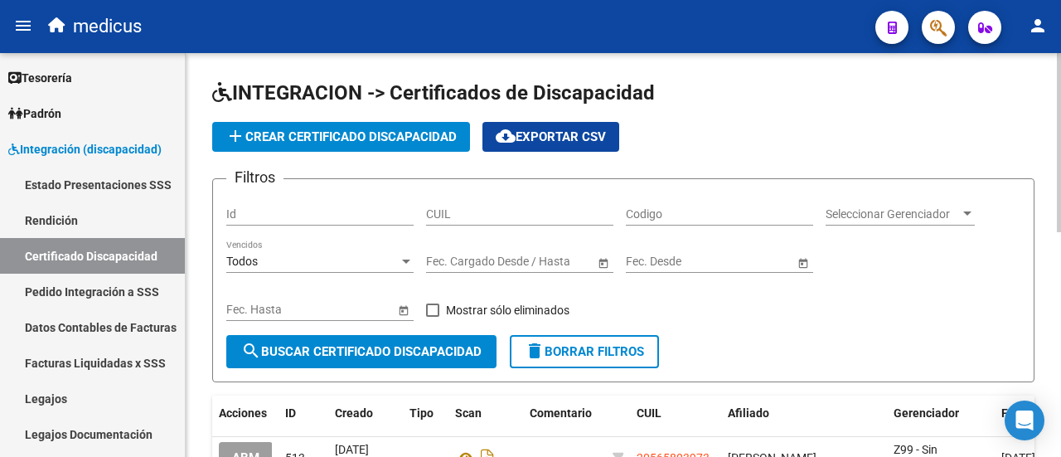
click at [500, 210] on input "CUIL" at bounding box center [519, 214] width 187 height 14
paste input "20-57511786-5"
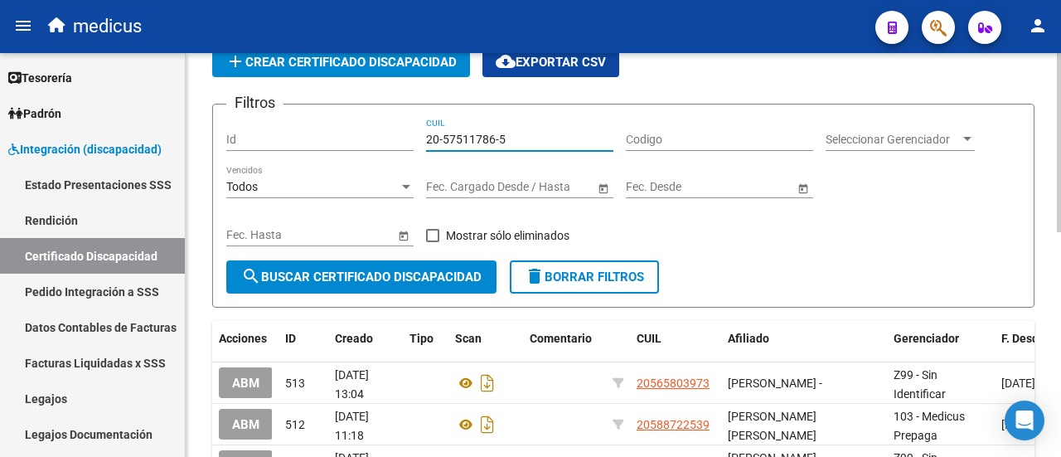
scroll to position [166, 0]
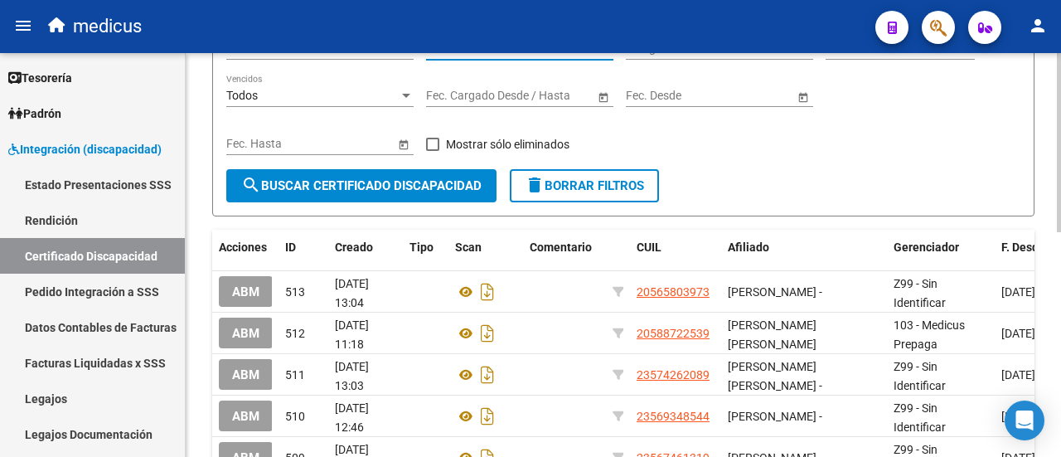
type input "20-57511786-5"
click at [323, 190] on span "search Buscar Certificado Discapacidad" at bounding box center [361, 185] width 240 height 15
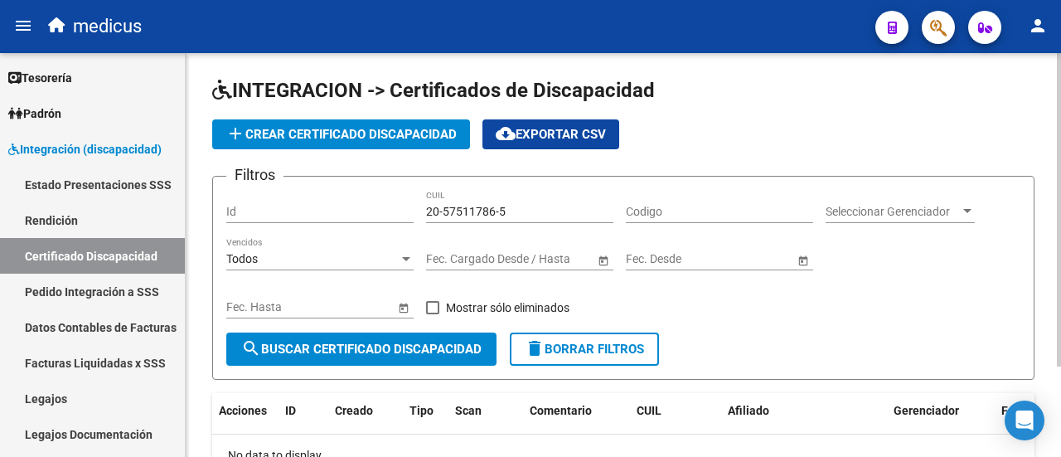
scroll to position [0, 0]
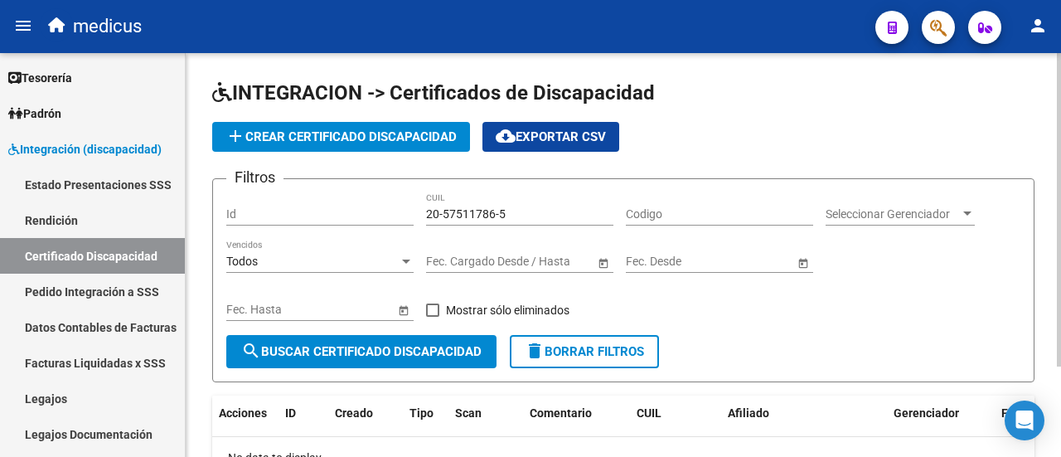
click at [357, 138] on span "add Crear Certificado Discapacidad" at bounding box center [341, 136] width 231 height 15
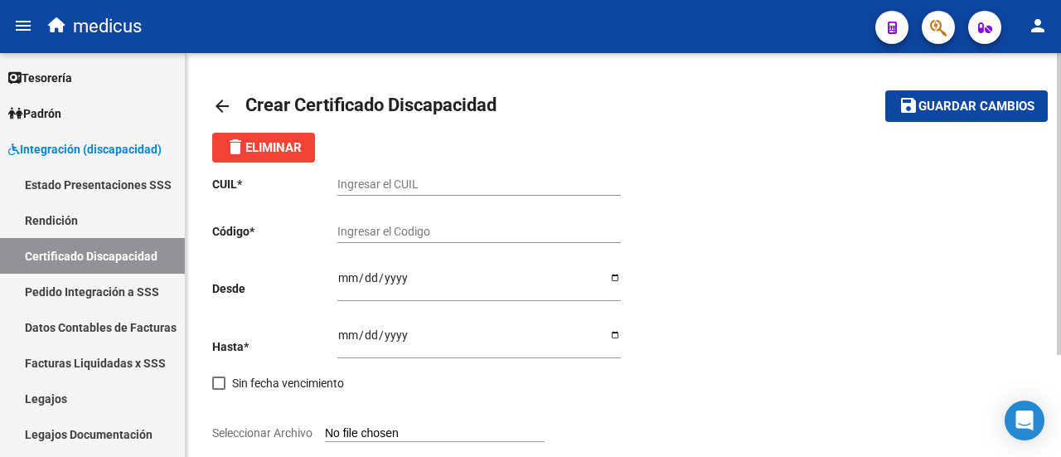
click at [369, 175] on div "Ingresar el CUIL" at bounding box center [480, 179] width 284 height 33
paste input "20-57511786-5"
type input "20-57511786-5"
click at [430, 240] on div "Ingresar el Codigo" at bounding box center [480, 226] width 284 height 33
type input "a"
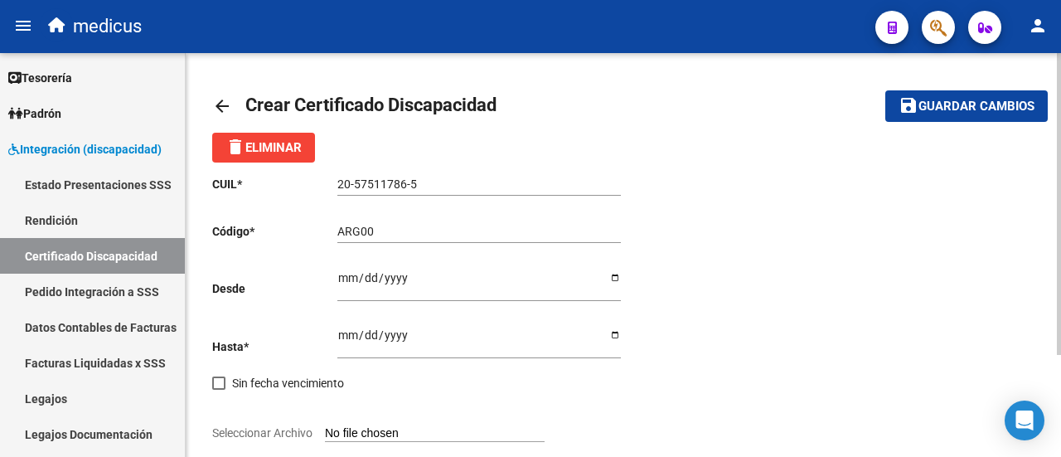
click at [477, 233] on input "ARG00" at bounding box center [480, 232] width 284 height 14
click at [380, 234] on input "ARG02" at bounding box center [480, 232] width 284 height 14
click at [383, 177] on input "20-57511786-5" at bounding box center [480, 184] width 284 height 14
click at [403, 228] on input "ARG02000" at bounding box center [480, 232] width 284 height 14
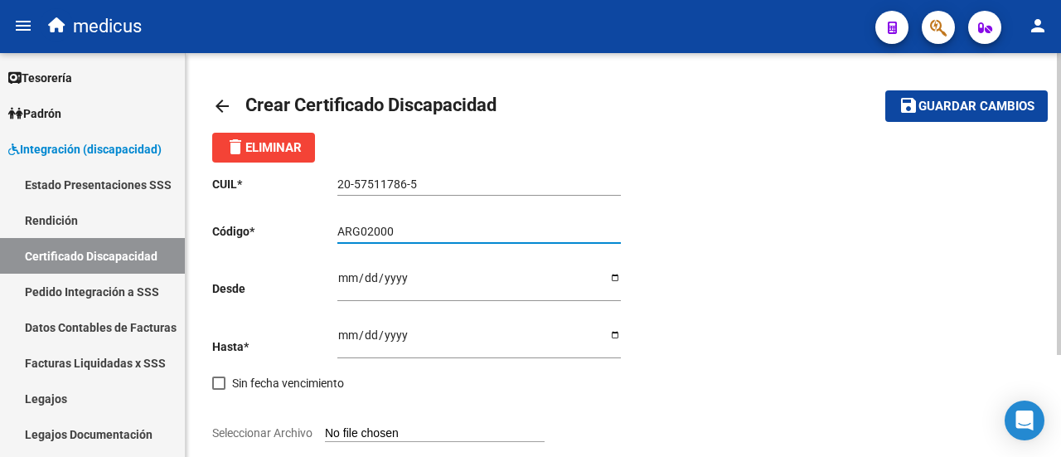
paste input "57511786"
click at [478, 238] on input "ARG0200057511786" at bounding box center [480, 232] width 284 height 14
click at [508, 237] on input "ARG020005751178620220623" at bounding box center [480, 232] width 284 height 14
click at [537, 231] on input "ARG020005751178620220623202506" at bounding box center [480, 232] width 284 height 14
click at [585, 239] on div "ARG02000575117862022062320250623SAL Ingresar el Codigo" at bounding box center [480, 226] width 284 height 33
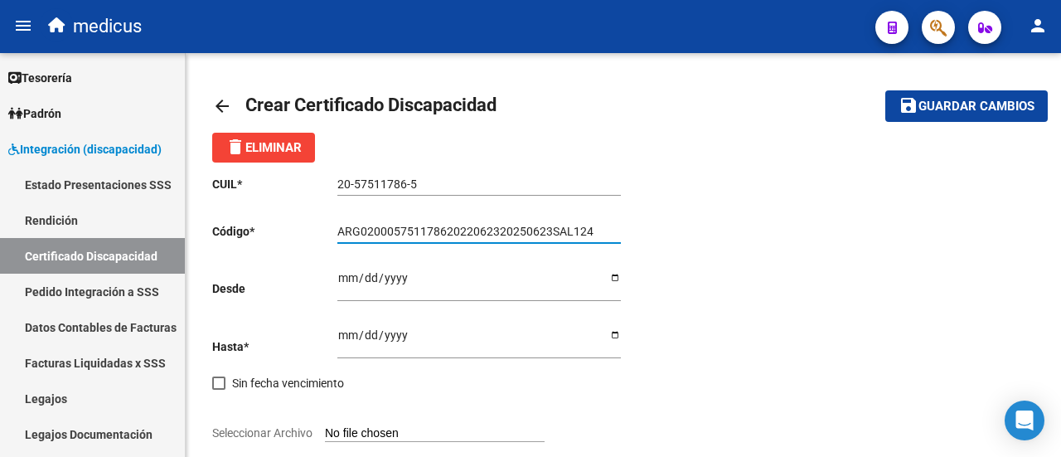
type input "ARG02000575117862022062320250623SAL124"
